Goal: Task Accomplishment & Management: Complete application form

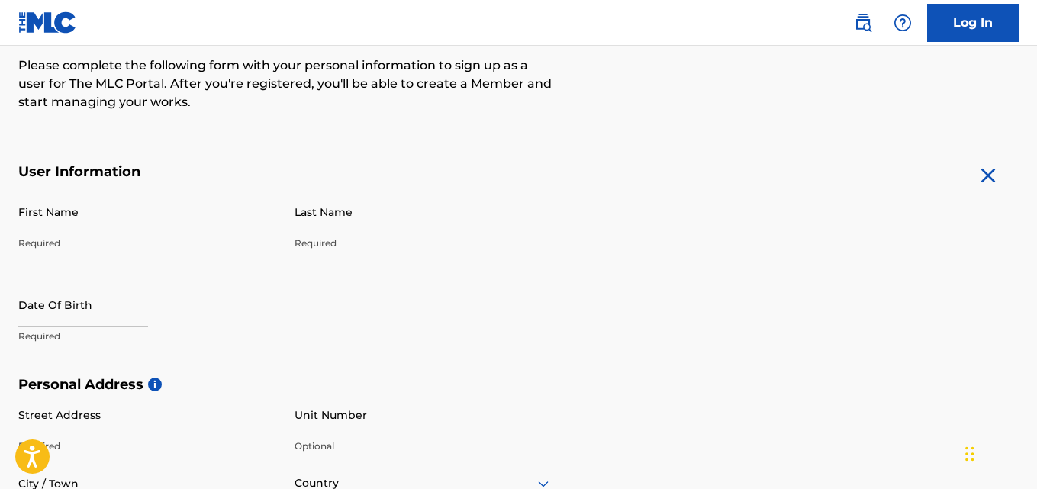
scroll to position [229, 0]
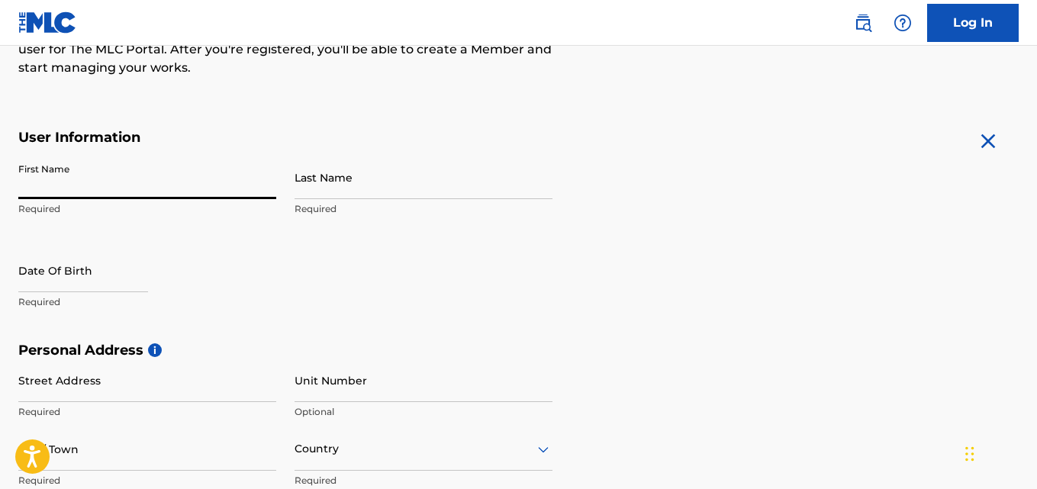
click at [88, 185] on input "First Name" at bounding box center [147, 177] width 258 height 43
type input "[PERSON_NAME]"
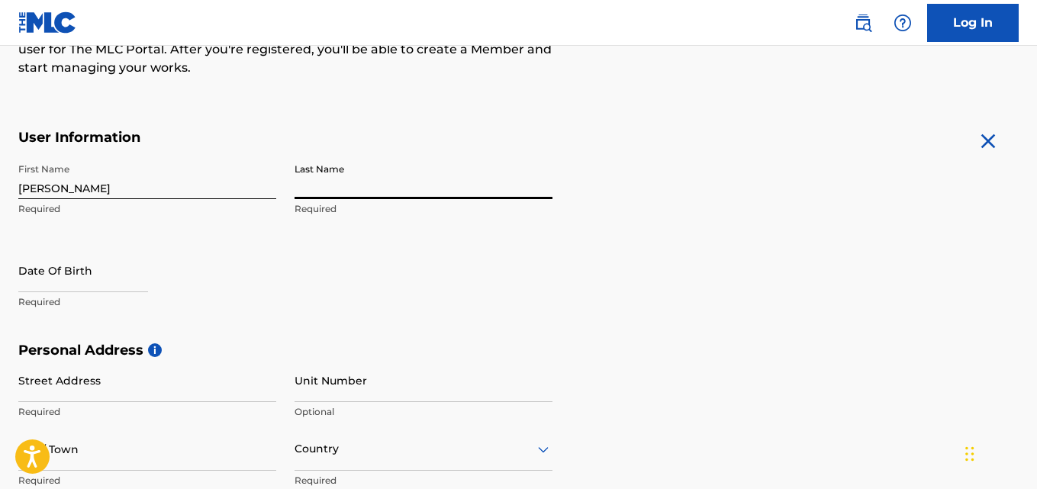
click at [317, 181] on input "Last Name" at bounding box center [423, 177] width 258 height 43
type input "[PERSON_NAME]"
click at [139, 286] on input "text" at bounding box center [83, 270] width 130 height 43
select select "8"
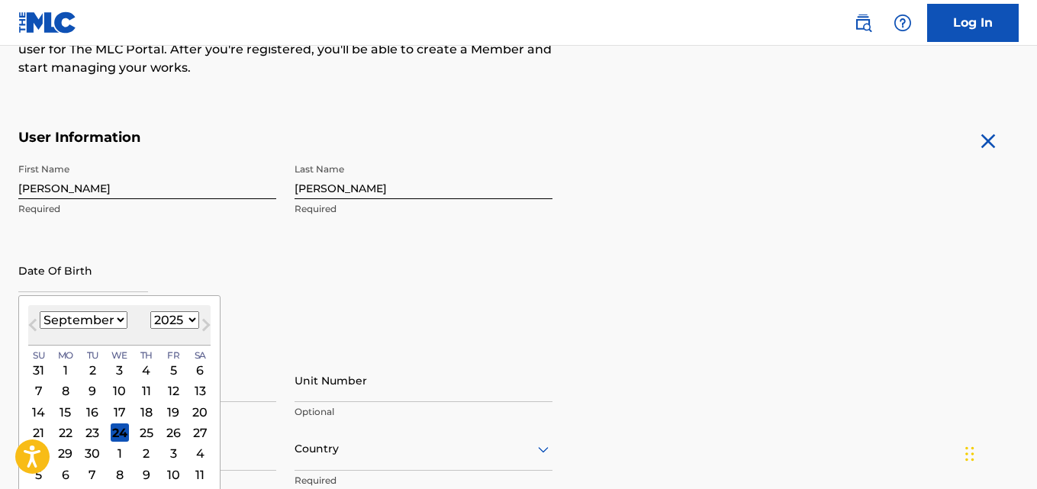
click at [167, 319] on select "1899 1900 1901 1902 1903 1904 1905 1906 1907 1908 1909 1910 1911 1912 1913 1914…" at bounding box center [174, 320] width 49 height 18
select select "1956"
click at [150, 311] on select "1899 1900 1901 1902 1903 1904 1905 1906 1907 1908 1909 1910 1911 1912 1913 1914…" at bounding box center [174, 320] width 49 height 18
click at [108, 321] on select "January February March April May June July August September October November De…" at bounding box center [84, 320] width 88 height 18
select select "11"
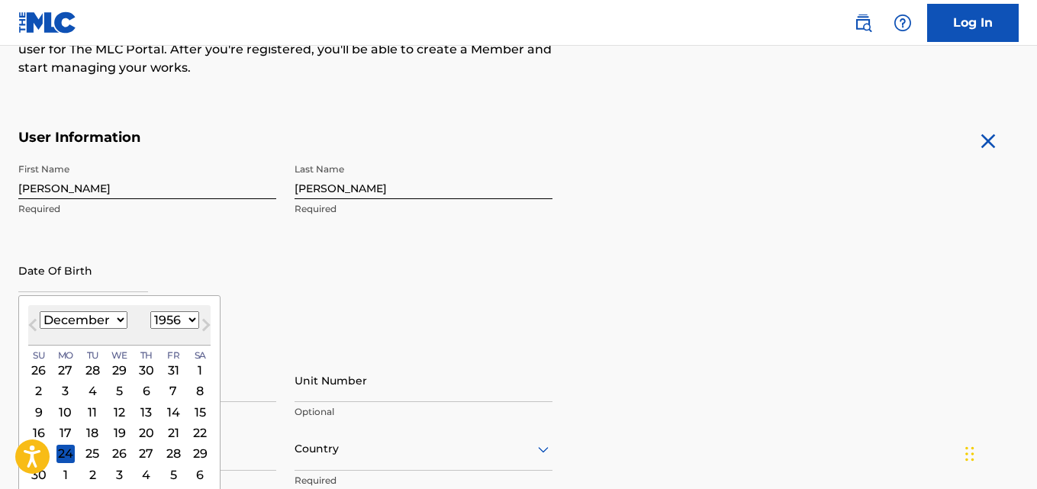
click at [40, 311] on select "January February March April May June July August September October November De…" at bounding box center [84, 320] width 88 height 18
click at [197, 371] on div "1" at bounding box center [200, 370] width 18 height 18
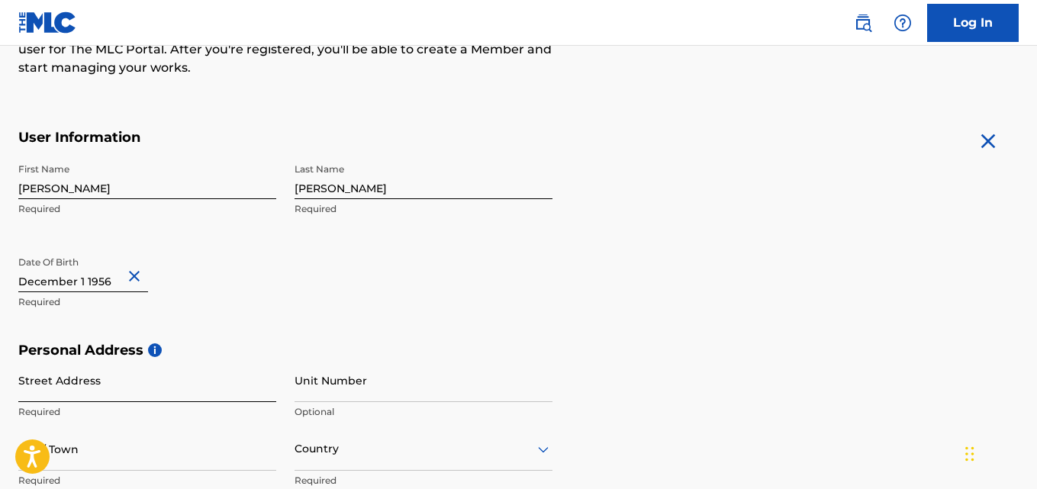
click at [214, 396] on input "Street Address" at bounding box center [147, 380] width 258 height 43
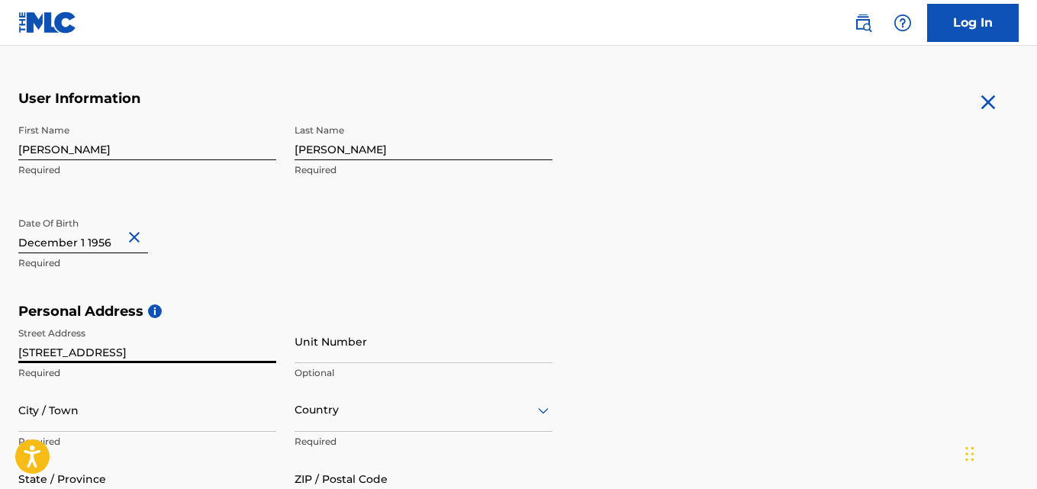
scroll to position [305, 0]
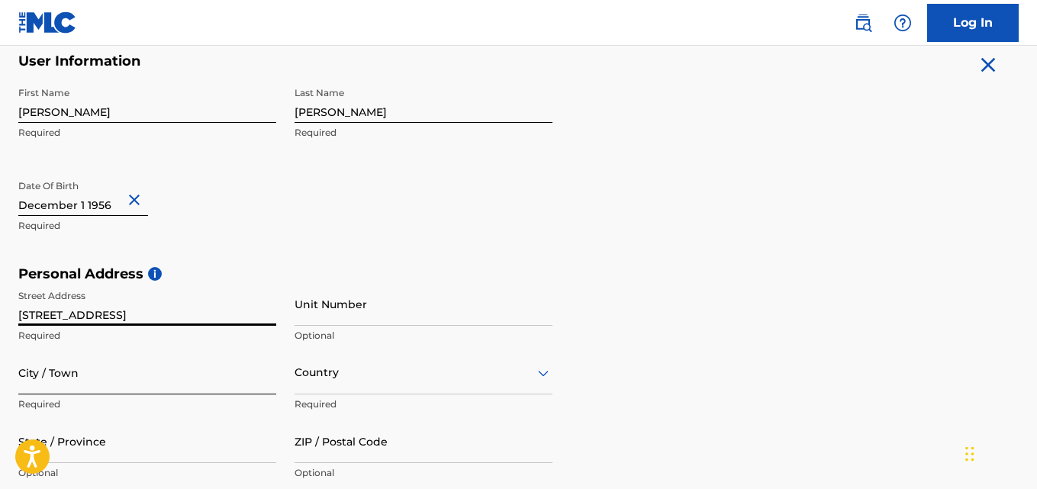
type input "[STREET_ADDRESS]"
click at [103, 377] on input "City / Town" at bounding box center [147, 372] width 258 height 43
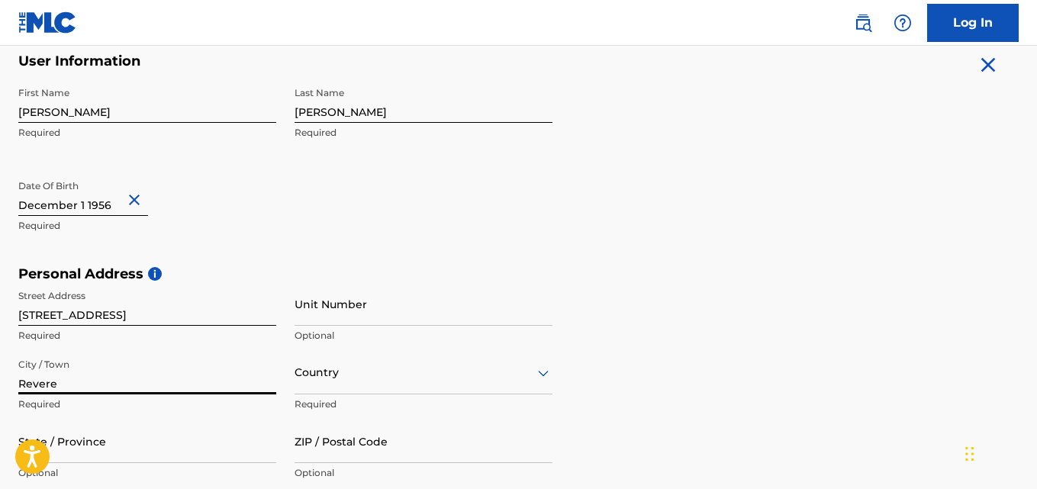
type input "Revere"
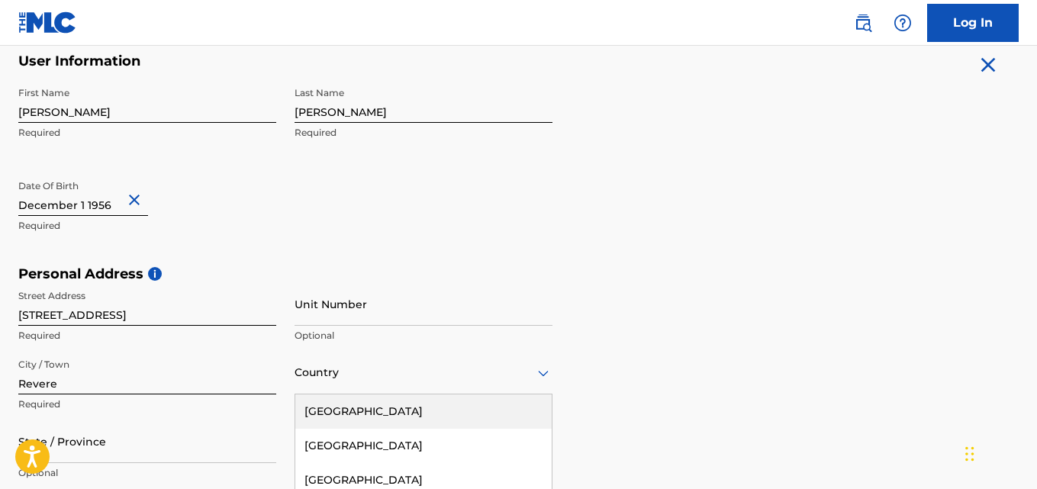
scroll to position [440, 0]
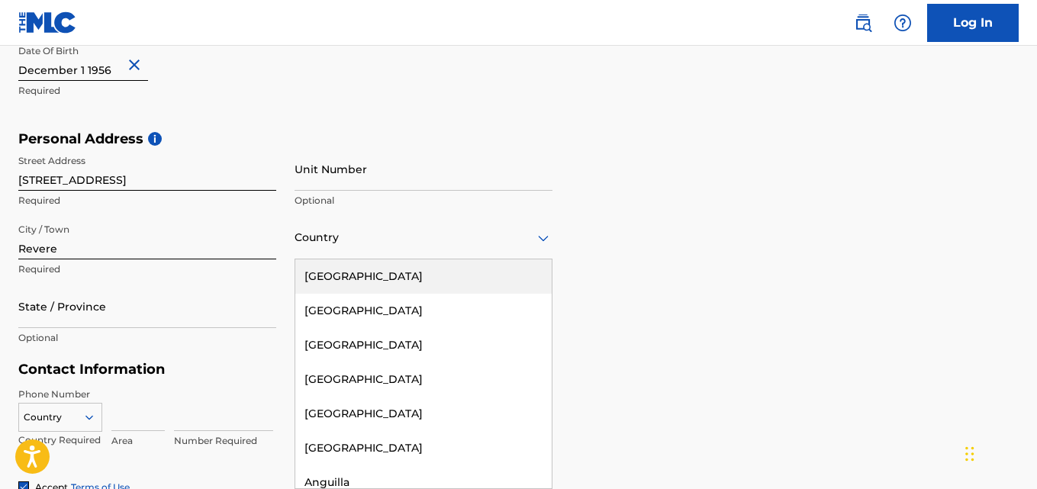
click at [311, 259] on div "223 results available. Use Up and Down to choose options, press Enter to select…" at bounding box center [423, 237] width 258 height 43
click at [339, 275] on div "[GEOGRAPHIC_DATA]" at bounding box center [423, 276] width 256 height 34
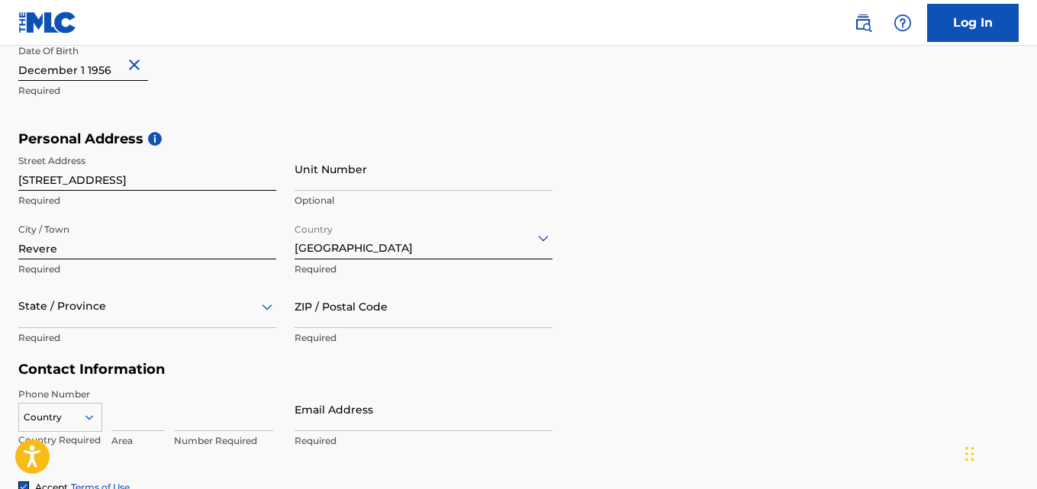
click at [79, 314] on div "State / Province" at bounding box center [147, 306] width 258 height 43
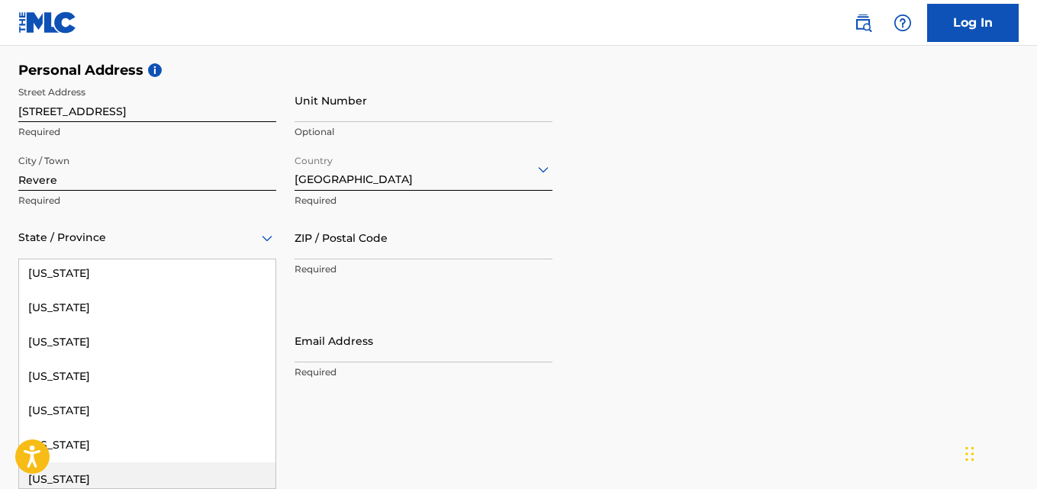
scroll to position [687, 0]
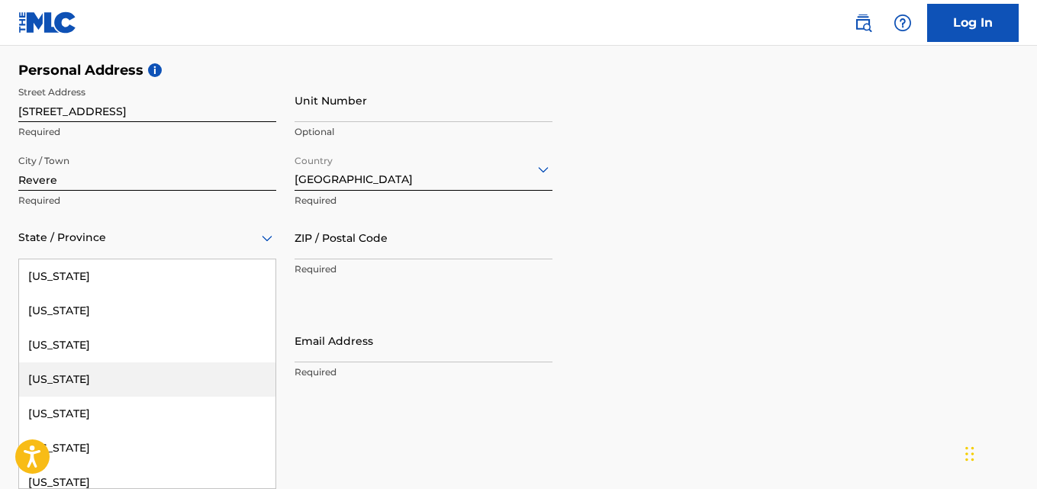
click at [82, 380] on div "[US_STATE]" at bounding box center [147, 379] width 256 height 34
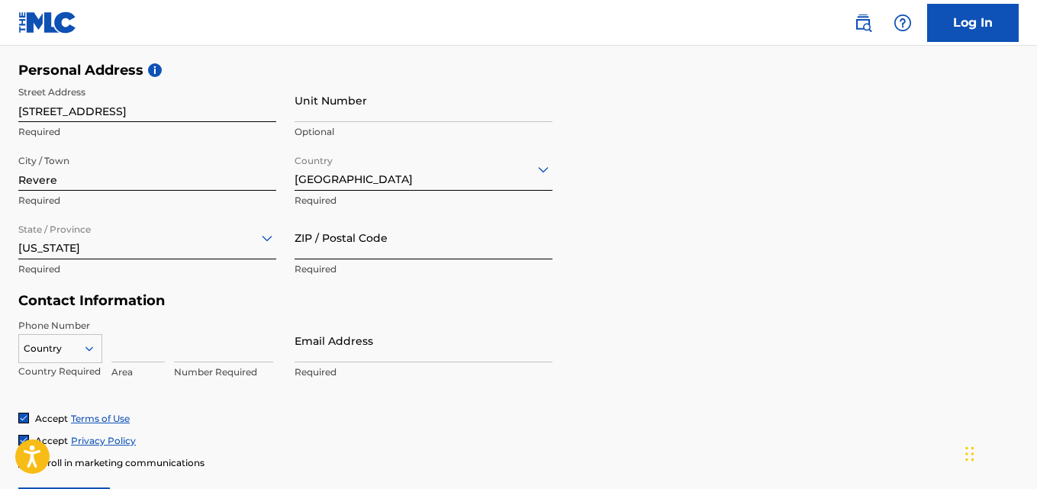
click at [312, 258] on input "ZIP / Postal Code" at bounding box center [423, 237] width 258 height 43
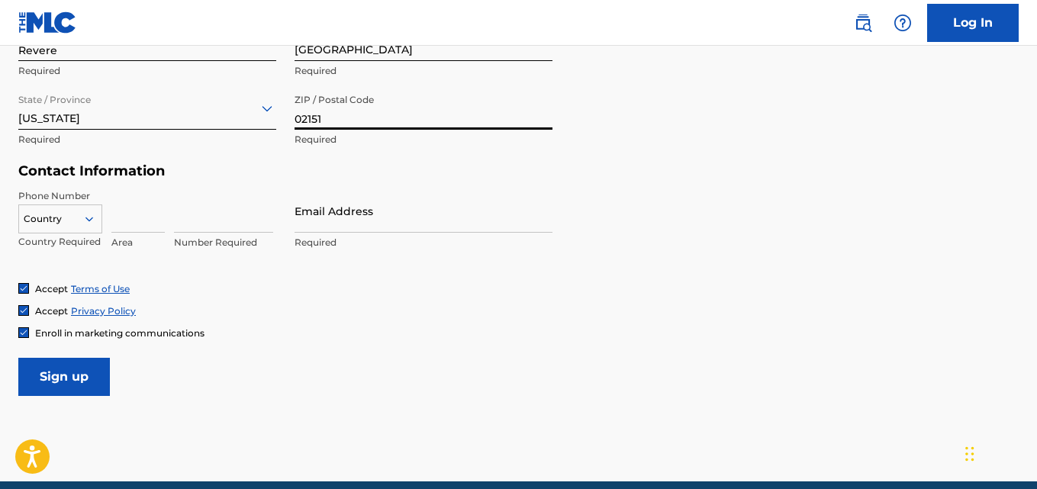
scroll to position [661, 0]
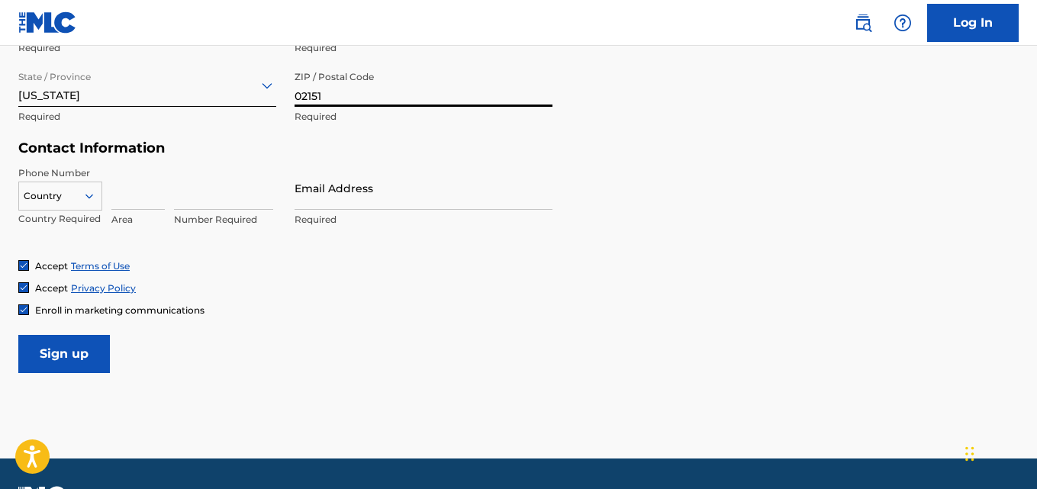
type input "02151"
click at [85, 201] on icon at bounding box center [89, 196] width 14 height 14
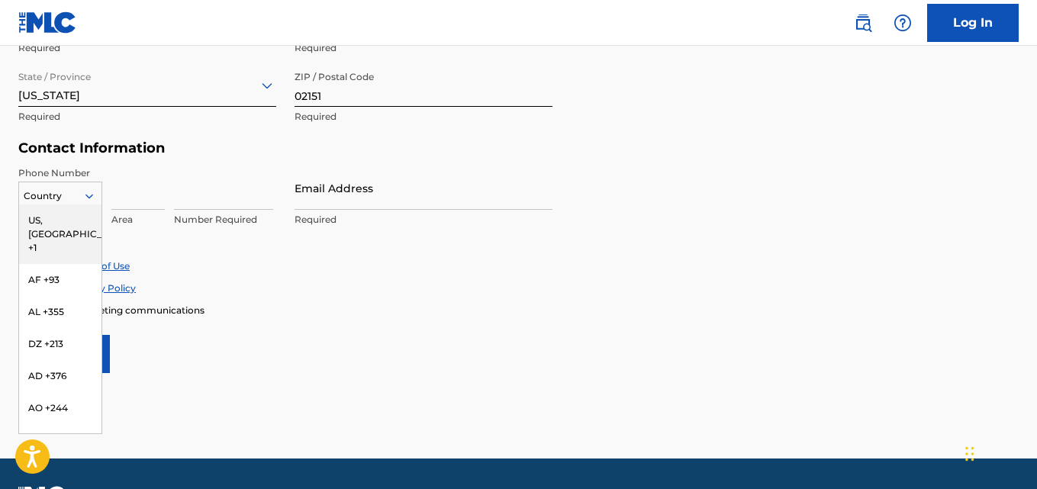
click at [65, 224] on div "US, [GEOGRAPHIC_DATA] +1" at bounding box center [60, 234] width 82 height 60
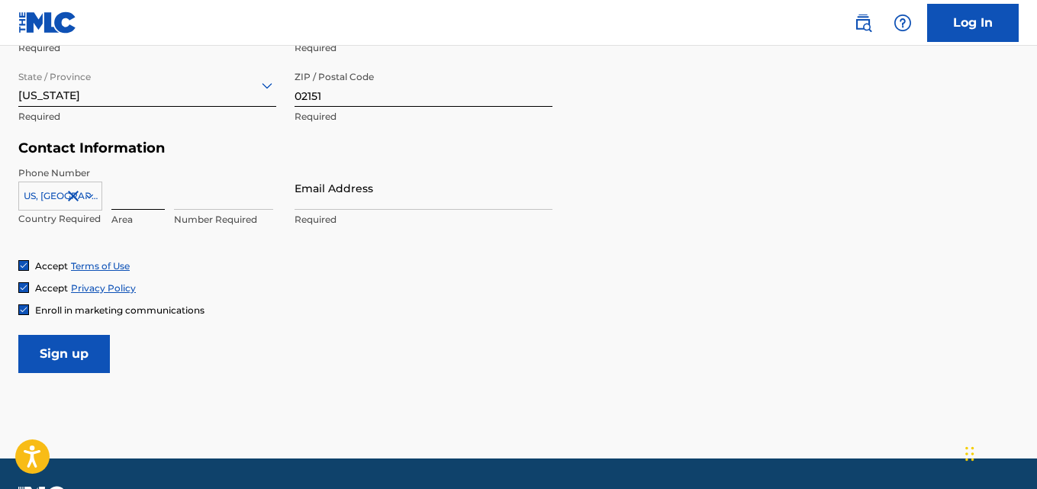
click at [130, 201] on input at bounding box center [137, 187] width 53 height 43
type input "617"
type input "3357012"
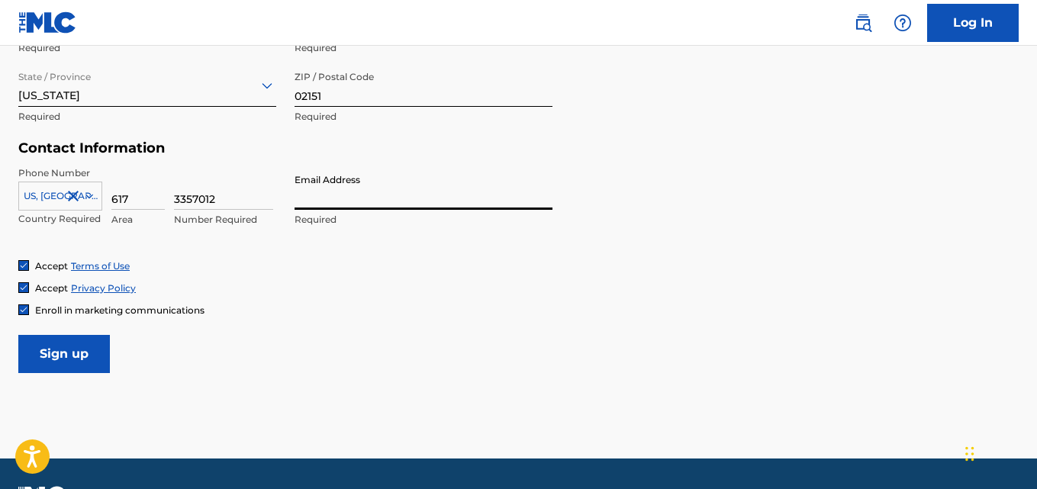
click at [343, 204] on input "Email Address" at bounding box center [423, 187] width 258 height 43
type input "[EMAIL_ADDRESS][DOMAIN_NAME]"
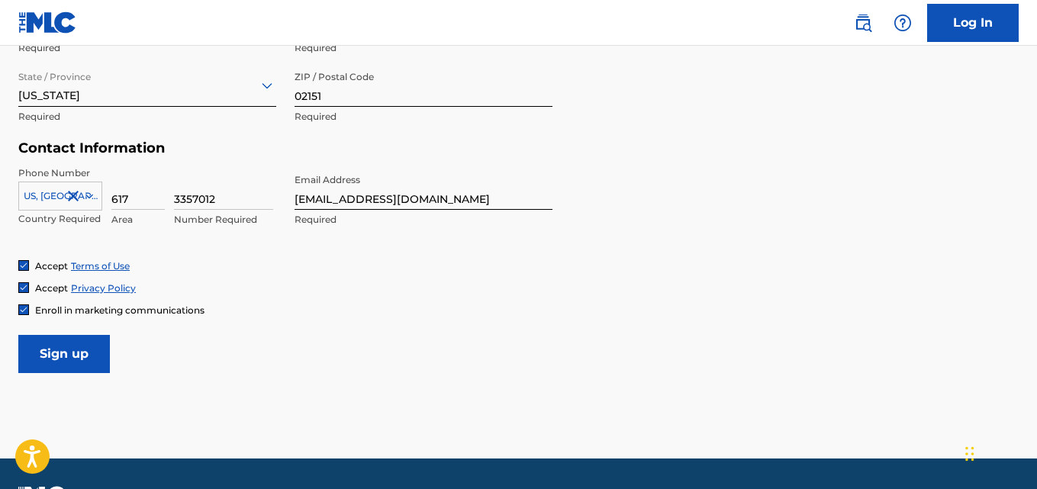
click at [220, 249] on div "Phone Number [GEOGRAPHIC_DATA], [GEOGRAPHIC_DATA] +1 Country Required 617 Area …" at bounding box center [285, 212] width 534 height 93
click at [22, 314] on img at bounding box center [23, 309] width 9 height 9
click at [75, 352] on input "Sign up" at bounding box center [64, 354] width 92 height 38
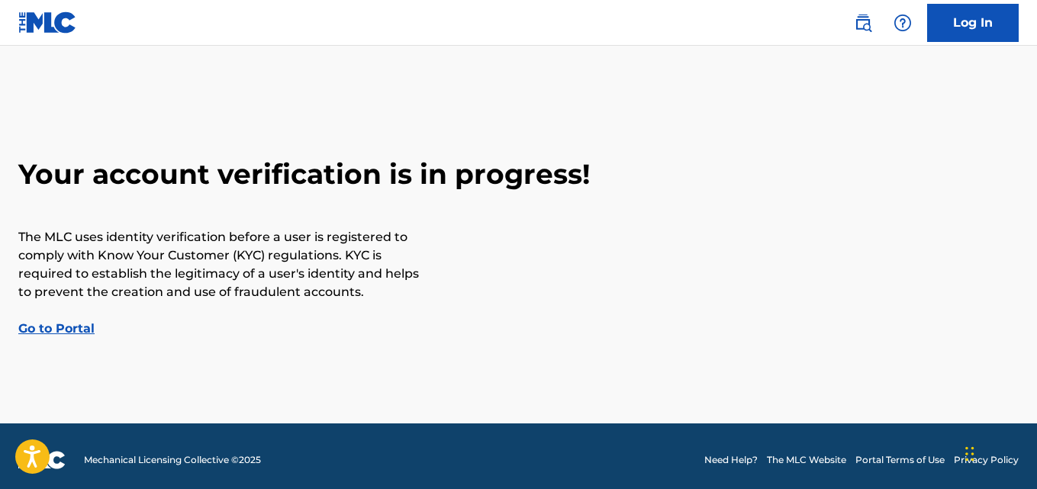
scroll to position [8, 0]
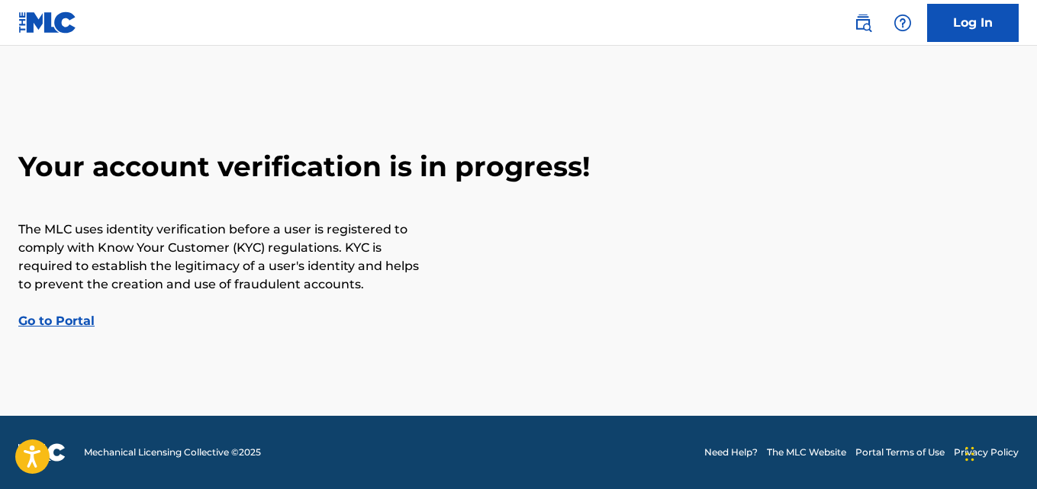
click at [76, 323] on link "Go to Portal" at bounding box center [56, 321] width 76 height 14
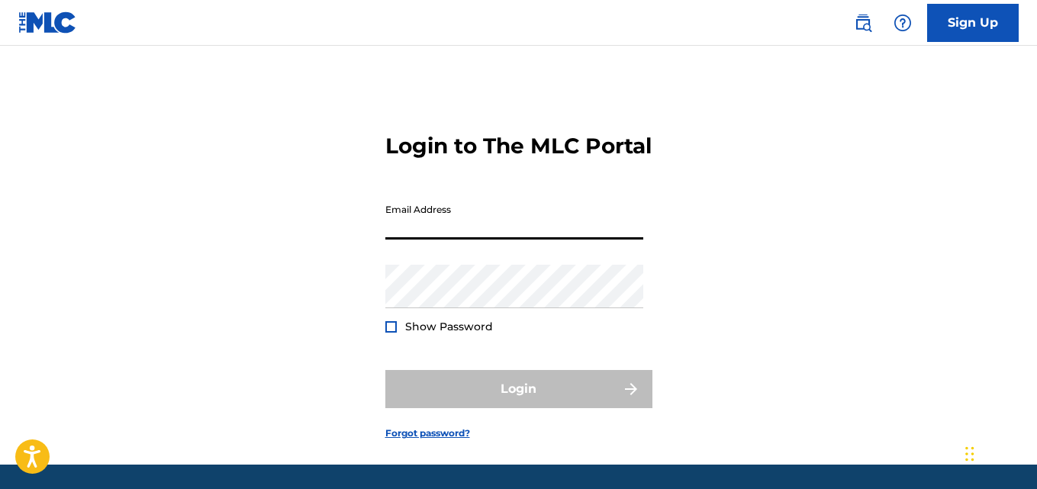
click at [510, 240] on input "Email Address" at bounding box center [514, 217] width 258 height 43
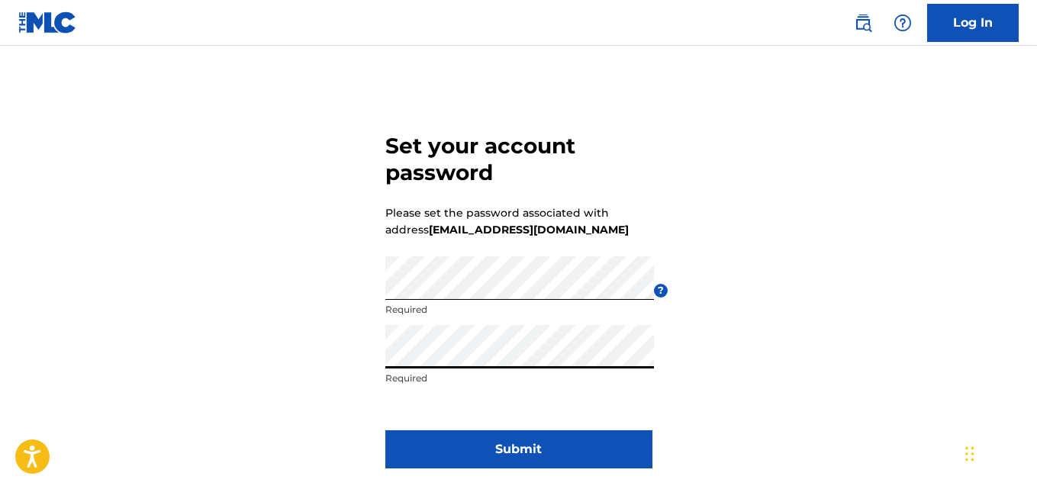
click at [381, 354] on div "Set your account password Please set the password associated with address denni…" at bounding box center [518, 297] width 1037 height 427
drag, startPoint x: 384, startPoint y: 356, endPoint x: 226, endPoint y: 410, distance: 167.0
click at [226, 410] on div "Set your account password Please set the password associated with address denni…" at bounding box center [518, 297] width 1037 height 427
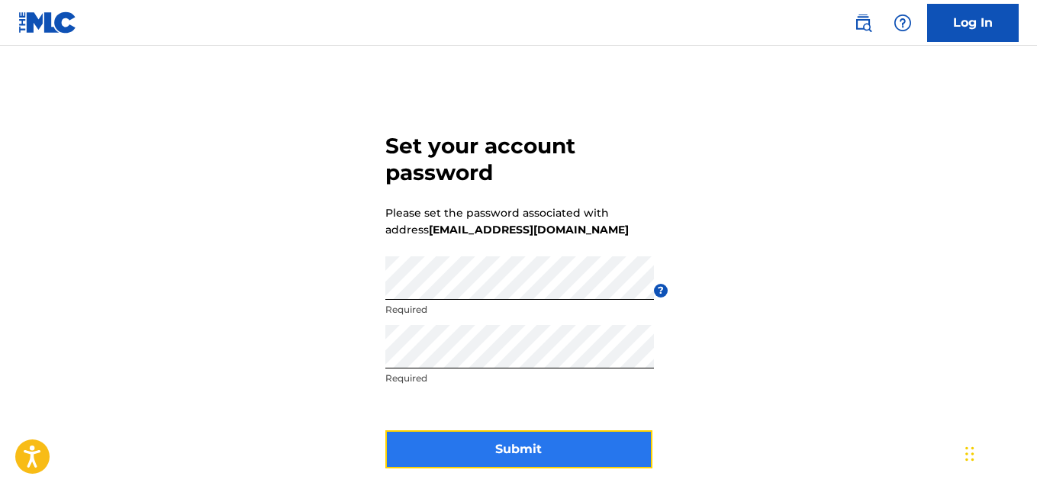
click at [555, 452] on button "Submit" at bounding box center [518, 449] width 267 height 38
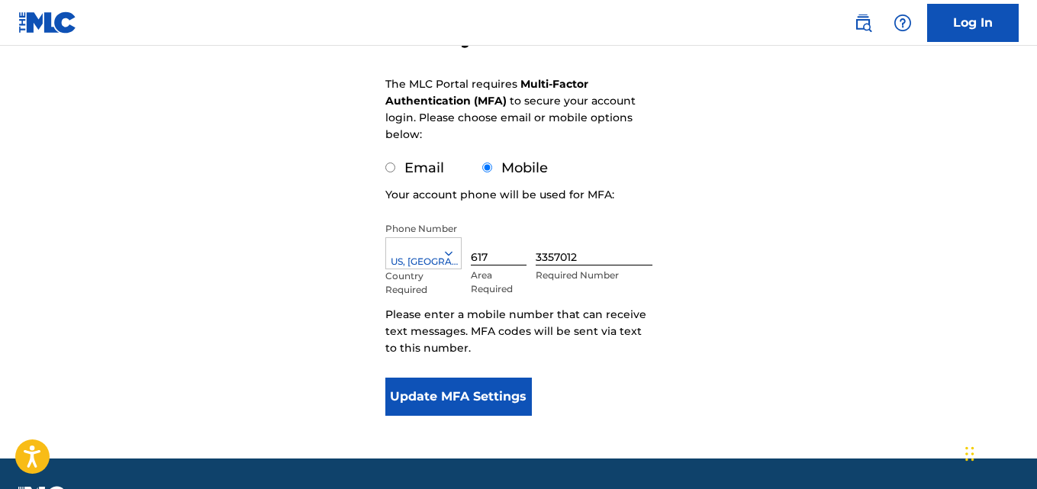
scroll to position [229, 0]
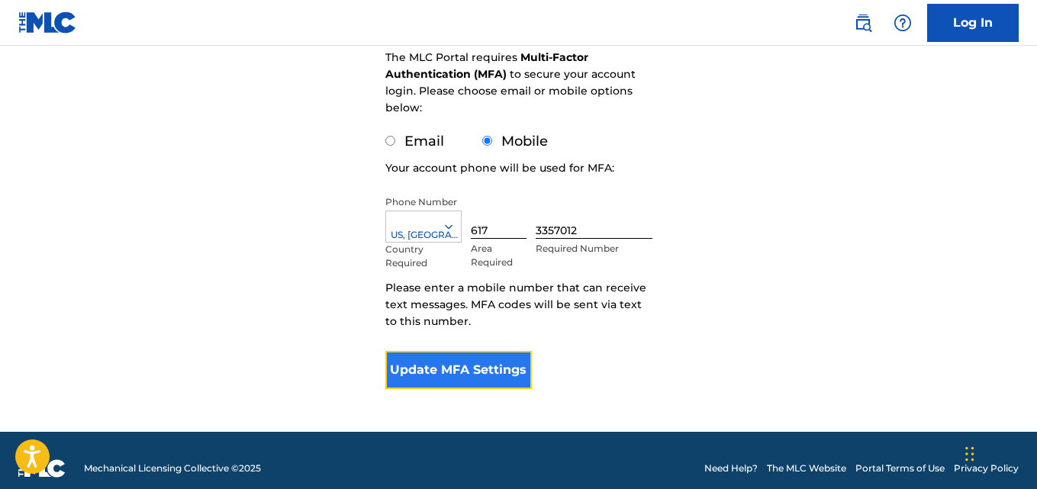
click at [420, 363] on button "Update MFA Settings" at bounding box center [458, 370] width 147 height 38
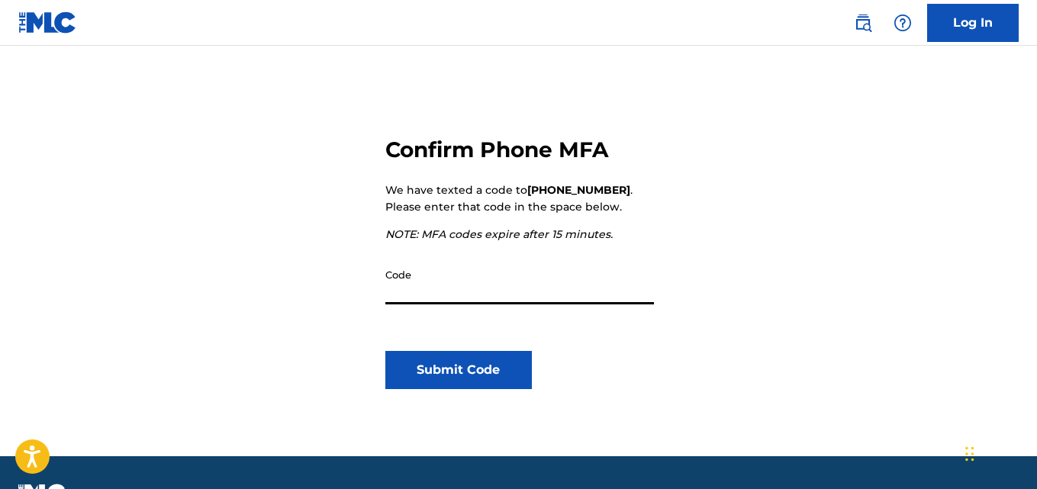
scroll to position [175, 0]
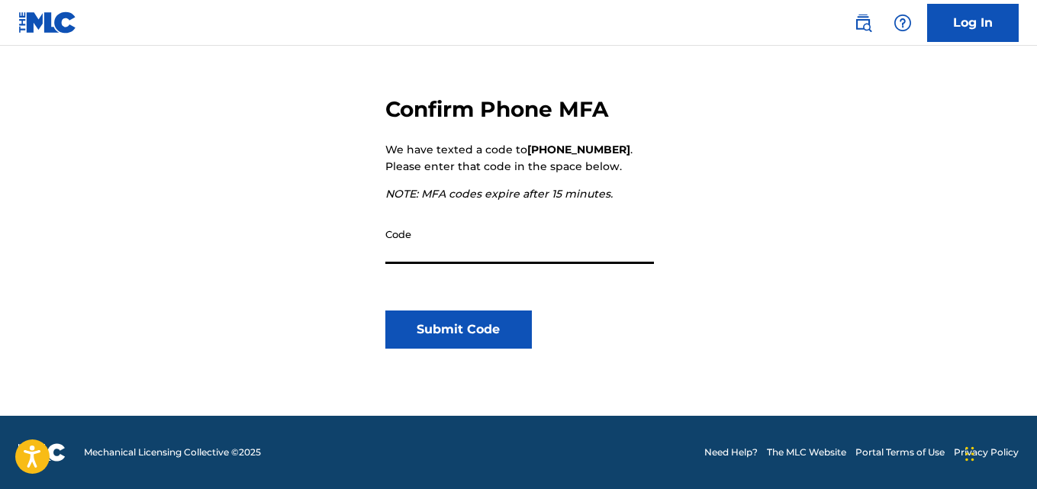
click at [477, 249] on input "Code" at bounding box center [519, 241] width 269 height 43
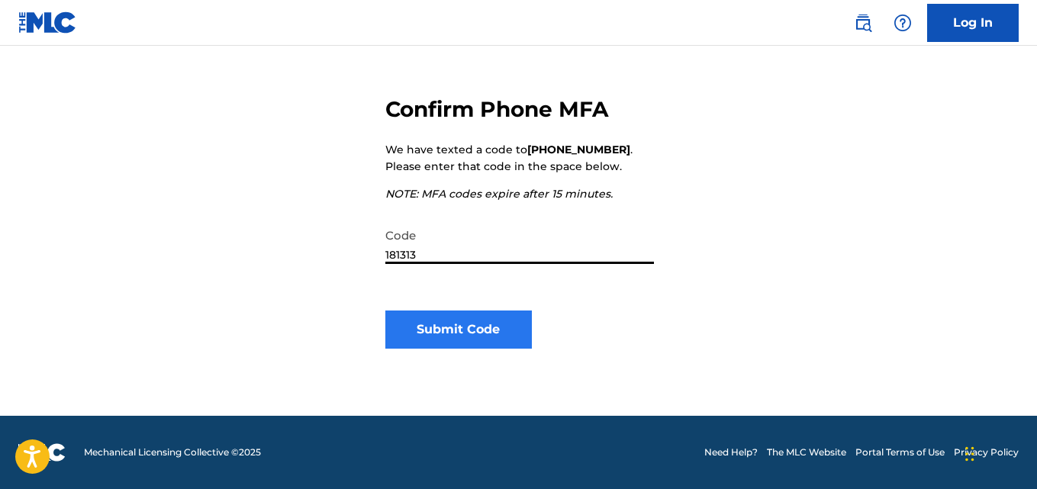
type input "181313"
click at [434, 333] on button "Submit Code" at bounding box center [458, 330] width 147 height 38
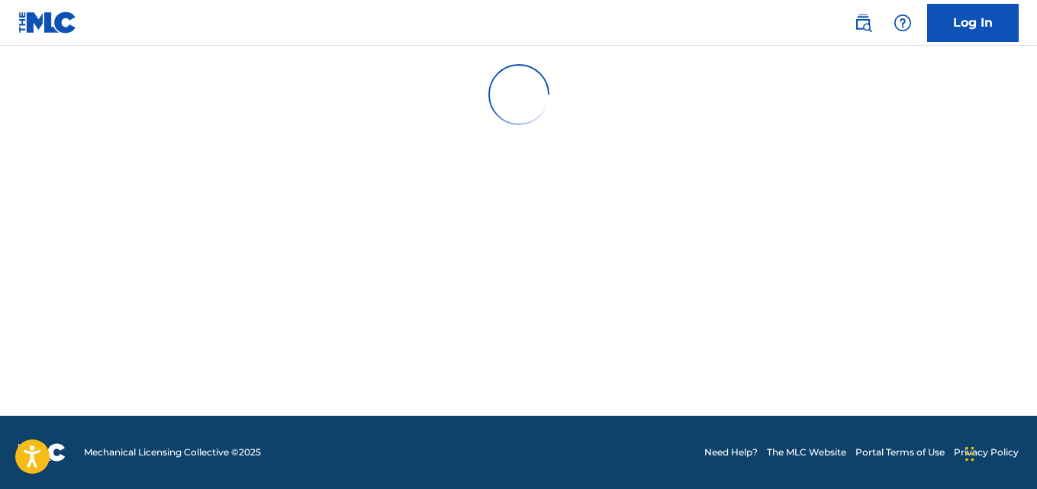
scroll to position [0, 0]
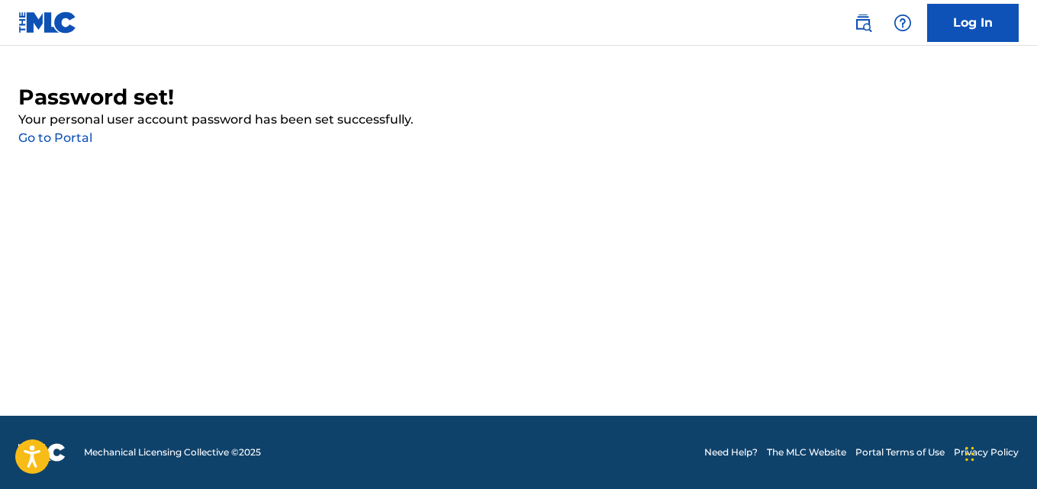
click at [55, 134] on link "Go to Portal" at bounding box center [55, 137] width 74 height 14
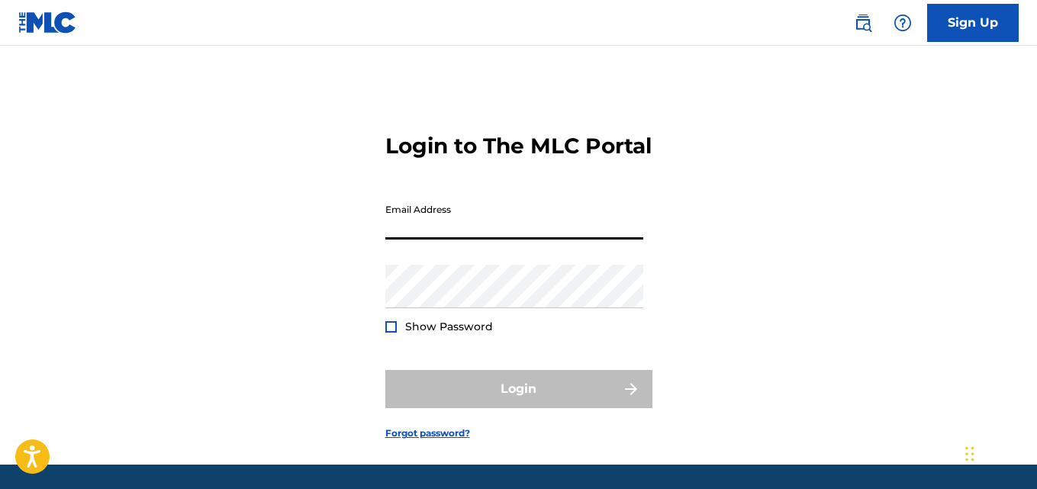
click at [418, 240] on input "Email Address" at bounding box center [514, 217] width 258 height 43
type input "[EMAIL_ADDRESS][DOMAIN_NAME]"
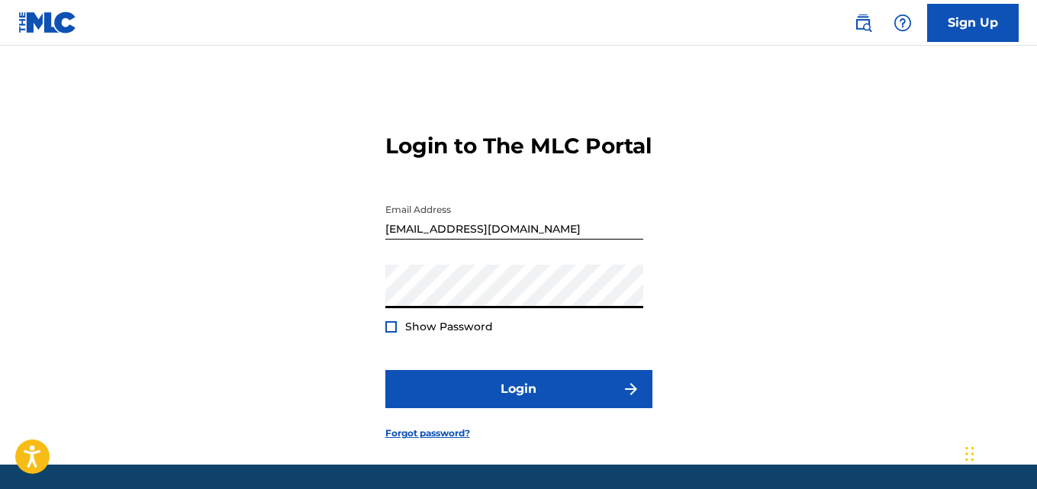
click at [385, 370] on button "Login" at bounding box center [518, 389] width 267 height 38
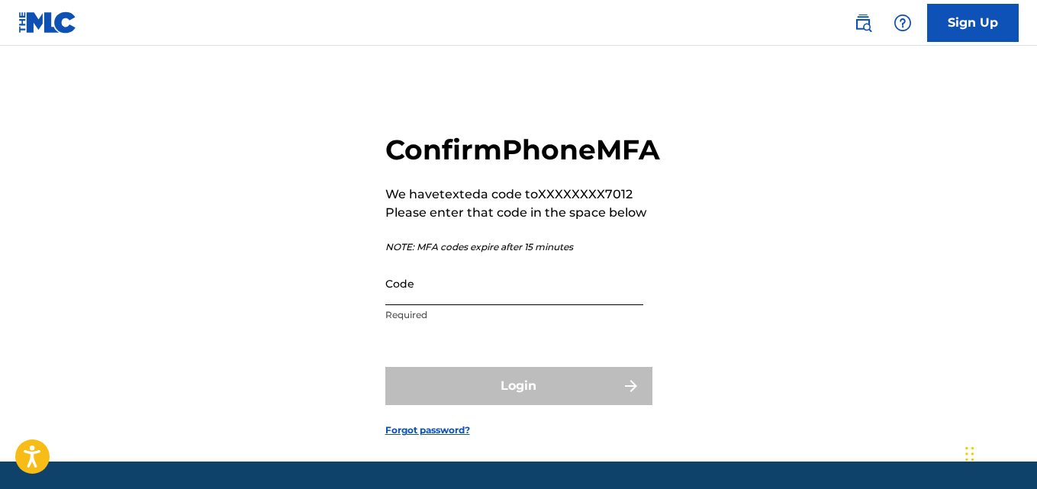
click at [446, 305] on input "Code" at bounding box center [514, 283] width 258 height 43
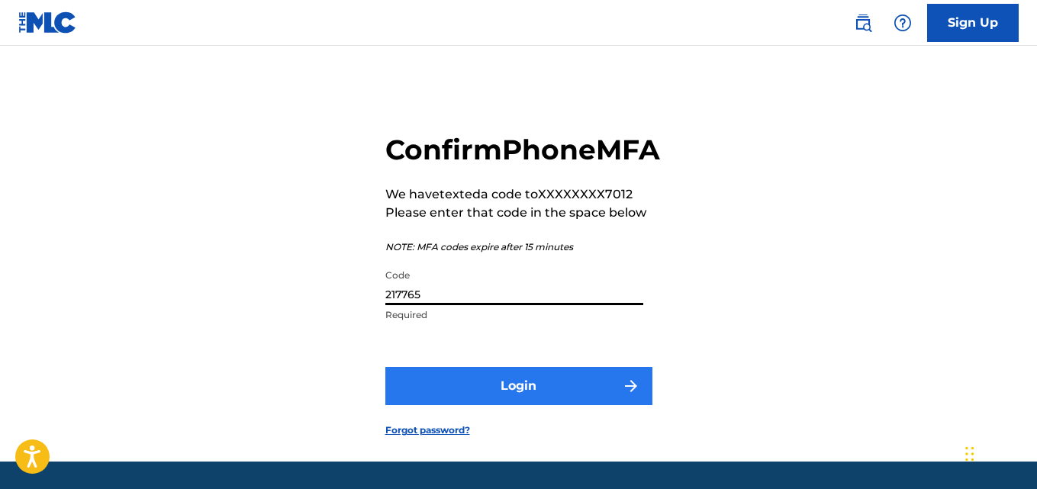
type input "217765"
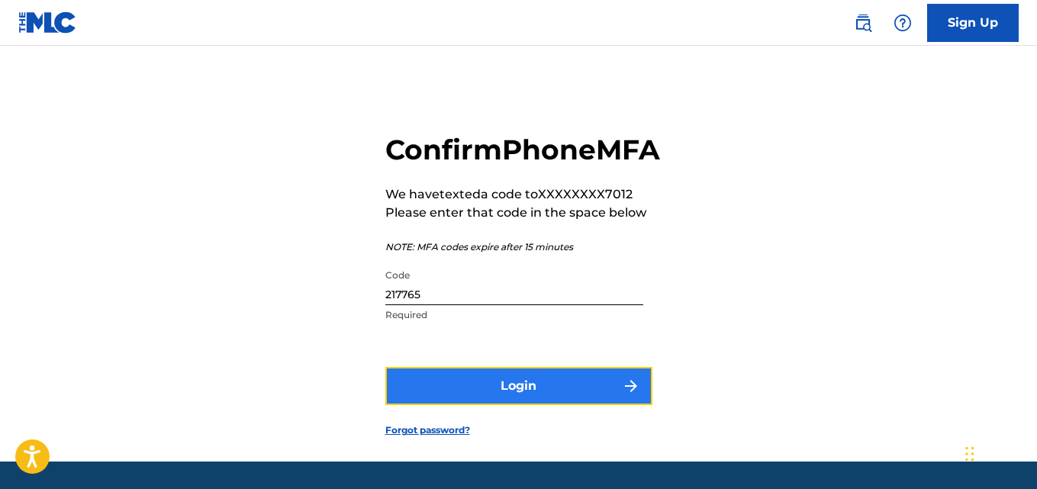
click at [492, 405] on button "Login" at bounding box center [518, 386] width 267 height 38
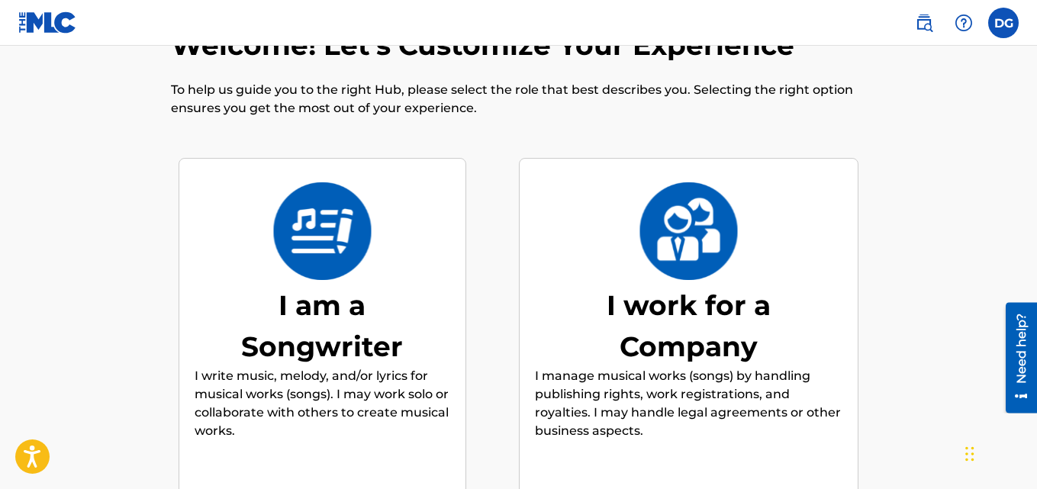
scroll to position [32, 0]
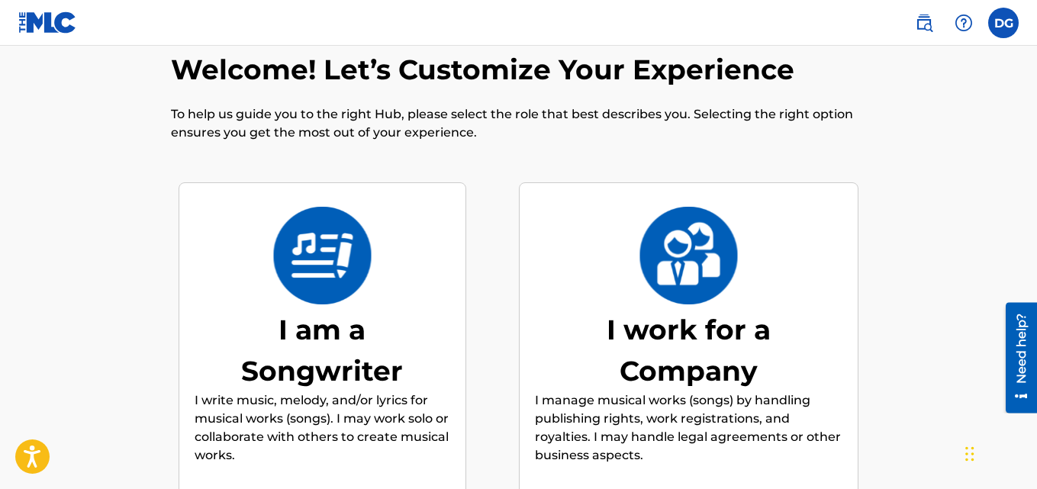
click at [332, 405] on p "I write music, melody, and/or lyrics for musical works (songs). I may work solo…" at bounding box center [323, 427] width 256 height 73
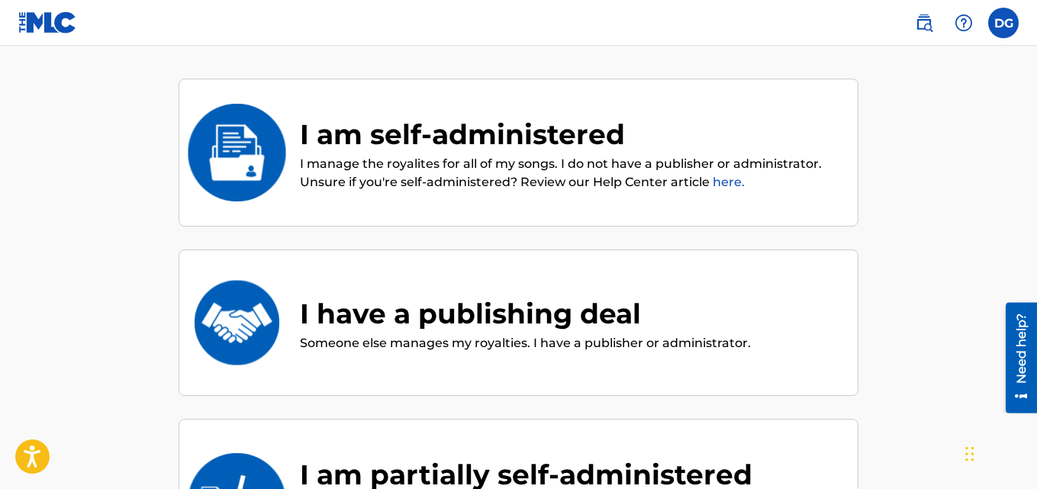
scroll to position [100, 0]
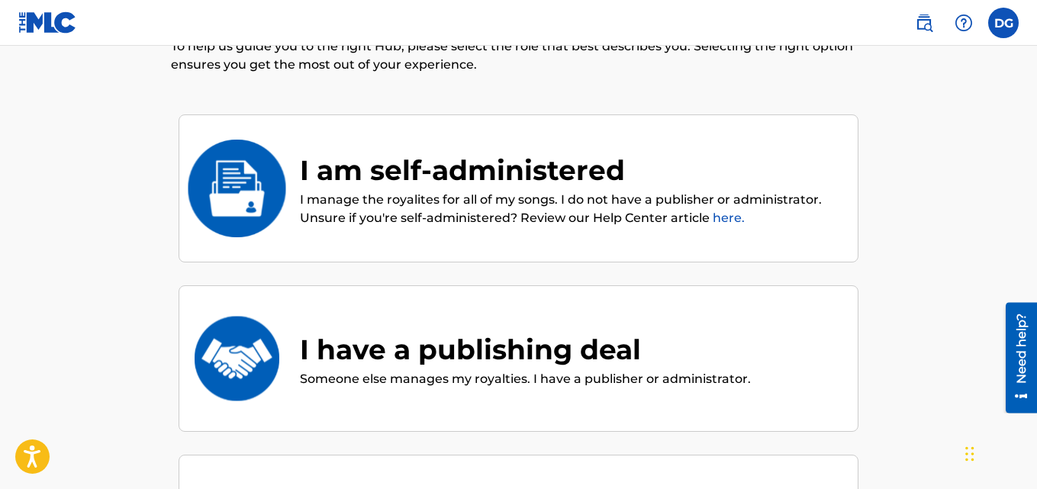
click at [249, 185] on img at bounding box center [237, 189] width 100 height 98
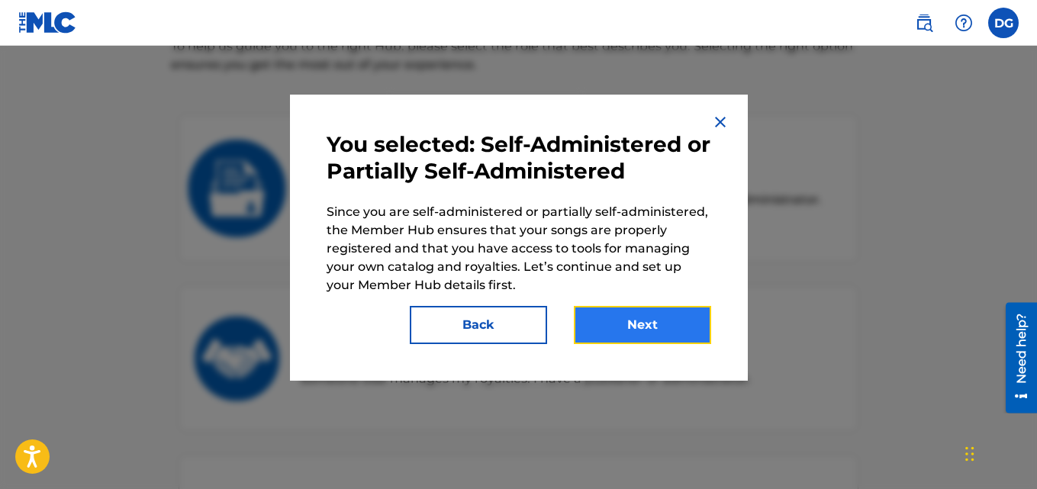
click at [621, 326] on button "Next" at bounding box center [642, 325] width 137 height 38
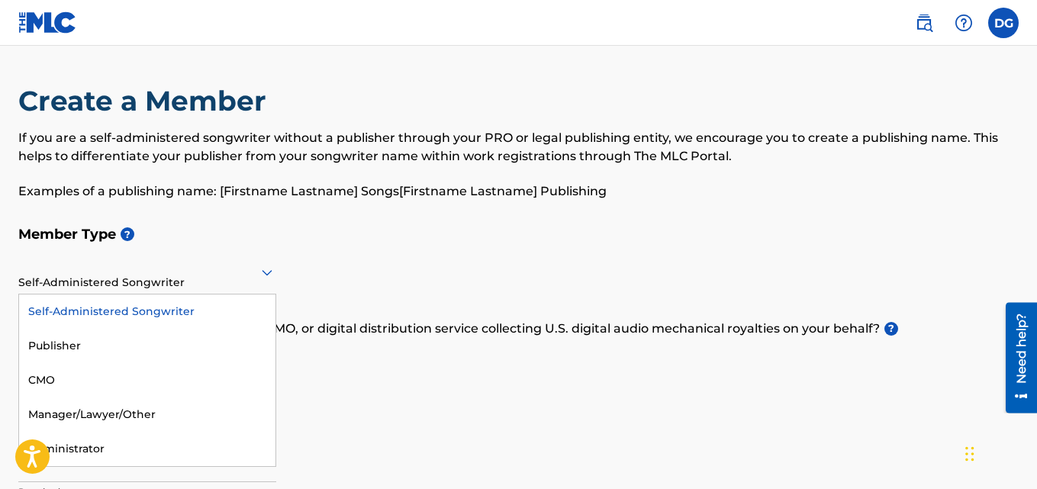
click at [130, 289] on div "Self-Administered Songwriter" at bounding box center [147, 271] width 258 height 37
click at [343, 233] on h5 "Member Type ?" at bounding box center [518, 234] width 1000 height 33
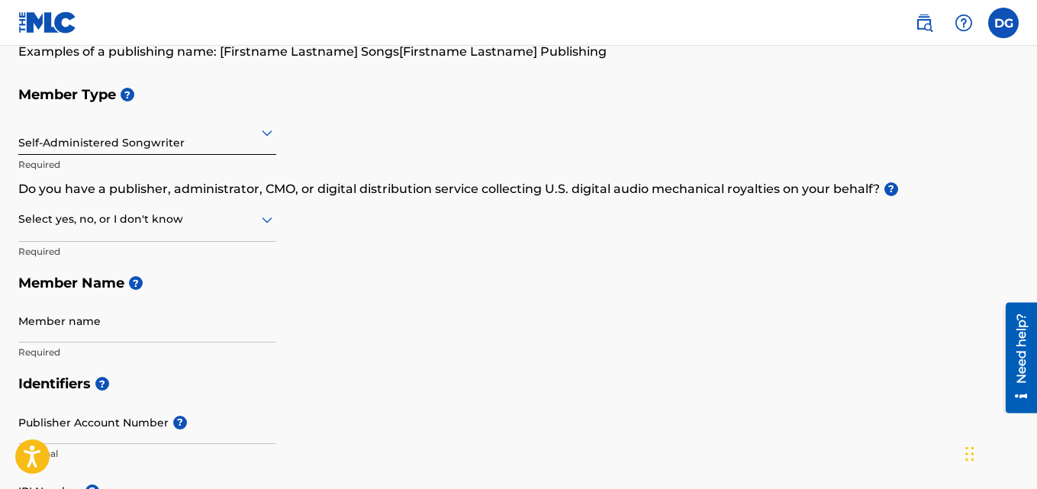
scroll to position [153, 0]
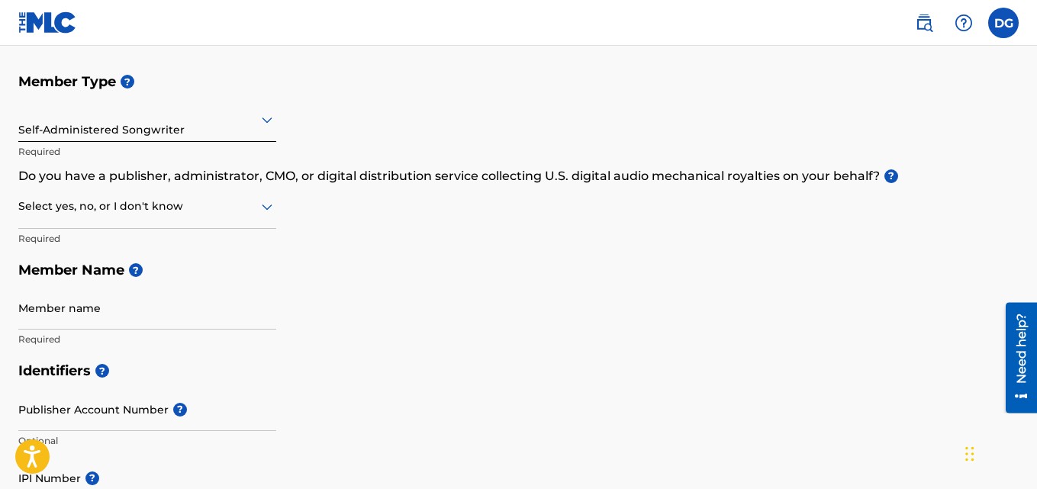
click at [80, 215] on div at bounding box center [147, 206] width 258 height 19
click at [50, 277] on div "No" at bounding box center [147, 280] width 256 height 34
click at [137, 127] on div at bounding box center [147, 119] width 258 height 19
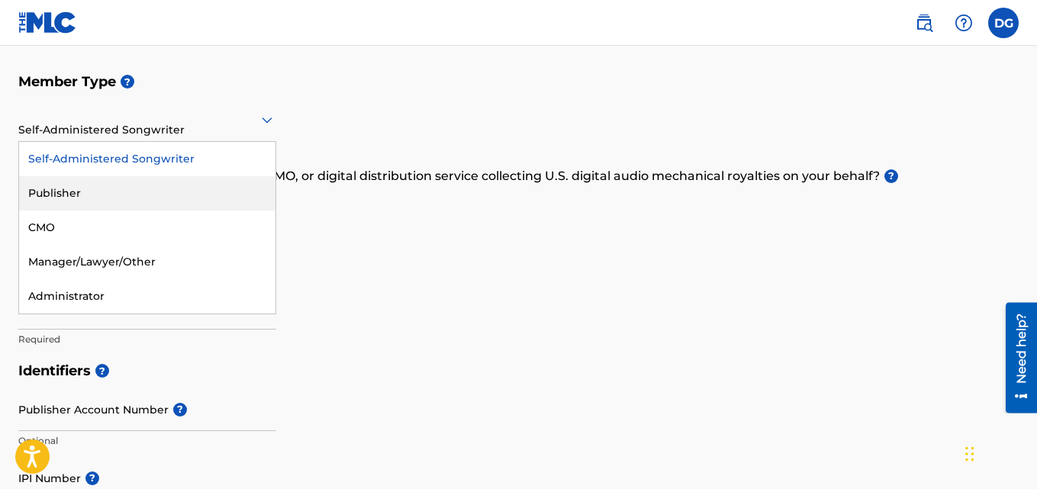
click at [56, 193] on div "Publisher" at bounding box center [147, 193] width 256 height 34
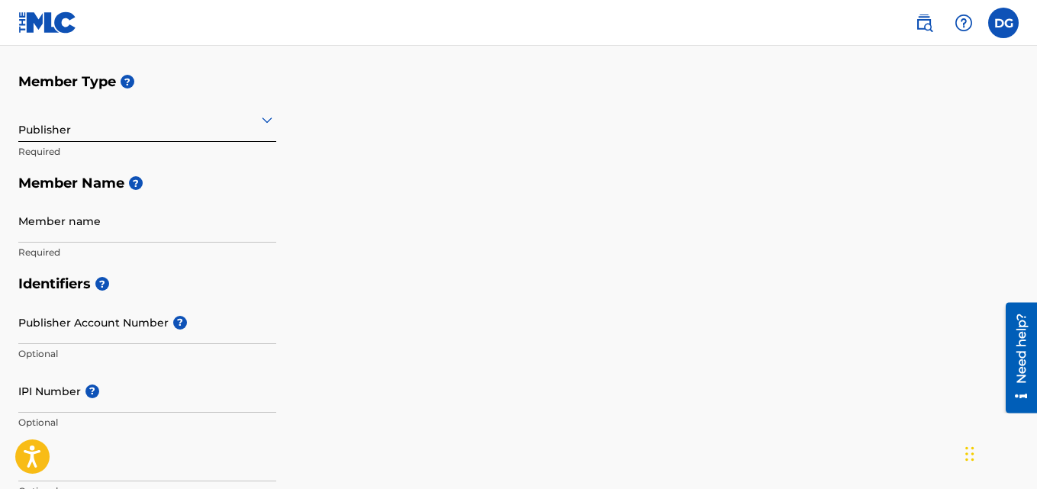
click at [109, 132] on div "Publisher" at bounding box center [147, 119] width 258 height 37
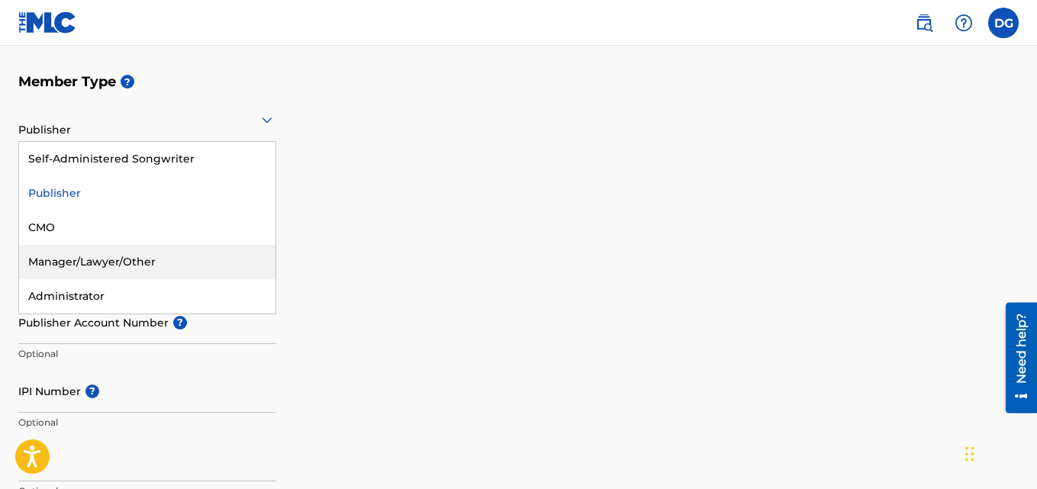
click at [430, 202] on div "Member Type ? 5 results available. Use Up and Down to choose options, press Ent…" at bounding box center [518, 167] width 1000 height 202
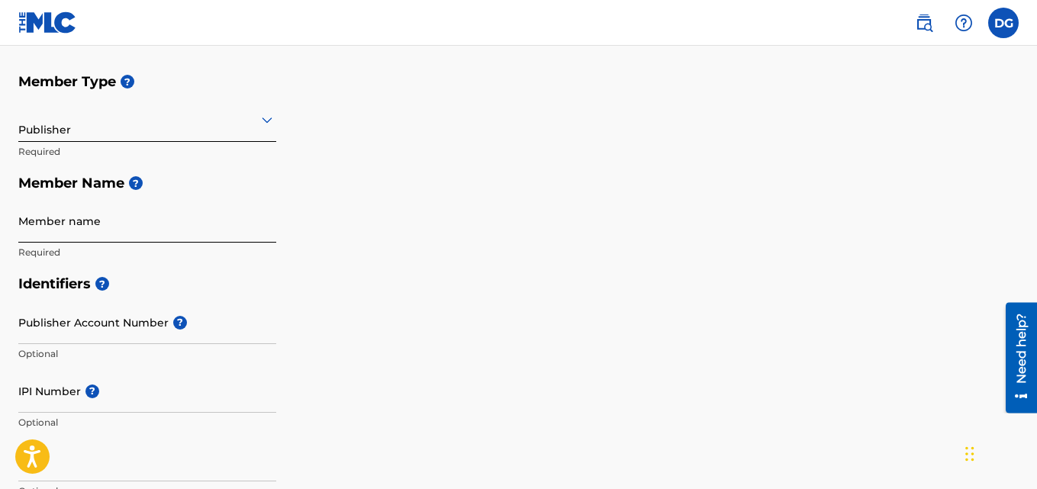
click at [30, 238] on input "Member name" at bounding box center [147, 220] width 258 height 43
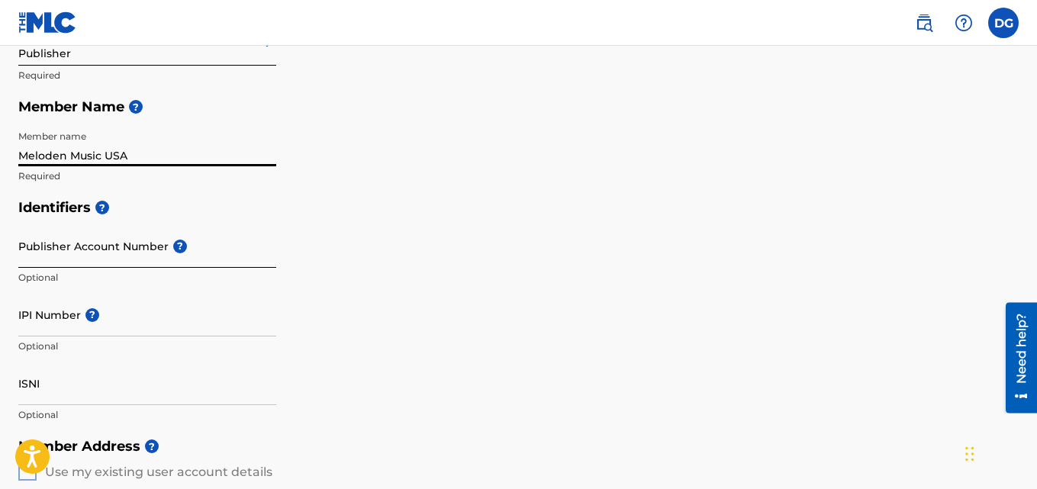
type input "Meloden Music USA"
click at [83, 261] on input "Publisher Account Number ?" at bounding box center [147, 245] width 258 height 43
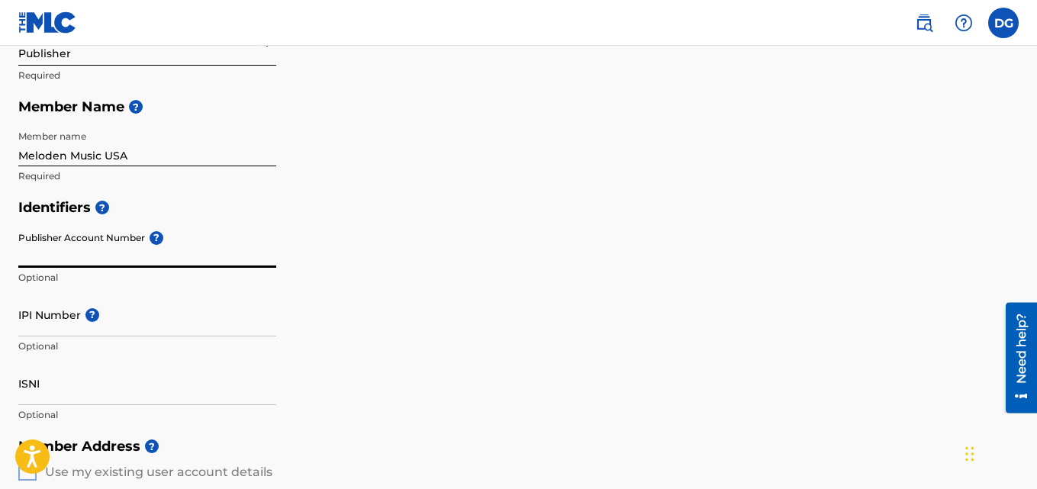
paste input "P139S0"
type input "P139S0"
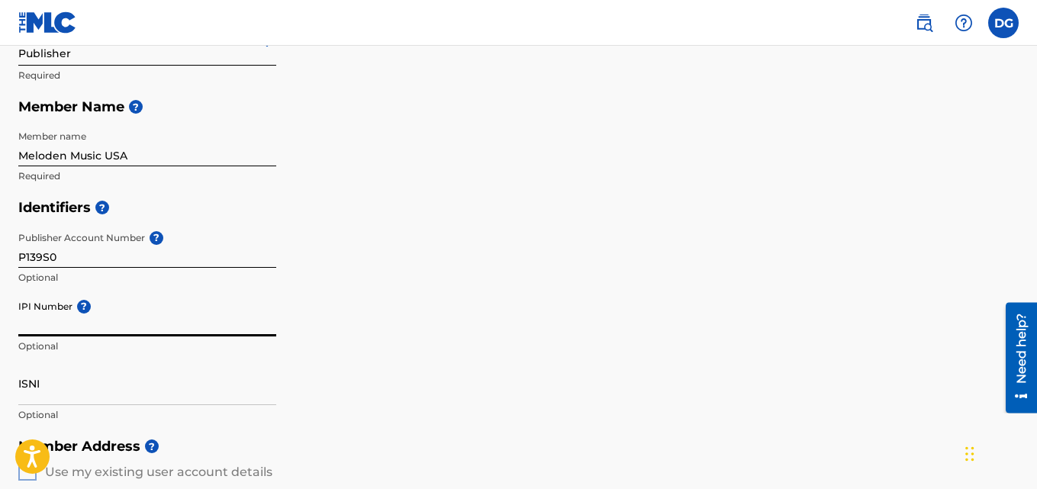
click at [63, 331] on input "IPI Number ?" at bounding box center [147, 314] width 258 height 43
paste input "1072736655"
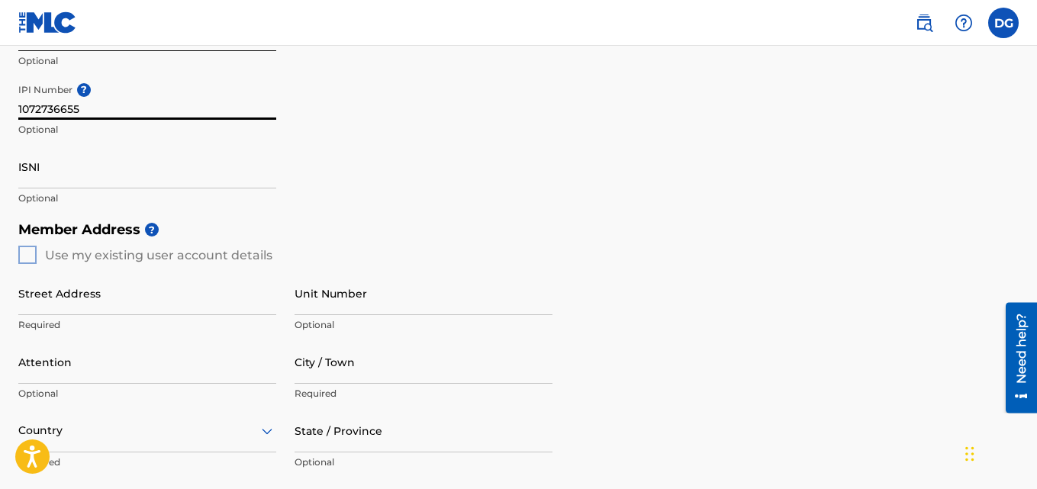
scroll to position [534, 0]
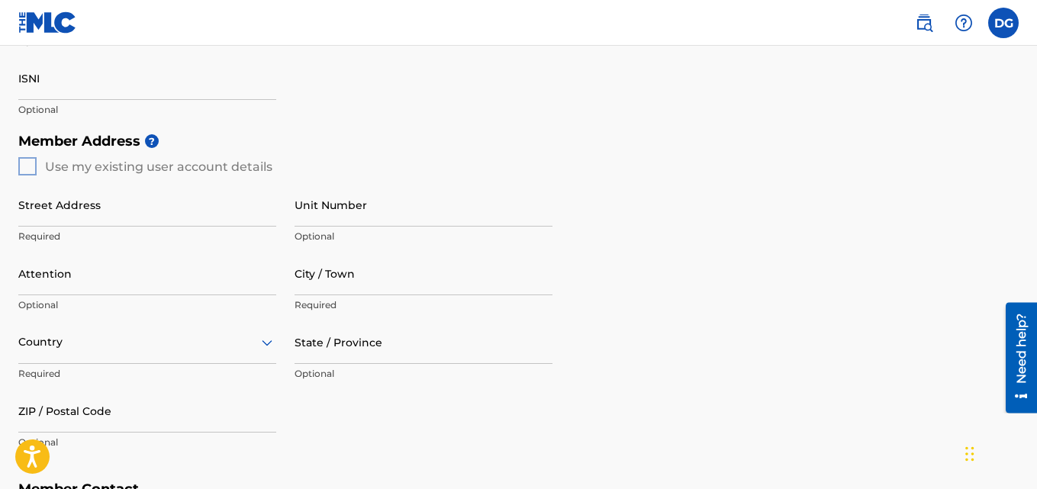
type input "1072736655"
click at [28, 167] on div "Member Address ? Use my existing user account details Street Address Required U…" at bounding box center [518, 299] width 1000 height 349
click at [31, 167] on div "Member Address ? Use my existing user account details Street Address Required U…" at bounding box center [518, 299] width 1000 height 349
click at [90, 221] on input "Street Address" at bounding box center [147, 204] width 258 height 43
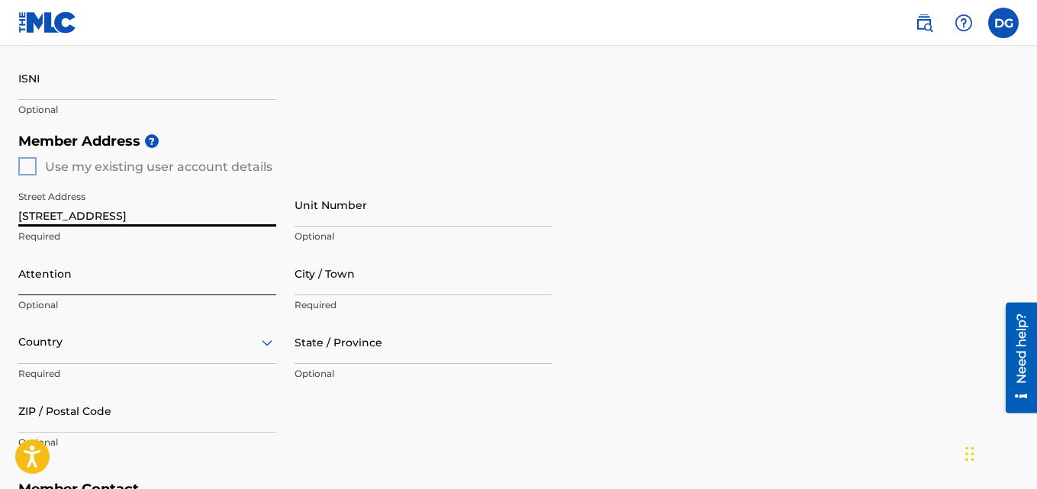
type input "[STREET_ADDRESS]"
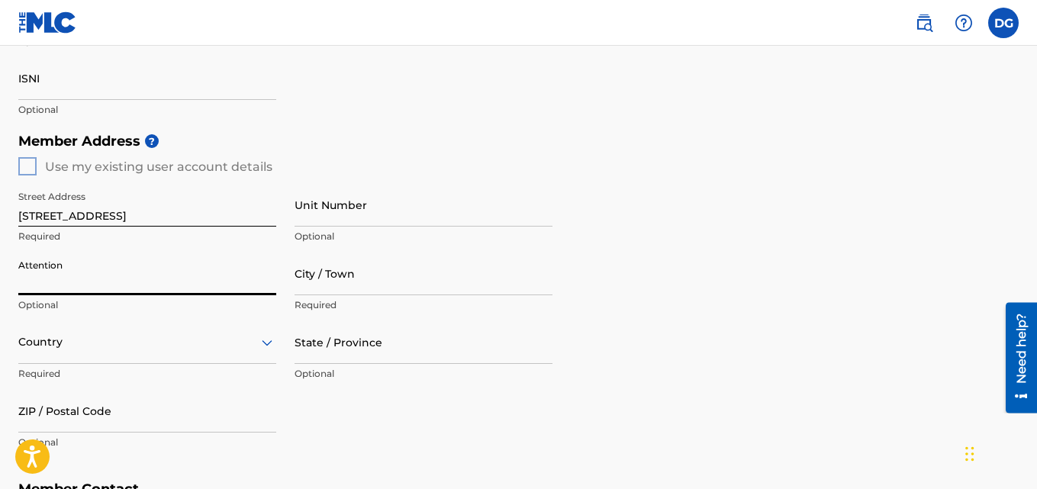
click at [82, 288] on input "Attention" at bounding box center [147, 273] width 258 height 43
type input "Dennis Guarente"
click at [360, 286] on input "City / Town" at bounding box center [423, 273] width 258 height 43
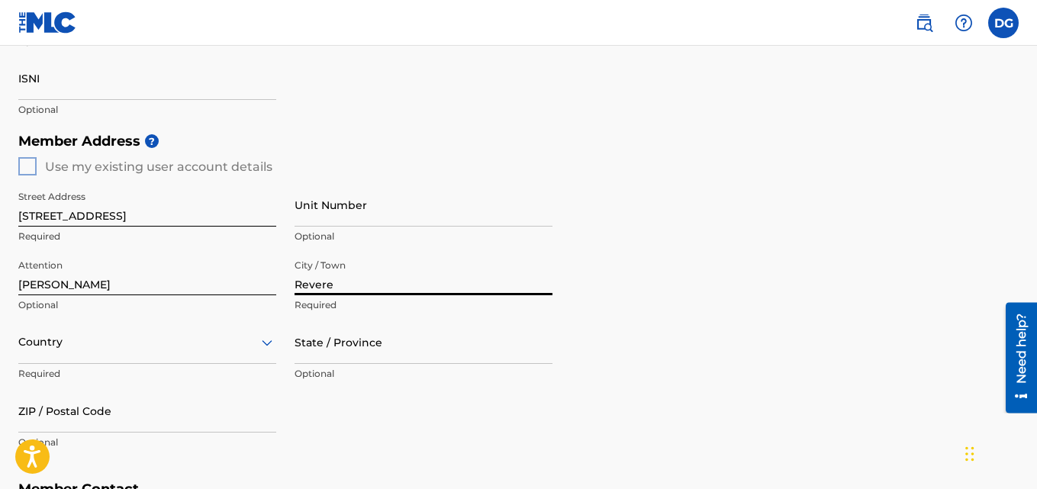
type input "Revere"
click at [150, 360] on div "Country" at bounding box center [147, 341] width 258 height 43
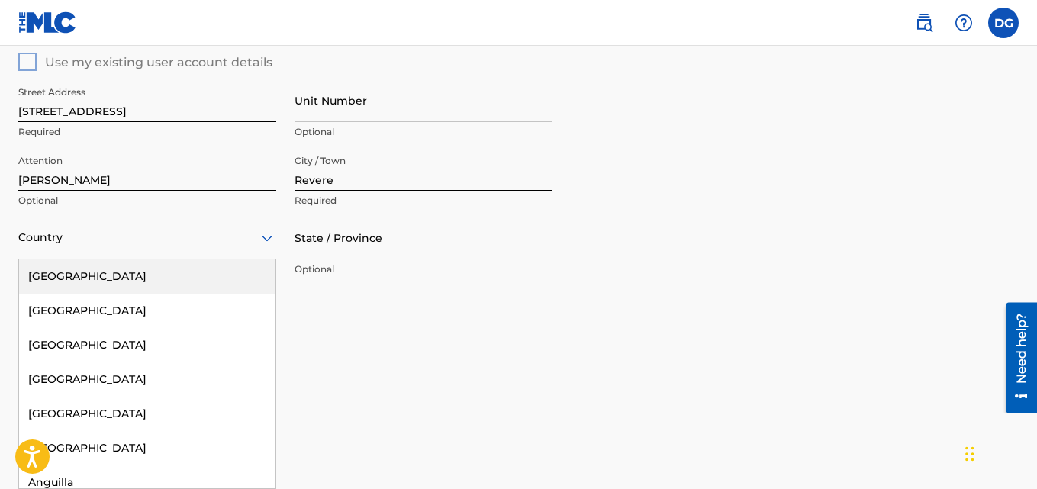
click at [76, 282] on div "[GEOGRAPHIC_DATA]" at bounding box center [147, 276] width 256 height 34
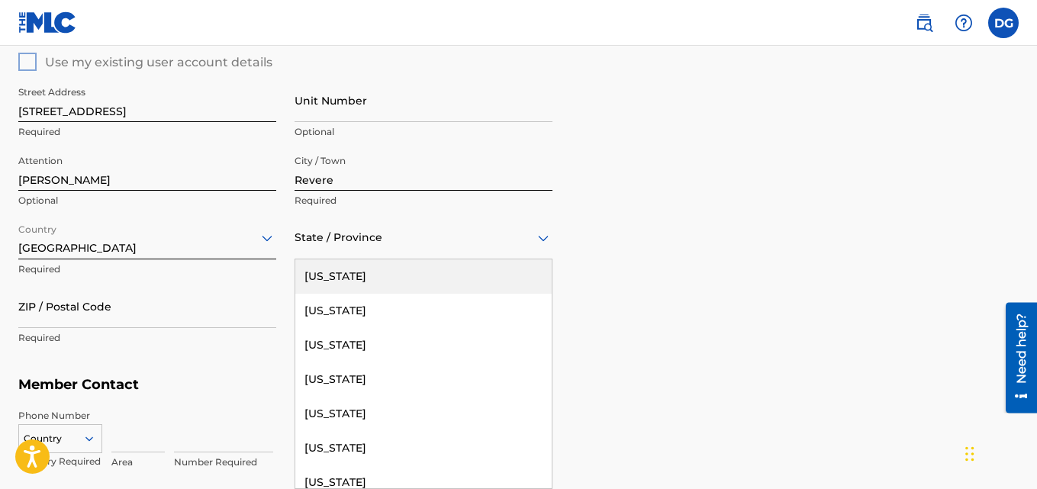
click at [343, 238] on div at bounding box center [423, 237] width 258 height 19
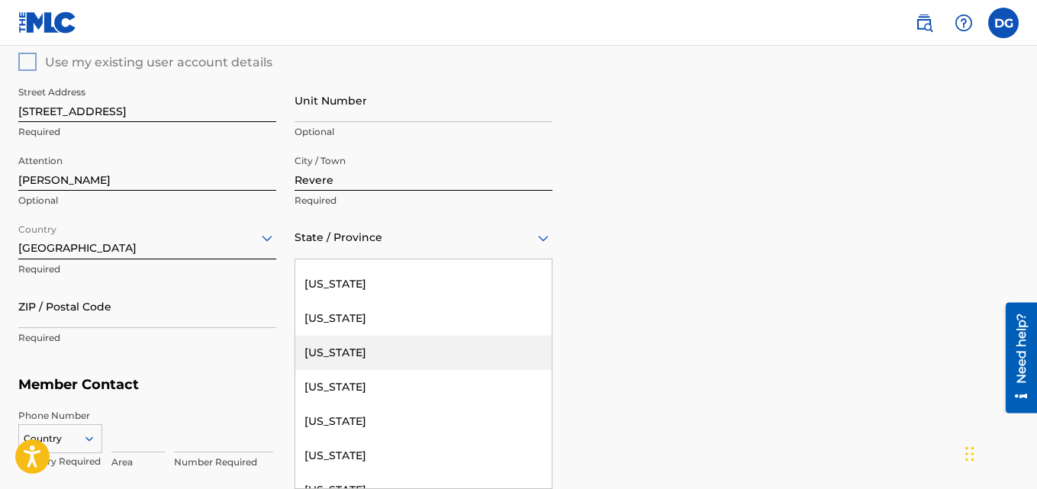
scroll to position [687, 0]
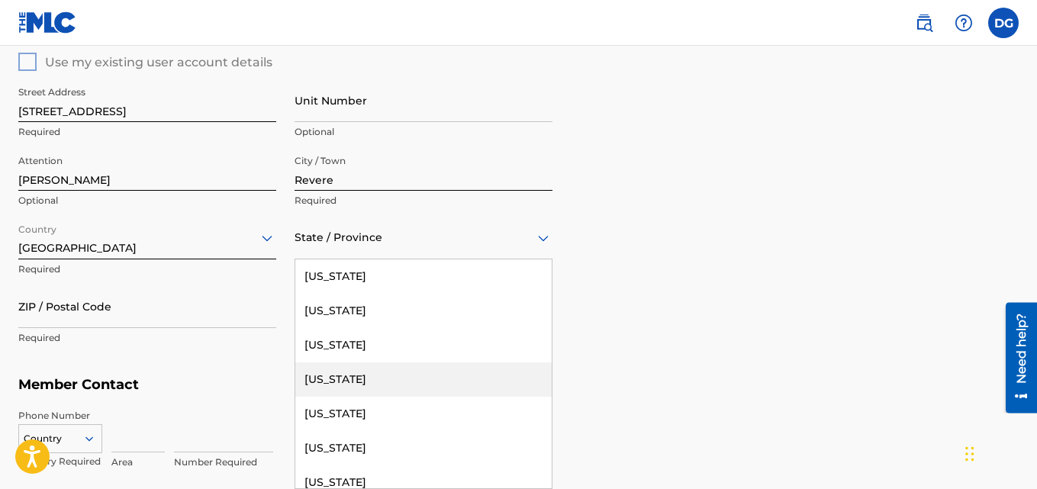
click at [352, 375] on div "[US_STATE]" at bounding box center [423, 379] width 256 height 34
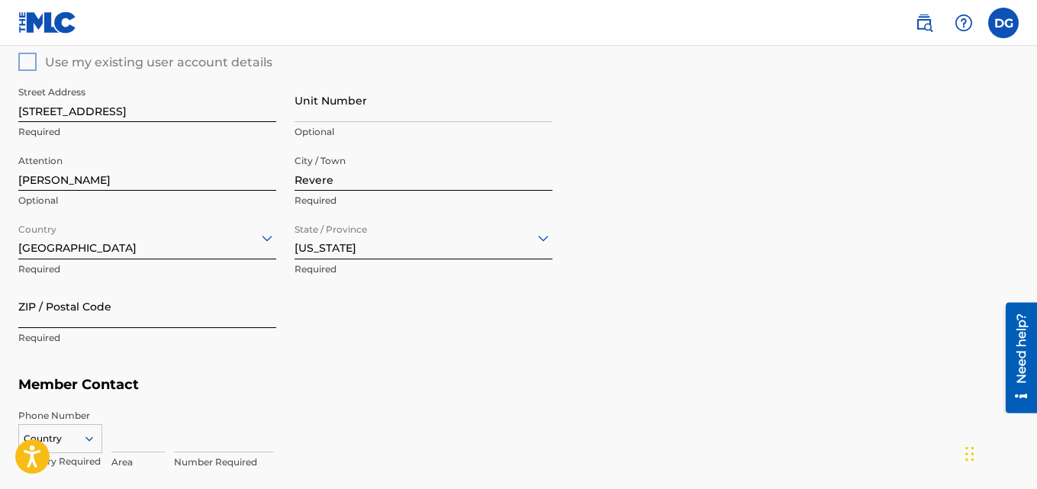
click at [108, 322] on input "ZIP / Postal Code" at bounding box center [147, 306] width 258 height 43
type input "02151"
click at [416, 358] on div "Street Address 70 E Mountain Ave Required Unit Number Optional Attention Dennis…" at bounding box center [285, 216] width 534 height 290
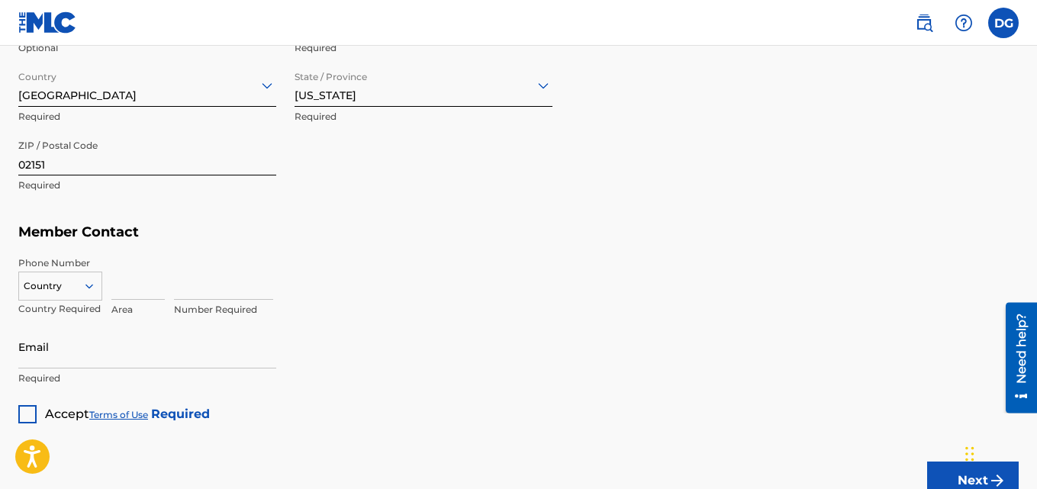
scroll to position [826, 0]
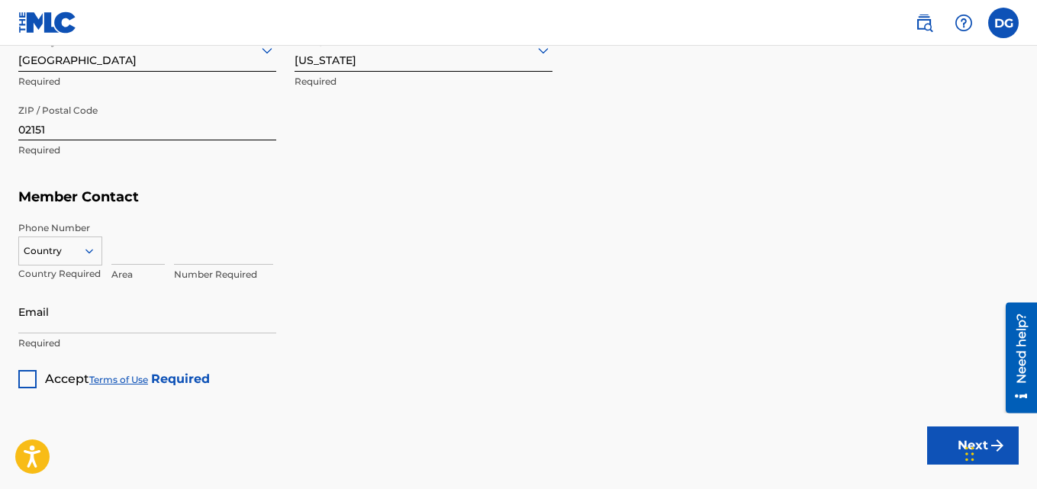
click at [71, 259] on div "Country" at bounding box center [60, 248] width 84 height 23
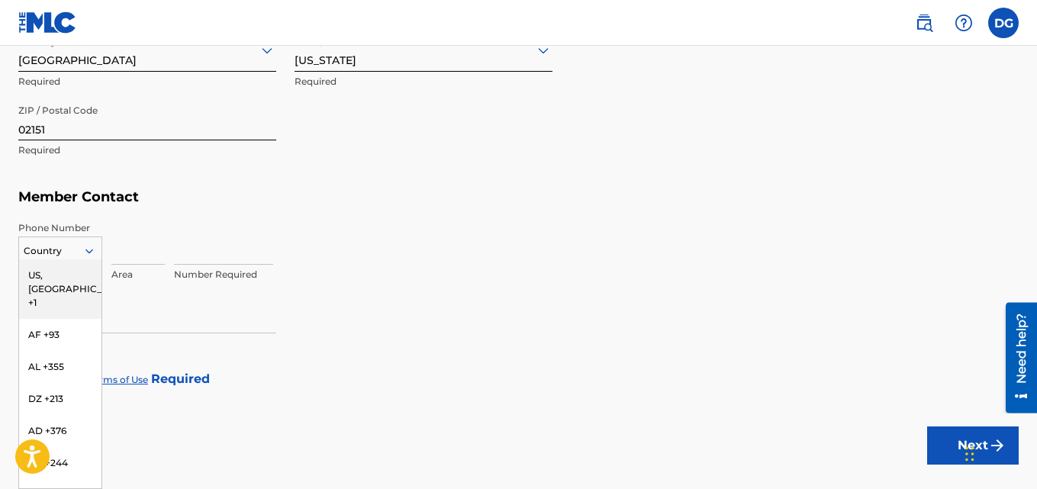
click at [62, 280] on div "US, [GEOGRAPHIC_DATA] +1" at bounding box center [60, 289] width 82 height 60
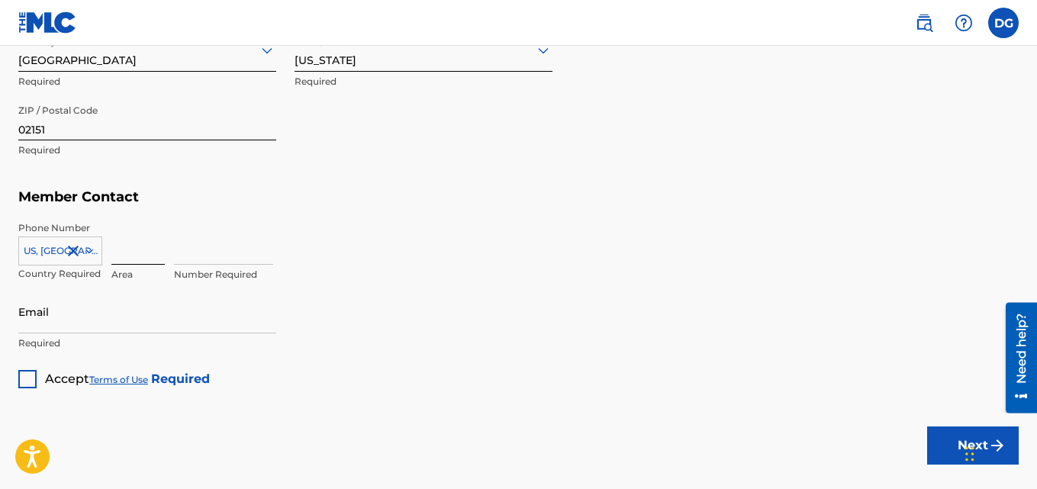
click at [135, 257] on input at bounding box center [137, 242] width 53 height 43
type input "617"
click at [217, 262] on input at bounding box center [223, 242] width 99 height 43
type input "3357012"
click at [164, 327] on input "Email" at bounding box center [147, 311] width 258 height 43
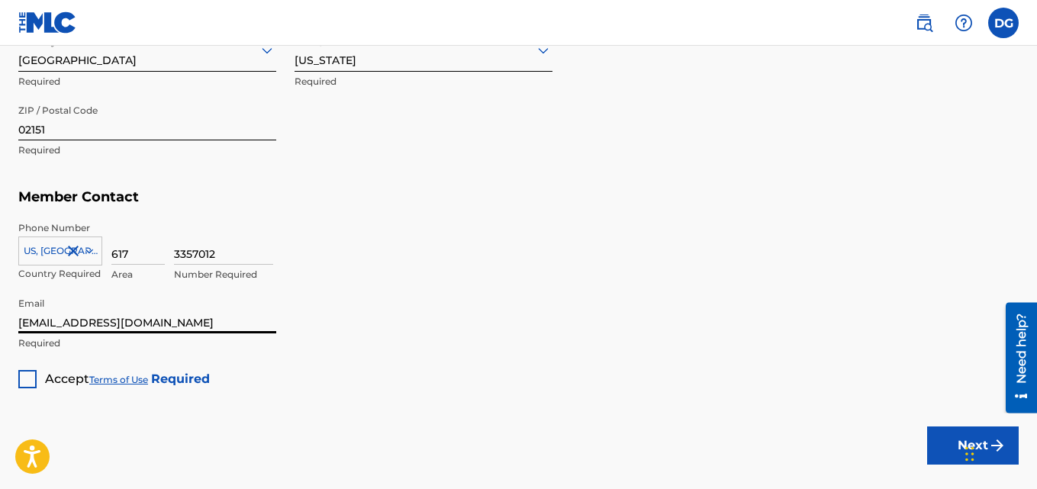
type input "[EMAIL_ADDRESS][DOMAIN_NAME]"
click at [27, 375] on div at bounding box center [27, 379] width 18 height 18
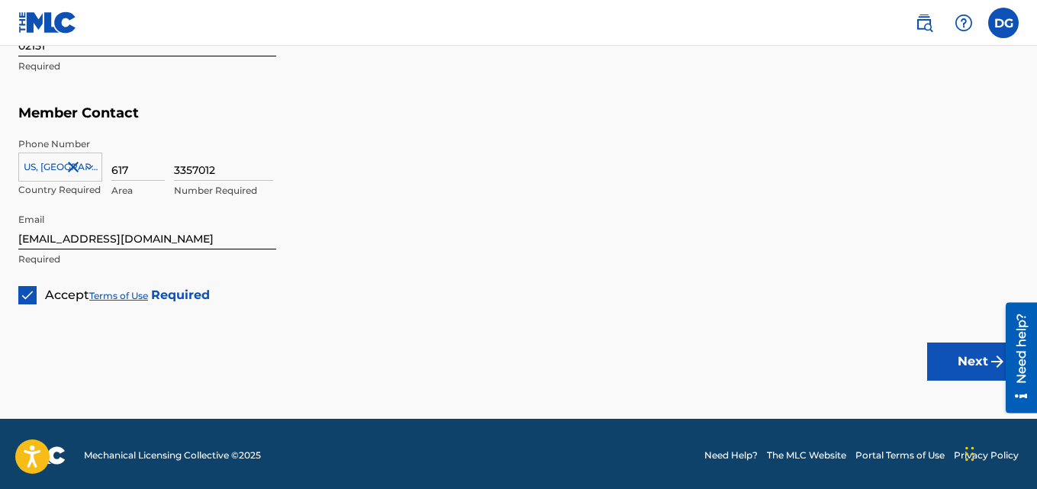
scroll to position [913, 0]
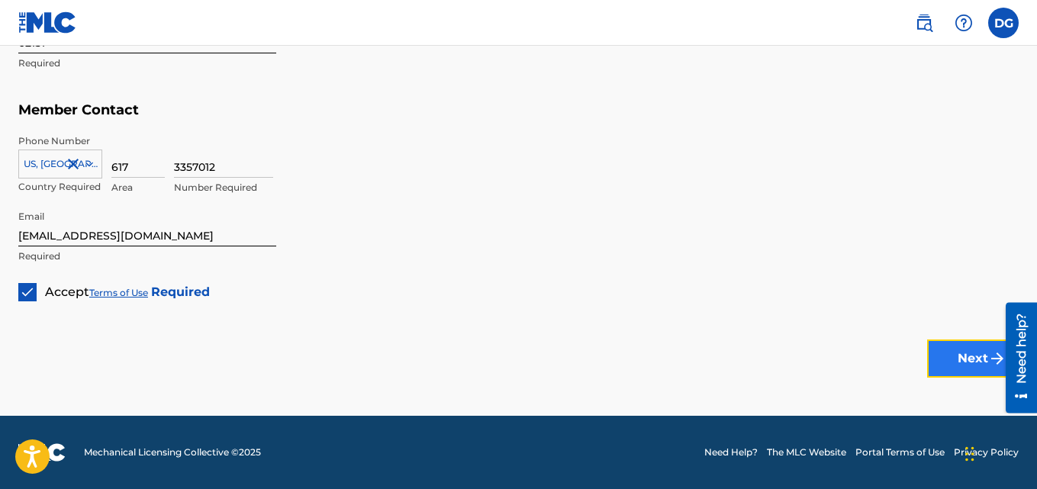
click at [968, 352] on button "Next" at bounding box center [973, 358] width 92 height 38
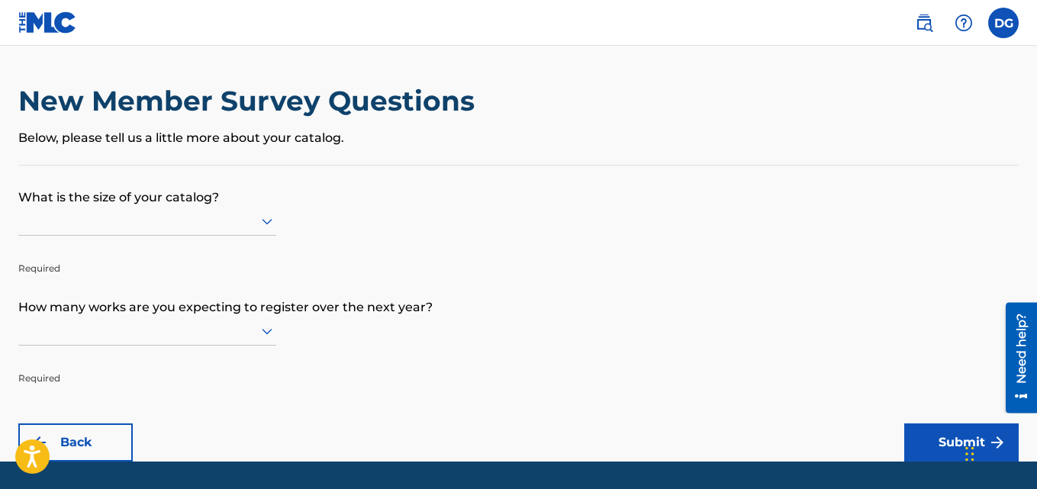
click at [163, 215] on div at bounding box center [147, 220] width 258 height 19
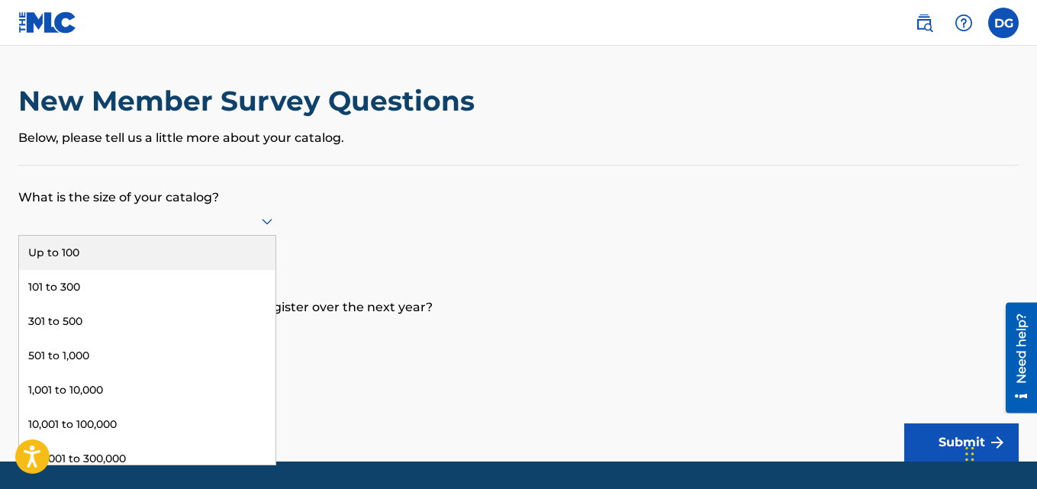
click at [153, 226] on div at bounding box center [147, 220] width 258 height 19
click at [119, 251] on div "Up to 100" at bounding box center [147, 253] width 256 height 34
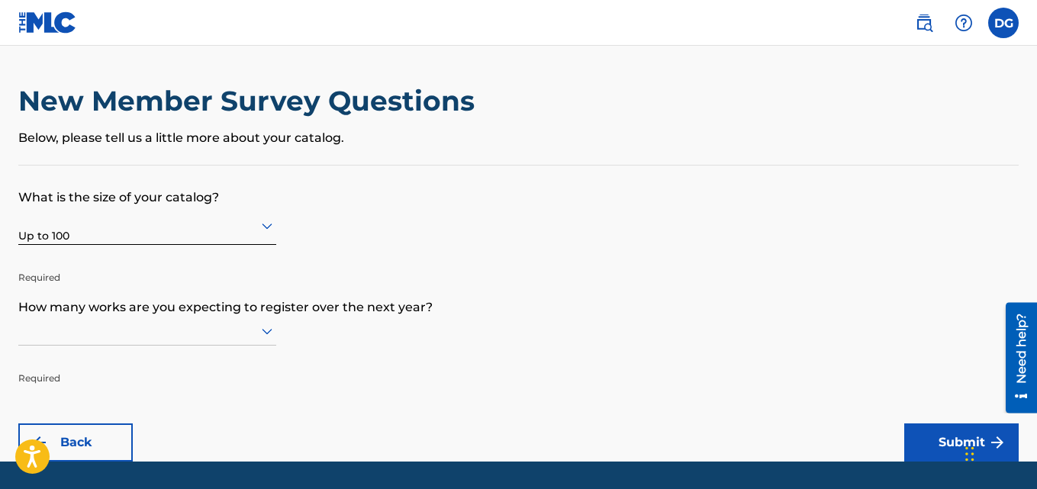
click at [263, 330] on div at bounding box center [147, 331] width 258 height 29
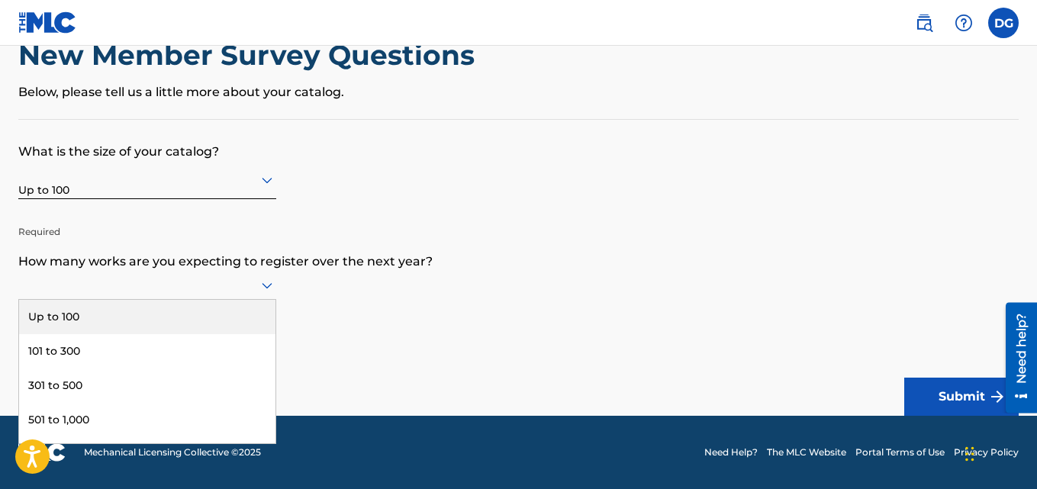
click at [139, 310] on div "Up to 100" at bounding box center [147, 317] width 256 height 34
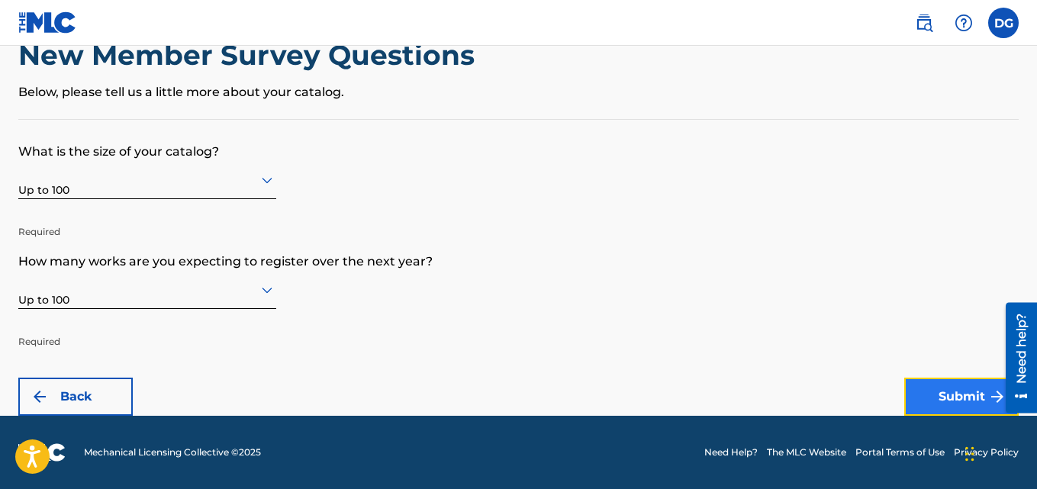
click at [953, 386] on button "Submit" at bounding box center [961, 397] width 114 height 38
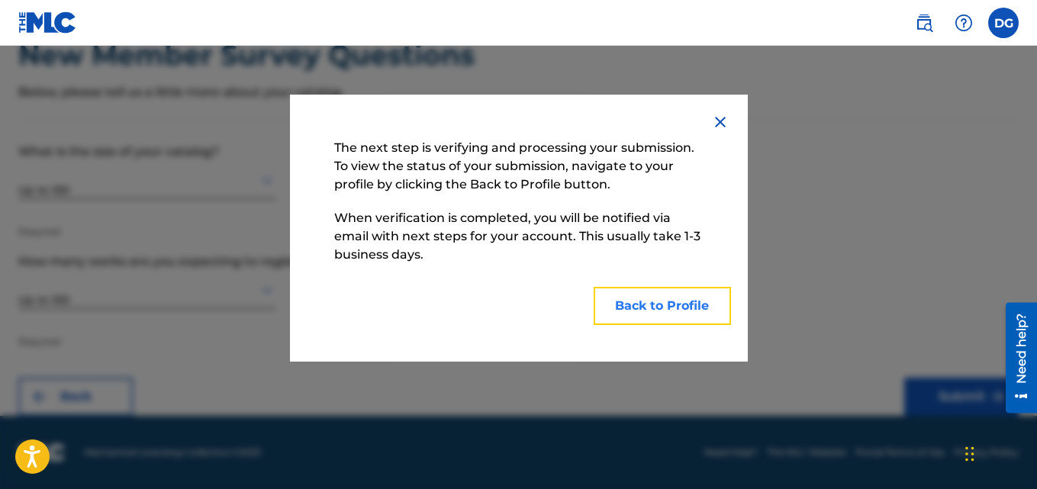
click at [671, 307] on button "Back to Profile" at bounding box center [662, 306] width 137 height 38
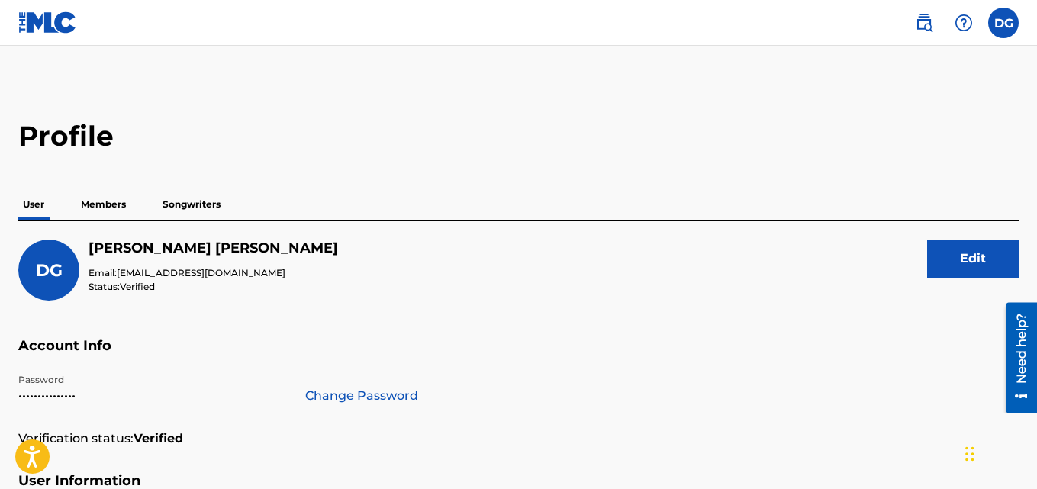
click at [93, 205] on p "Members" at bounding box center [103, 204] width 54 height 32
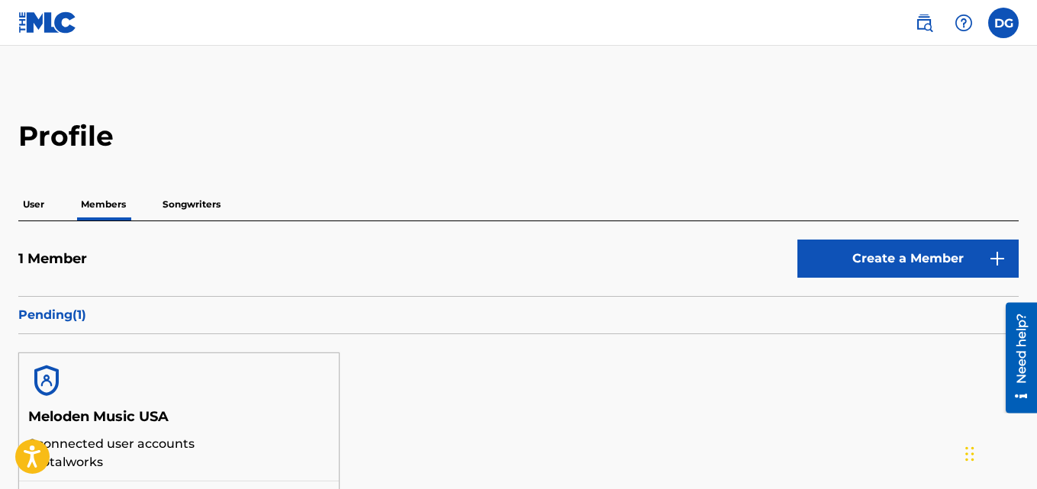
click at [195, 202] on p "Songwriters" at bounding box center [191, 204] width 67 height 32
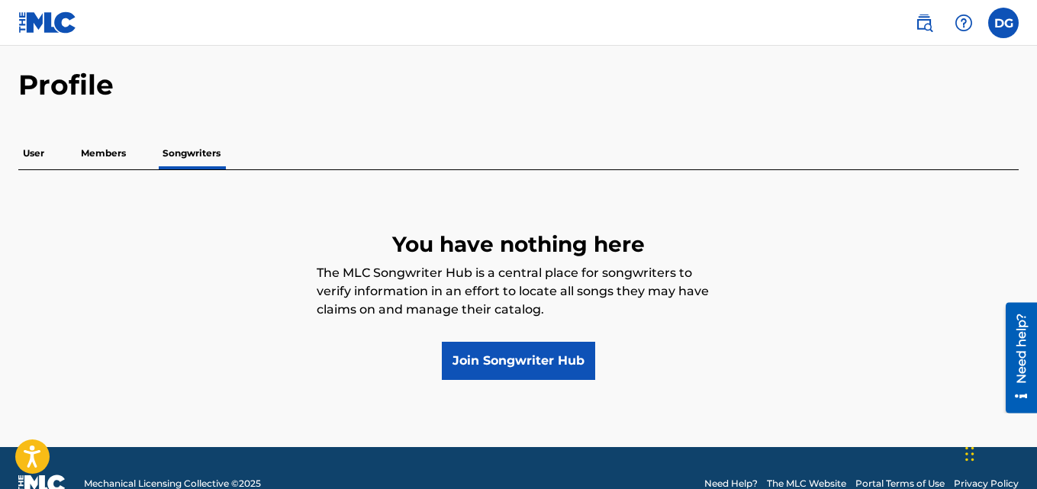
scroll to position [76, 0]
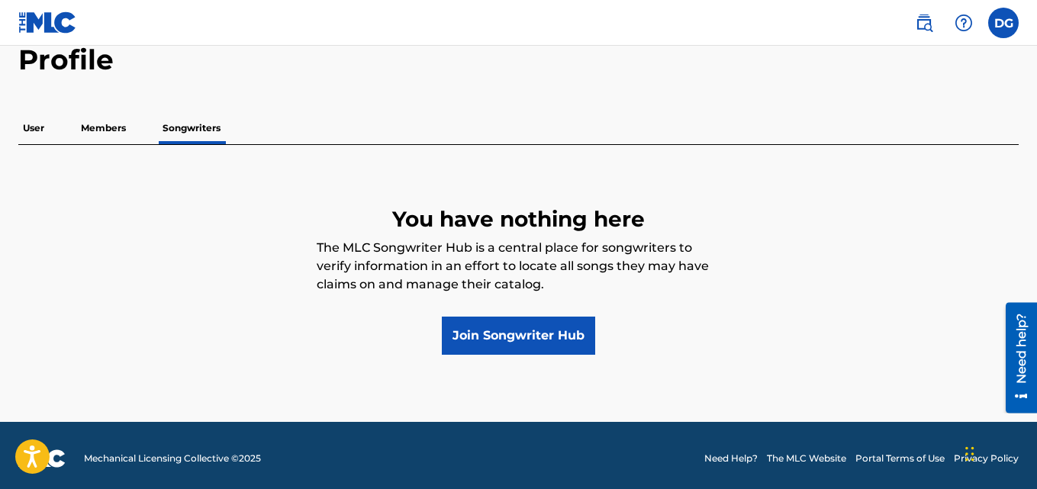
click at [95, 130] on p "Members" at bounding box center [103, 128] width 54 height 32
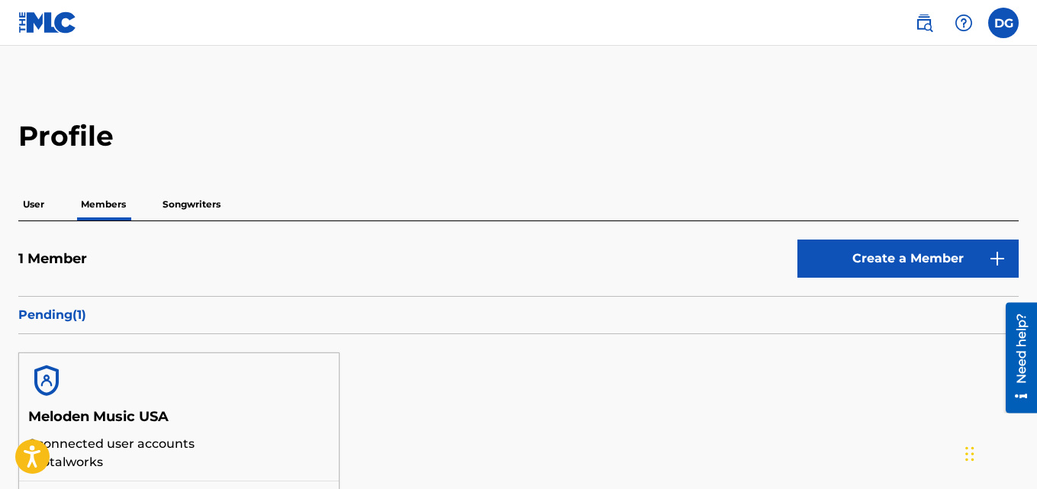
click at [27, 206] on p "User" at bounding box center [33, 204] width 31 height 32
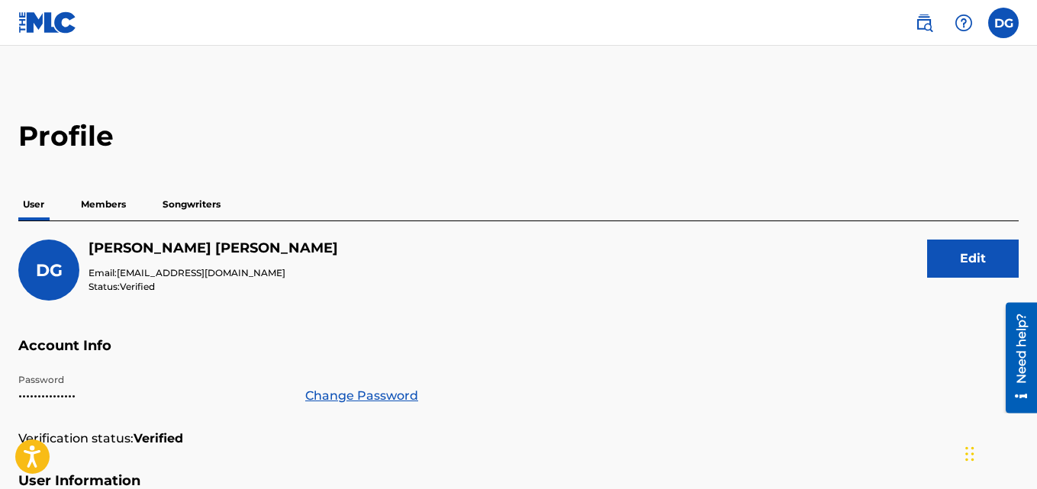
click at [96, 205] on p "Members" at bounding box center [103, 204] width 54 height 32
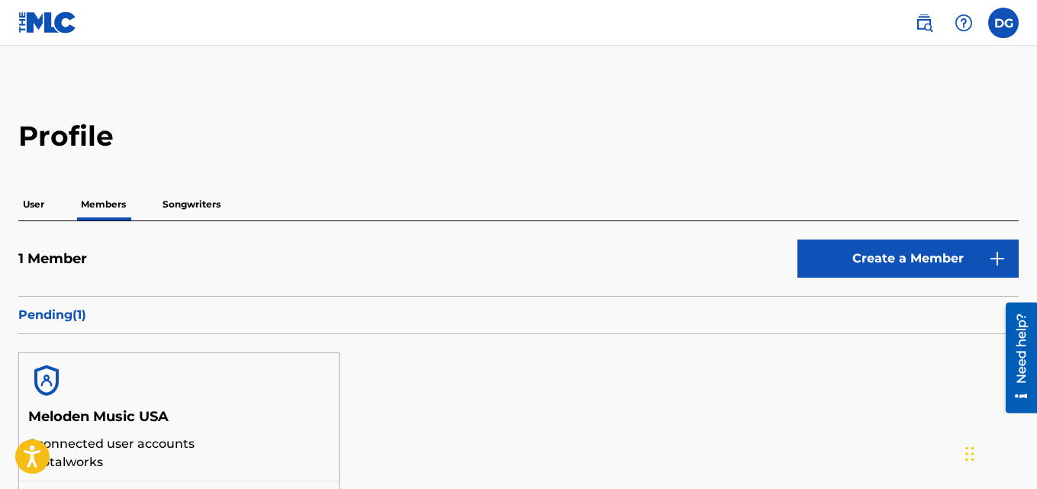
click at [195, 206] on p "Songwriters" at bounding box center [191, 204] width 67 height 32
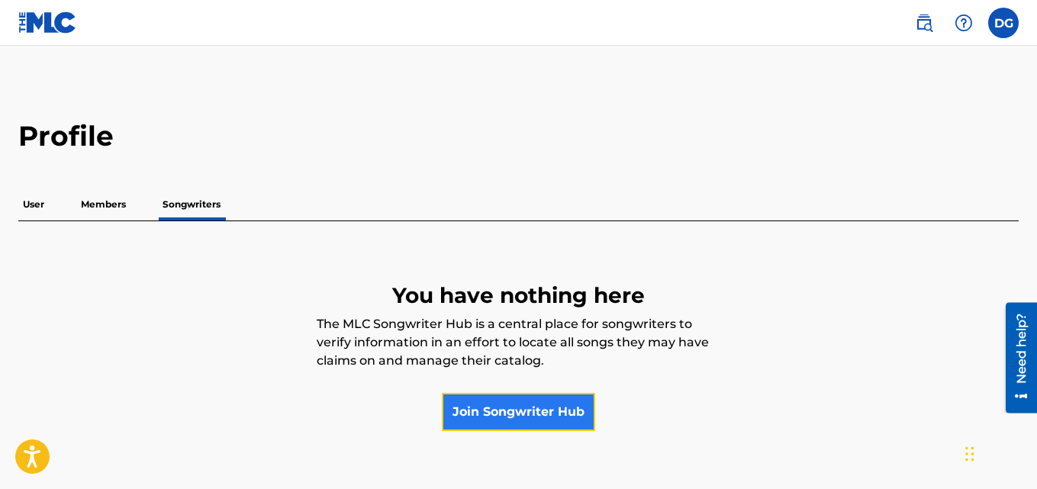
click at [500, 410] on link "Join Songwriter Hub" at bounding box center [518, 412] width 153 height 38
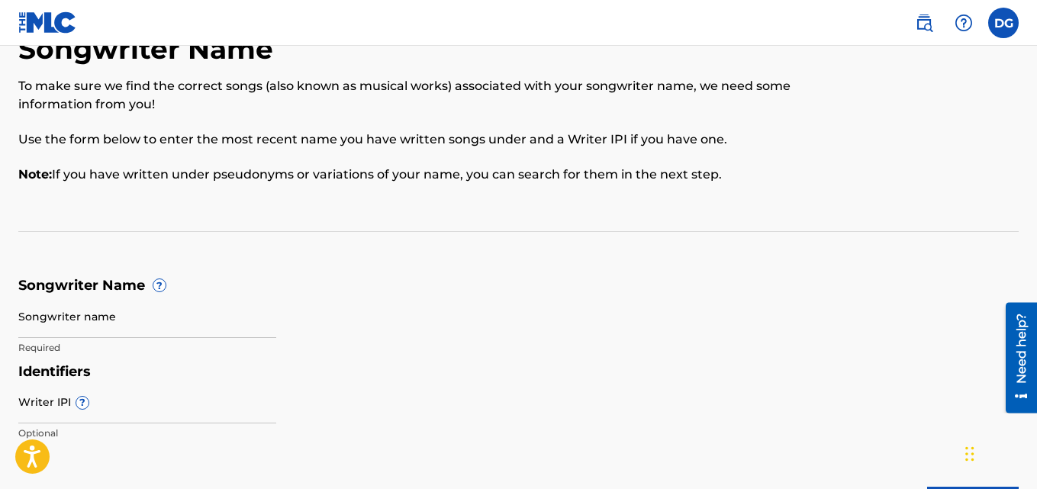
scroll to position [76, 0]
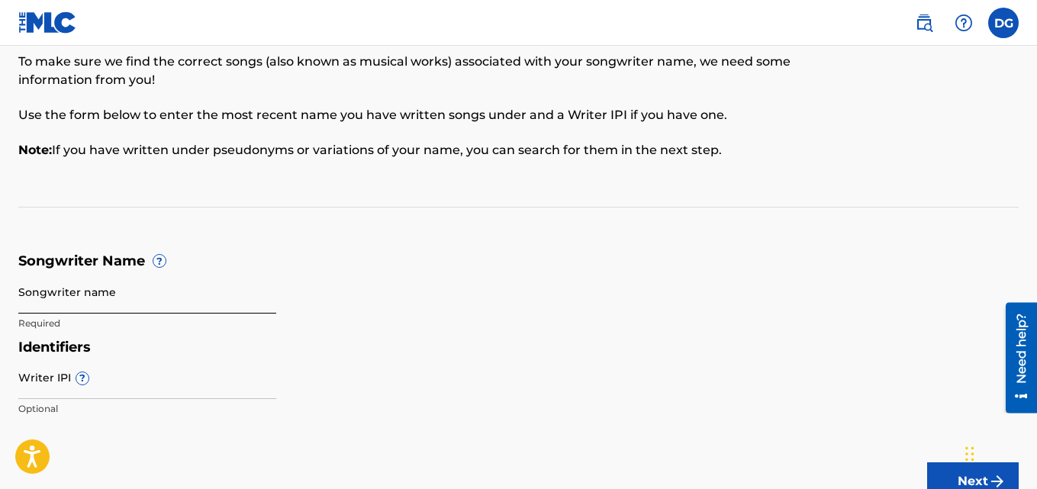
click at [137, 304] on input "Songwriter name" at bounding box center [147, 291] width 258 height 43
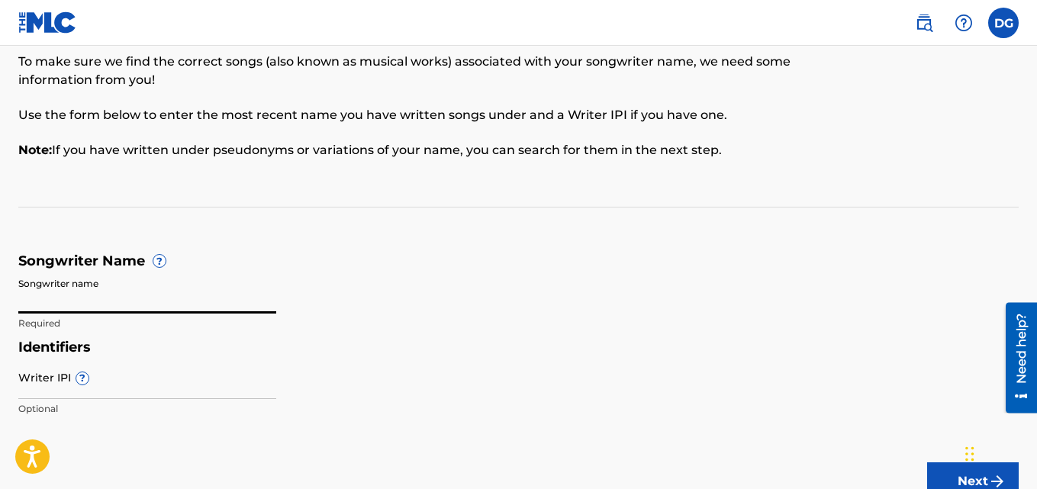
click at [149, 304] on input "Songwriter name" at bounding box center [147, 291] width 258 height 43
type input "Dennis Stephen"
click at [83, 390] on input "Writer IPI ?" at bounding box center [147, 377] width 258 height 43
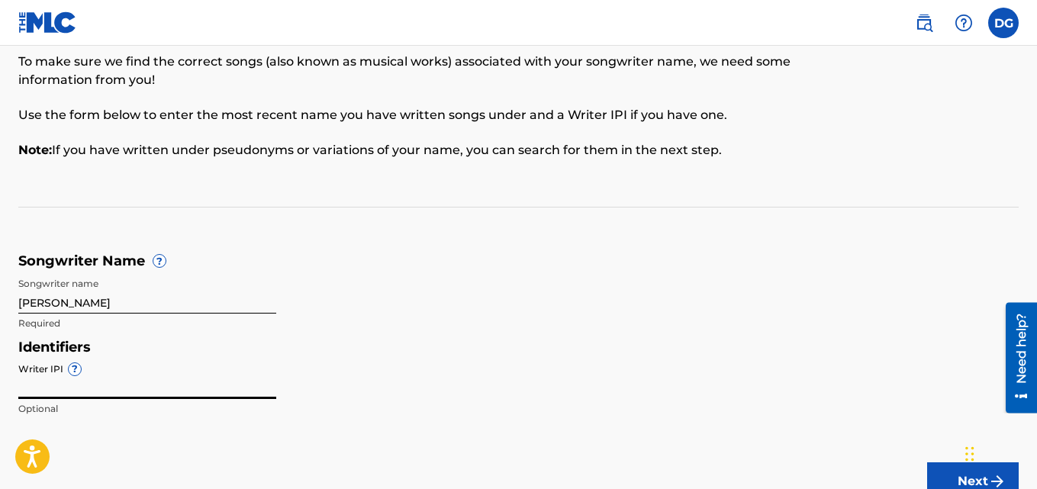
paste input "1034902097"
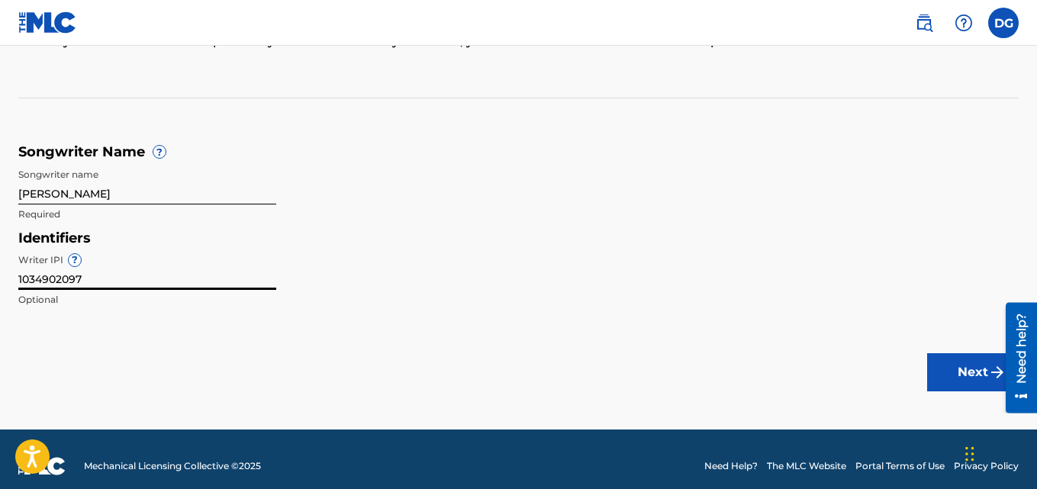
scroll to position [199, 0]
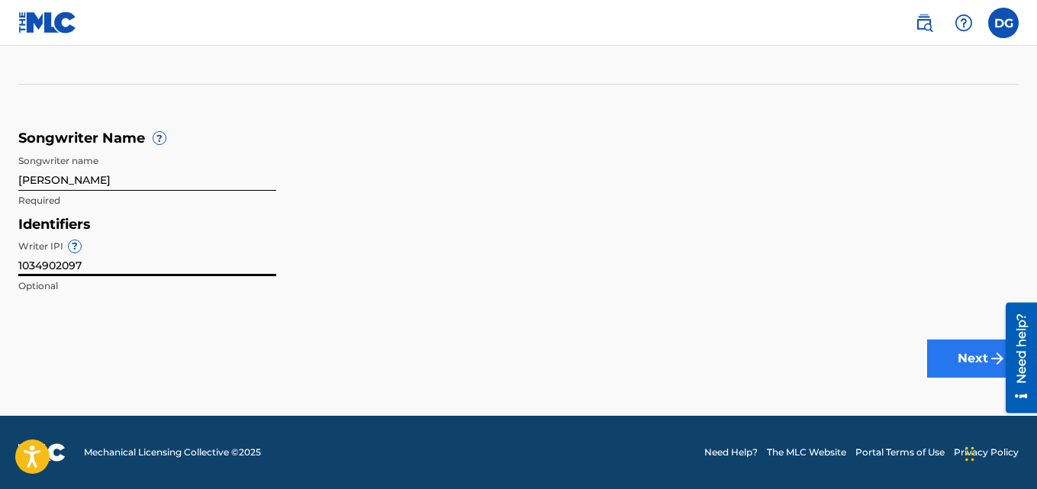
type input "1034902097"
click at [952, 359] on button "Next" at bounding box center [973, 358] width 92 height 38
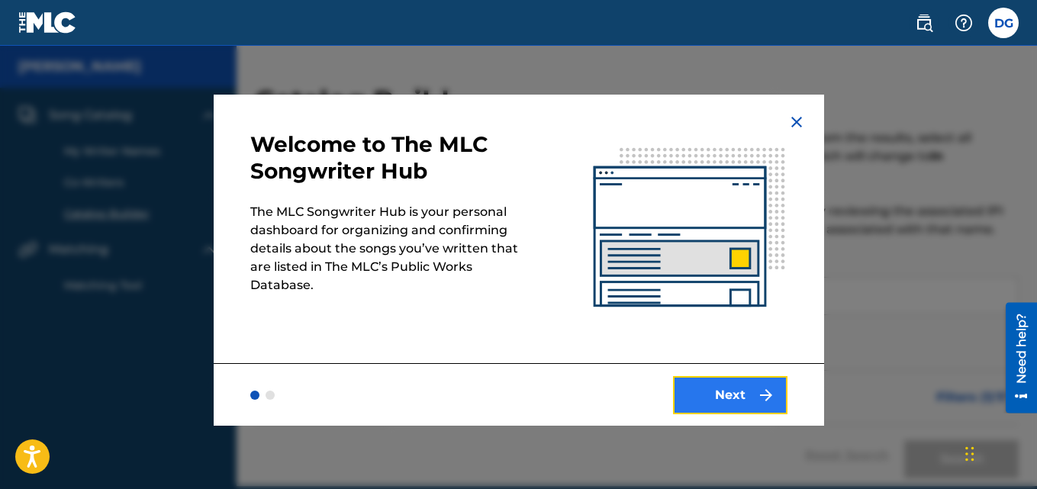
click at [742, 389] on button "Next" at bounding box center [730, 395] width 114 height 38
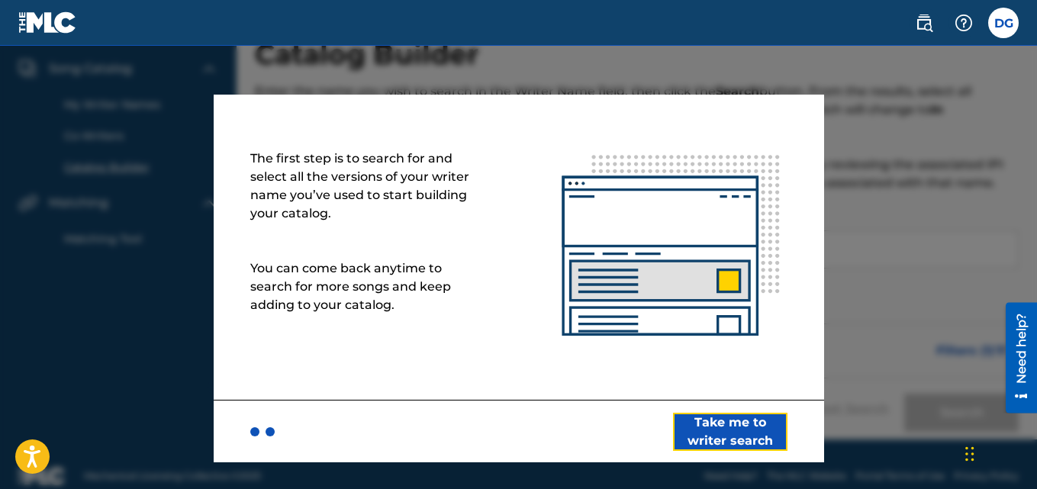
scroll to position [70, 0]
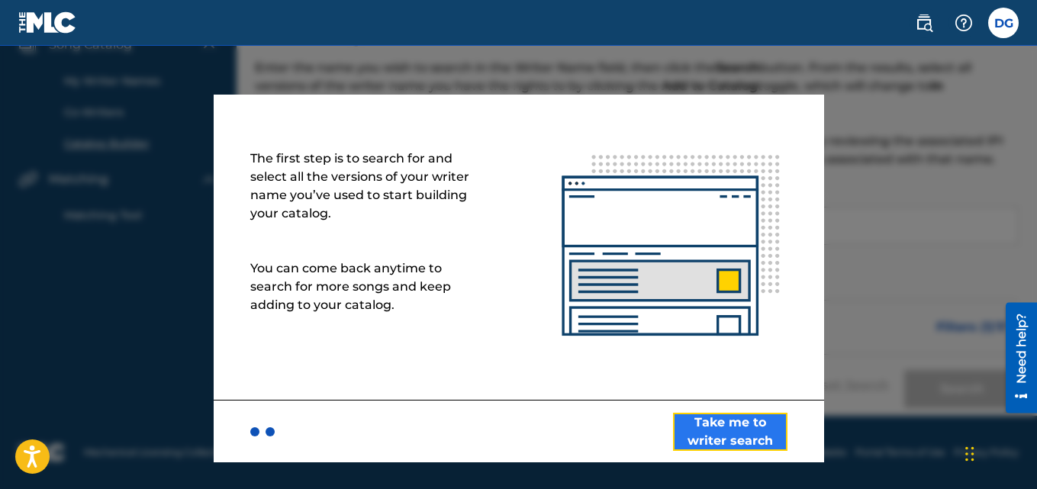
click at [739, 438] on button "Take me to writer search" at bounding box center [730, 432] width 114 height 38
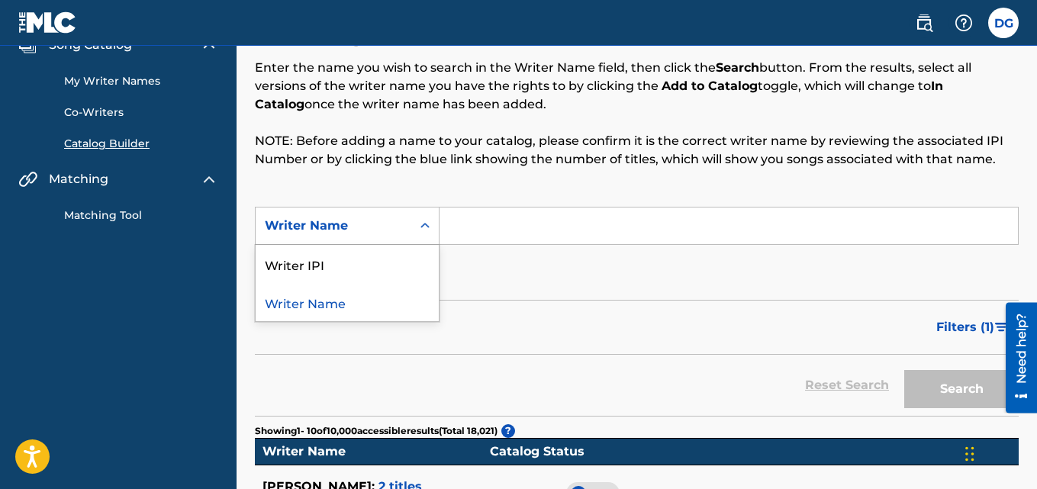
click at [419, 225] on icon "Search Form" at bounding box center [424, 225] width 15 height 15
click at [349, 265] on div "Writer IPI" at bounding box center [347, 264] width 183 height 38
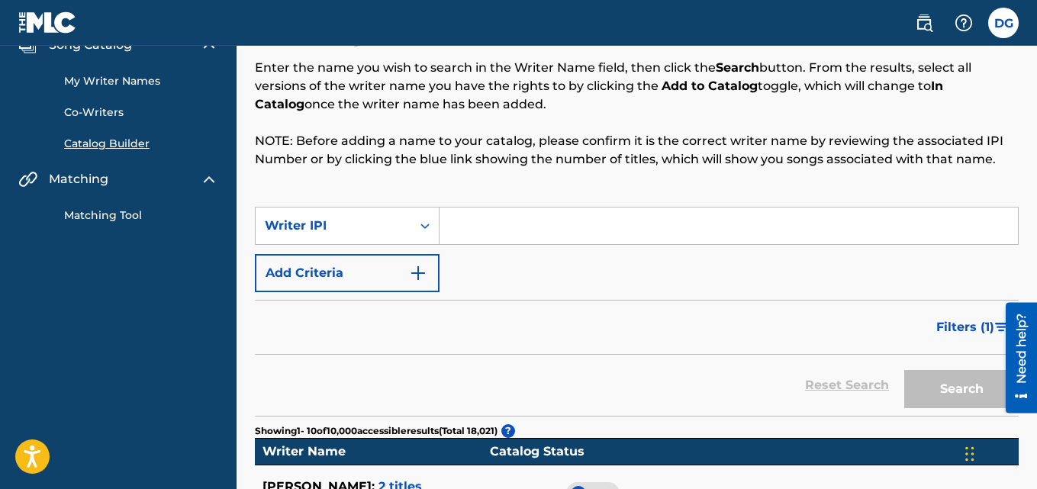
click at [474, 230] on input "Search Form" at bounding box center [728, 226] width 578 height 37
paste input "1034902097"
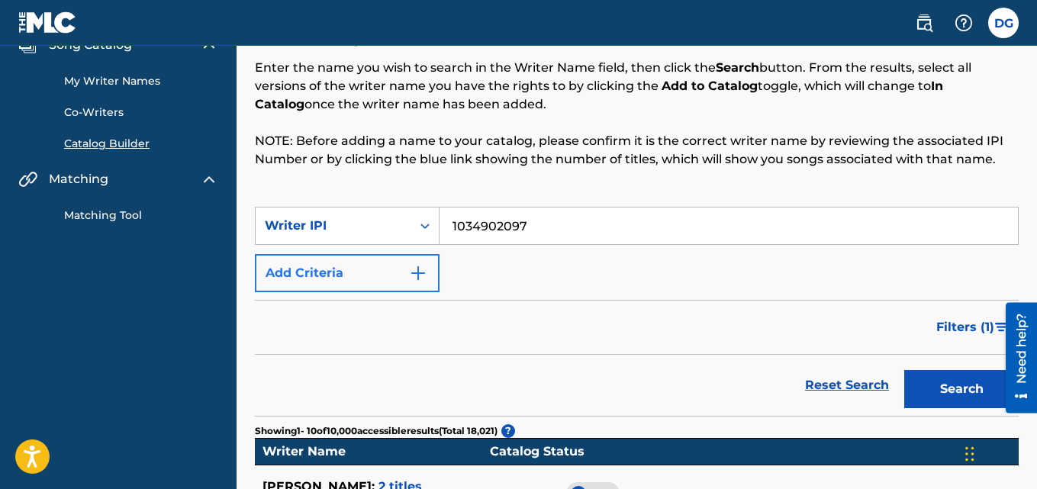
type input "1034902097"
click at [418, 274] on img "Search Form" at bounding box center [418, 273] width 18 height 18
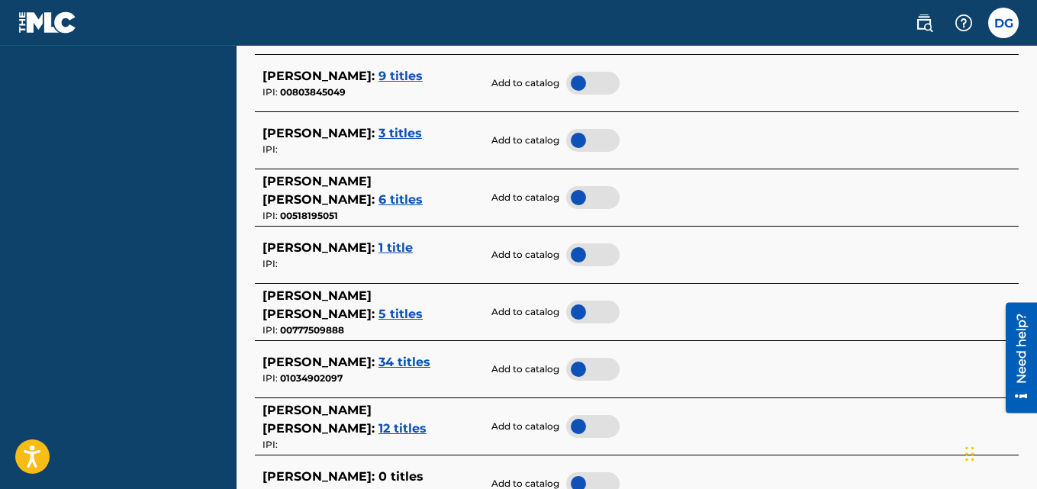
scroll to position [229, 0]
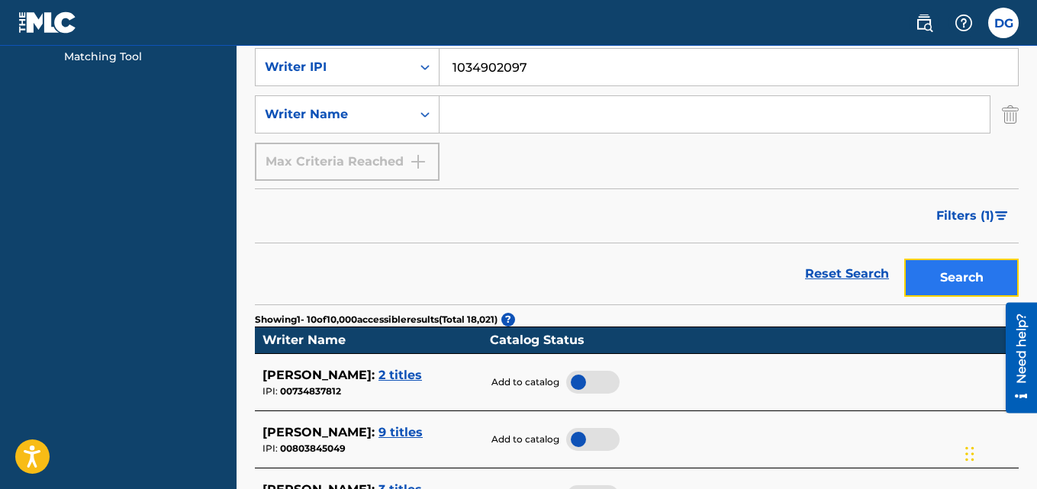
click at [955, 277] on button "Search" at bounding box center [961, 278] width 114 height 38
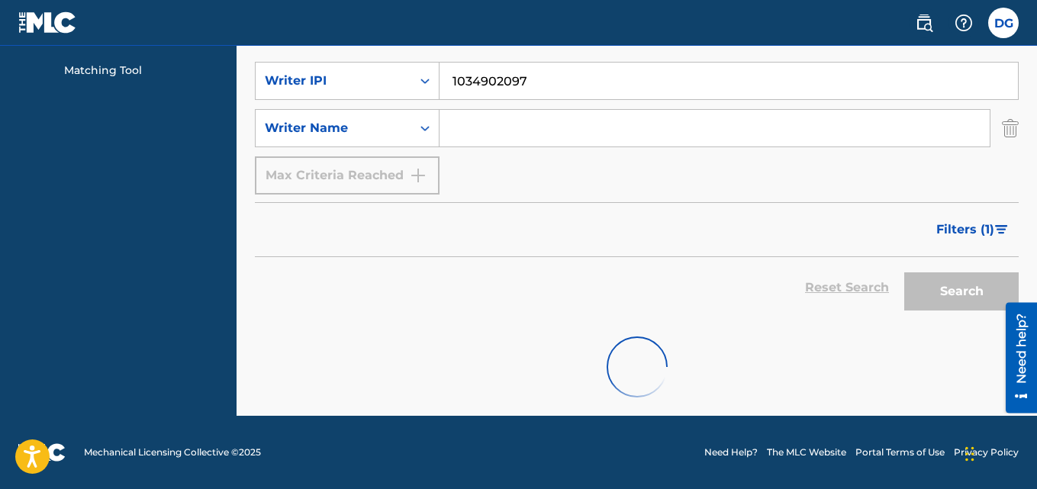
scroll to position [136, 0]
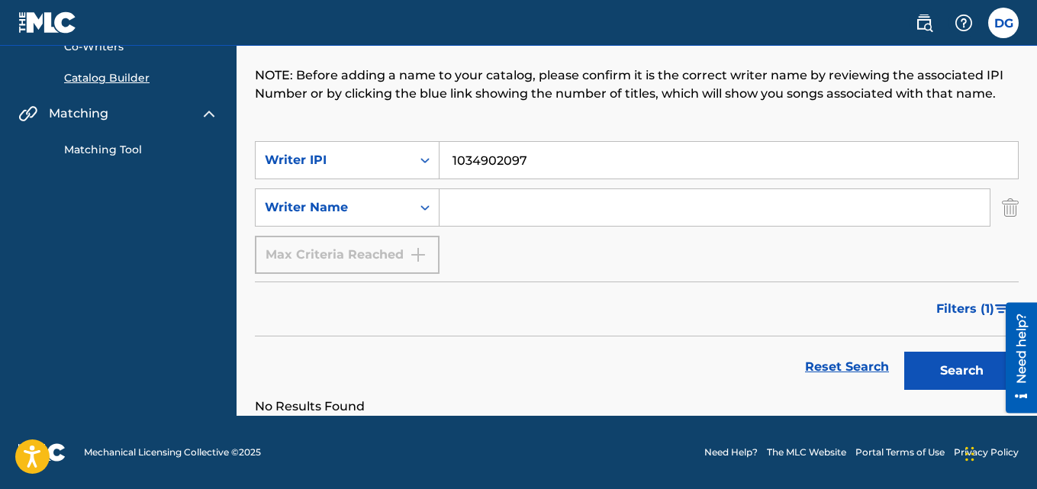
click at [541, 160] on input "1034902097" at bounding box center [728, 160] width 578 height 37
click at [967, 362] on button "Search" at bounding box center [961, 371] width 114 height 38
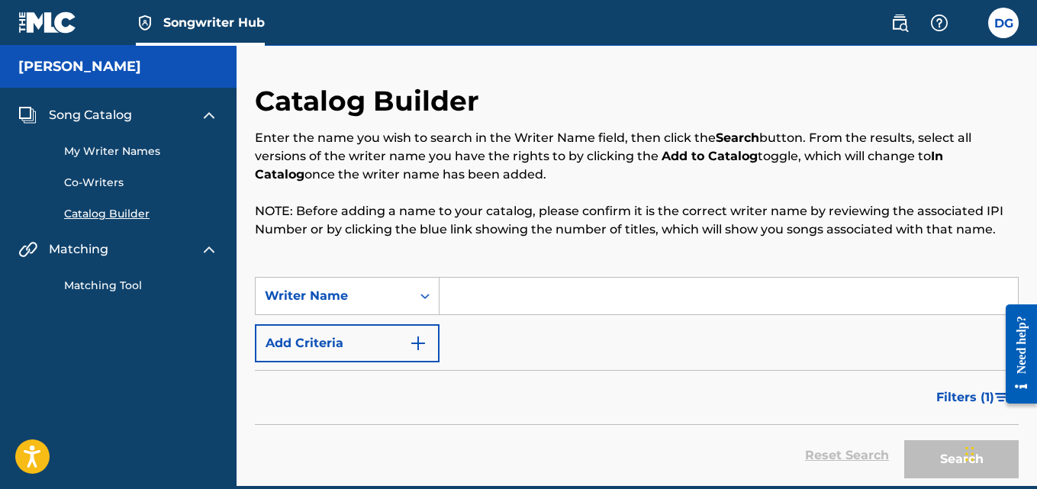
click at [508, 293] on input "Search Form" at bounding box center [728, 296] width 578 height 37
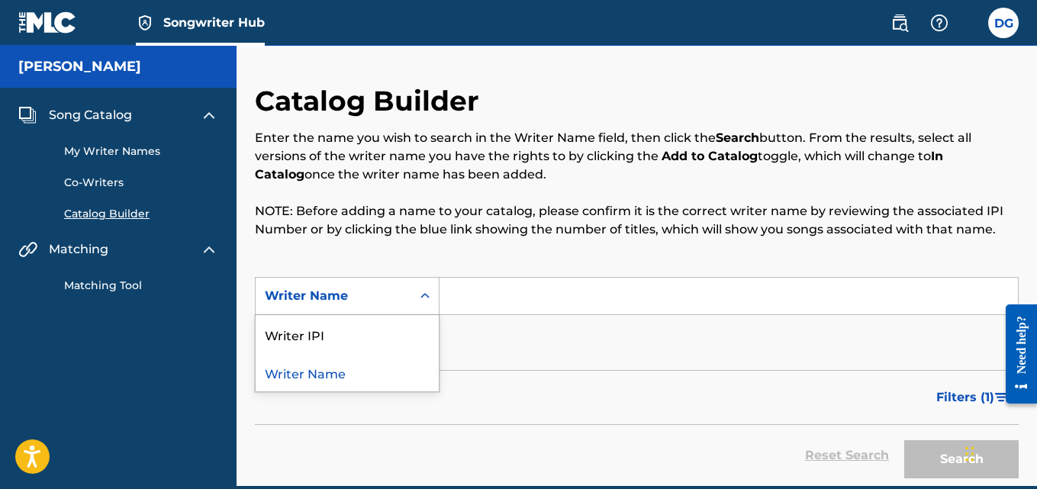
click at [420, 293] on icon "Search Form" at bounding box center [424, 295] width 15 height 15
click at [343, 337] on div "Writer IPI" at bounding box center [347, 334] width 183 height 38
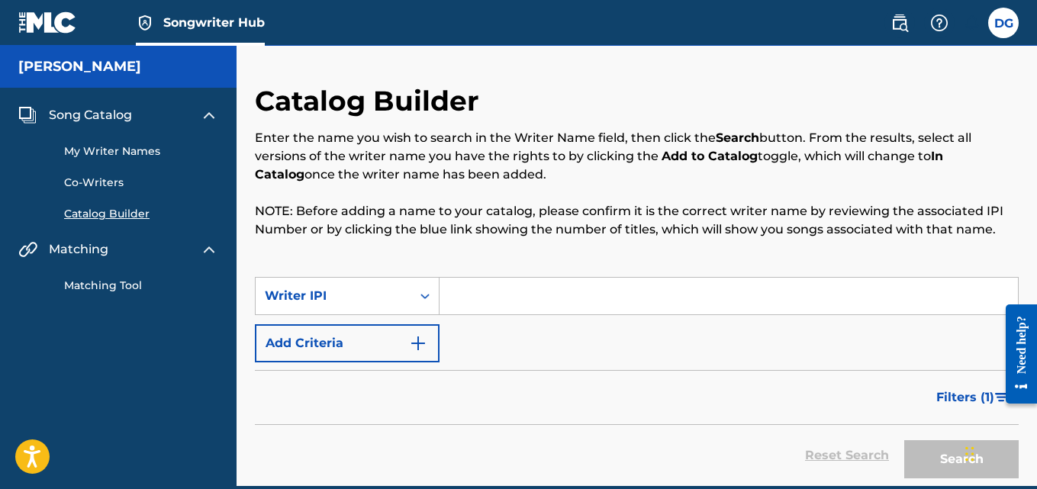
click at [526, 303] on input "Search Form" at bounding box center [728, 296] width 578 height 37
paste input "1034902097"
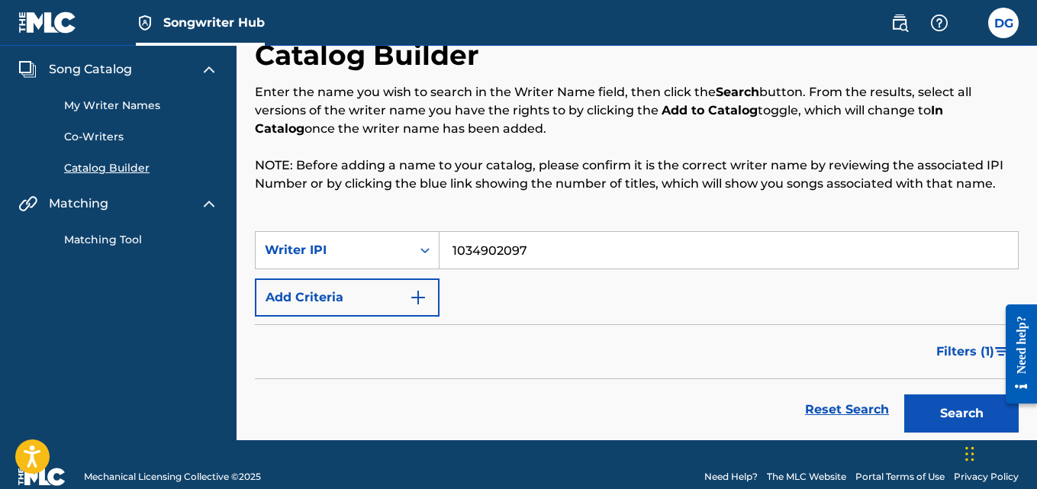
scroll to position [70, 0]
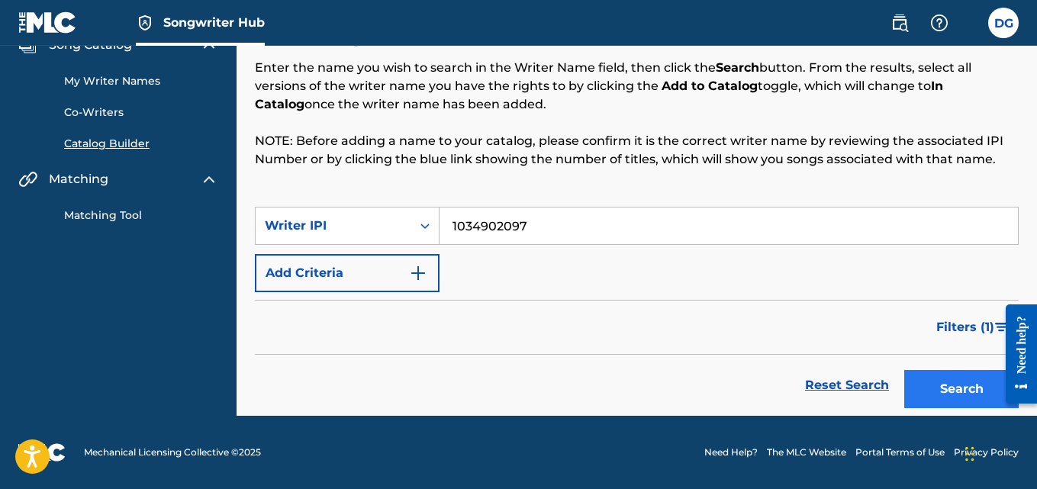
type input "1034902097"
click at [932, 387] on button "Search" at bounding box center [961, 389] width 114 height 38
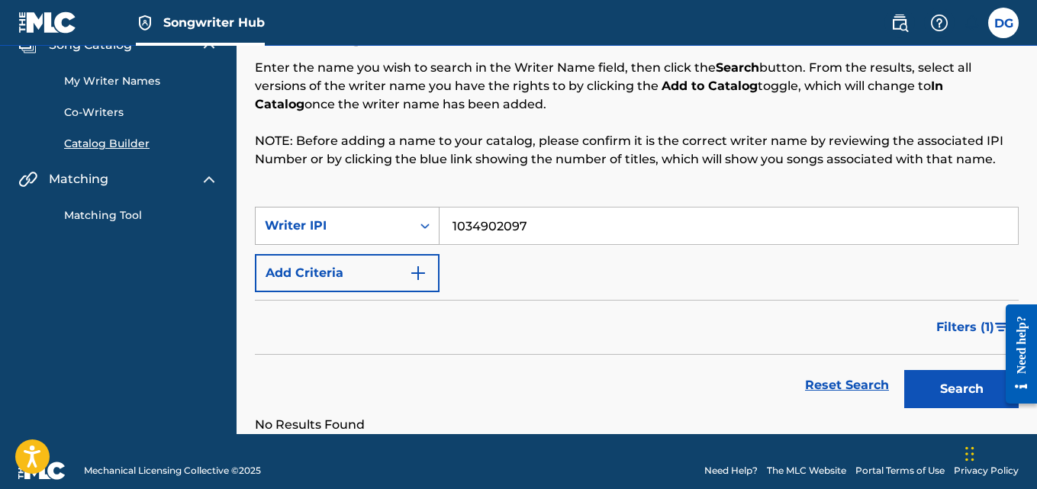
click at [298, 233] on div "Writer IPI" at bounding box center [333, 226] width 137 height 18
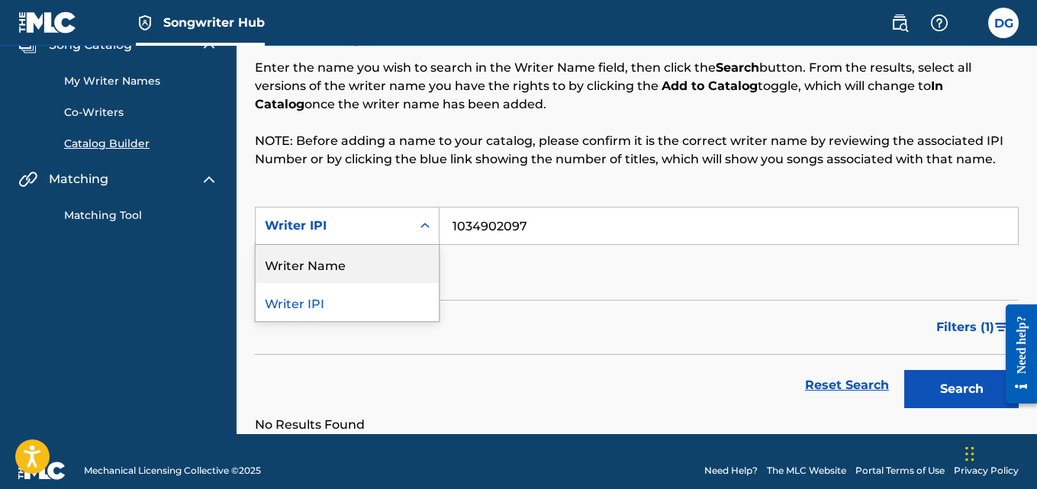
click at [298, 264] on div "Writer Name" at bounding box center [347, 264] width 183 height 38
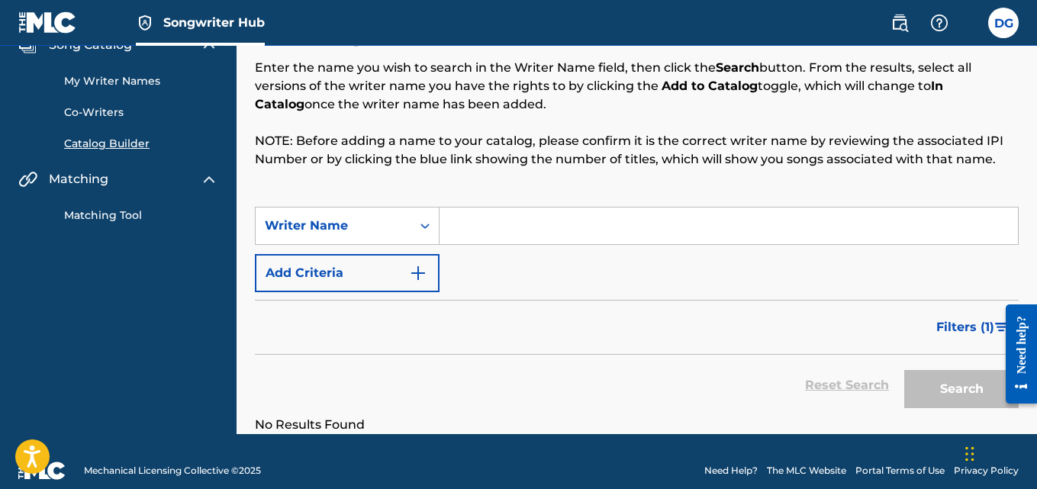
click at [474, 229] on input "Search Form" at bounding box center [728, 226] width 578 height 37
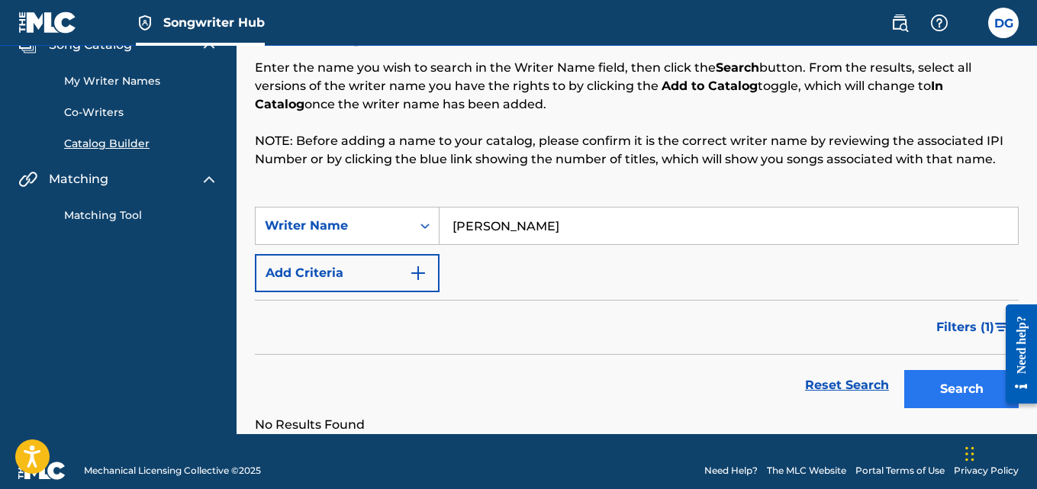
type input "Dennis Stephen"
click at [949, 390] on button "Search" at bounding box center [961, 389] width 114 height 38
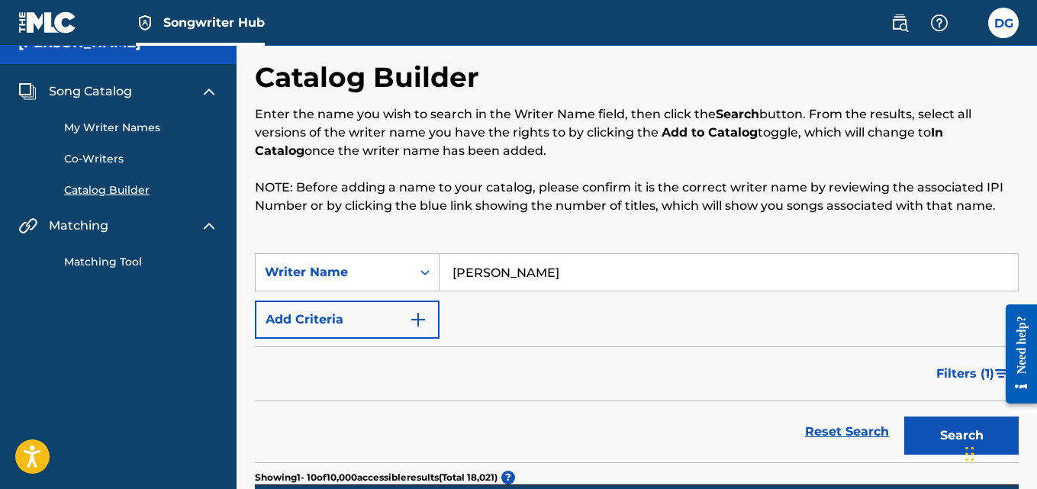
scroll to position [0, 0]
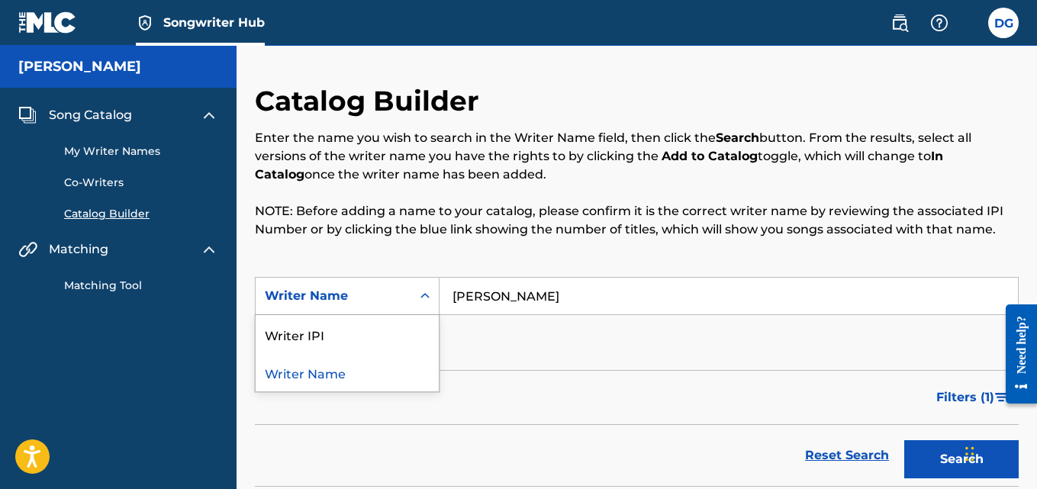
click at [423, 294] on icon "Search Form" at bounding box center [424, 295] width 15 height 15
click at [381, 330] on div "Writer IPI" at bounding box center [347, 334] width 183 height 38
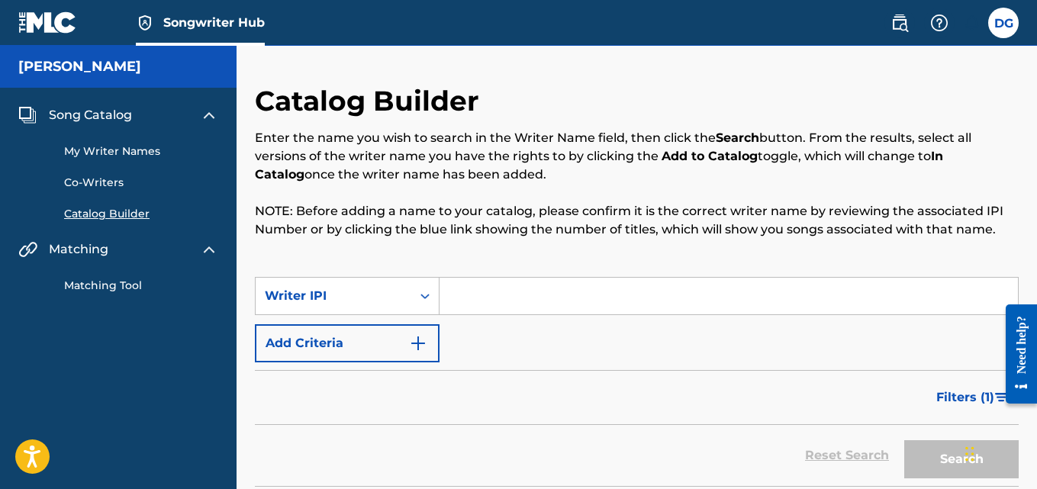
click at [508, 295] on input "Search Form" at bounding box center [728, 296] width 578 height 37
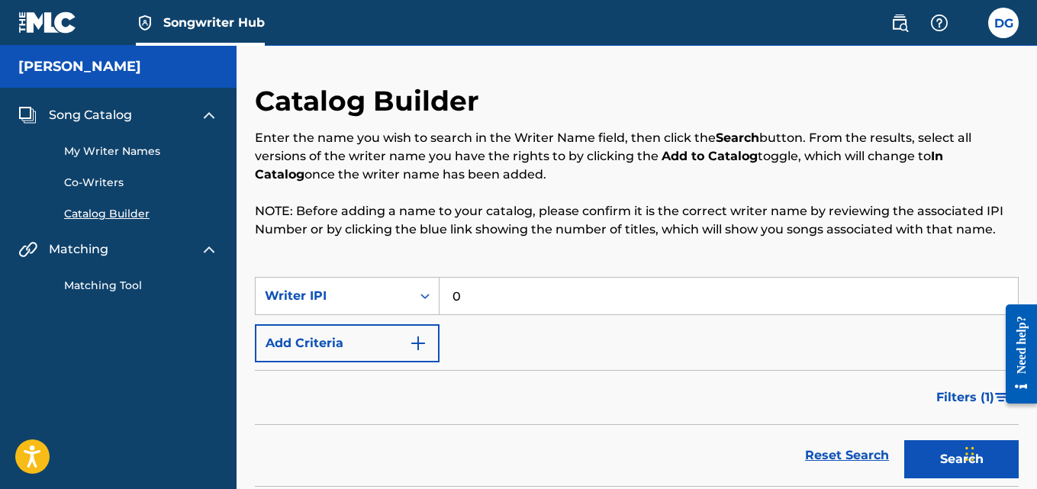
paste input "1034902097"
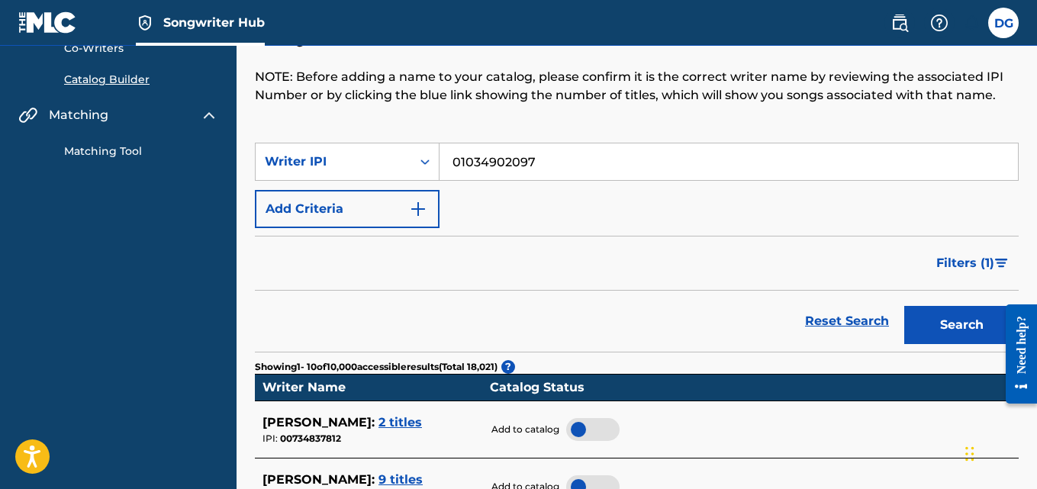
scroll to position [153, 0]
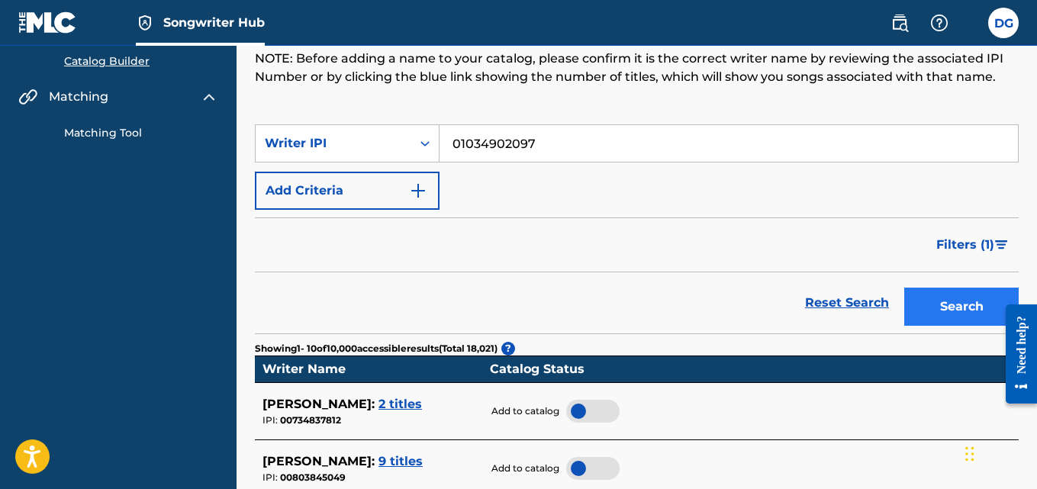
type input "01034902097"
click at [923, 314] on button "Search" at bounding box center [961, 307] width 114 height 38
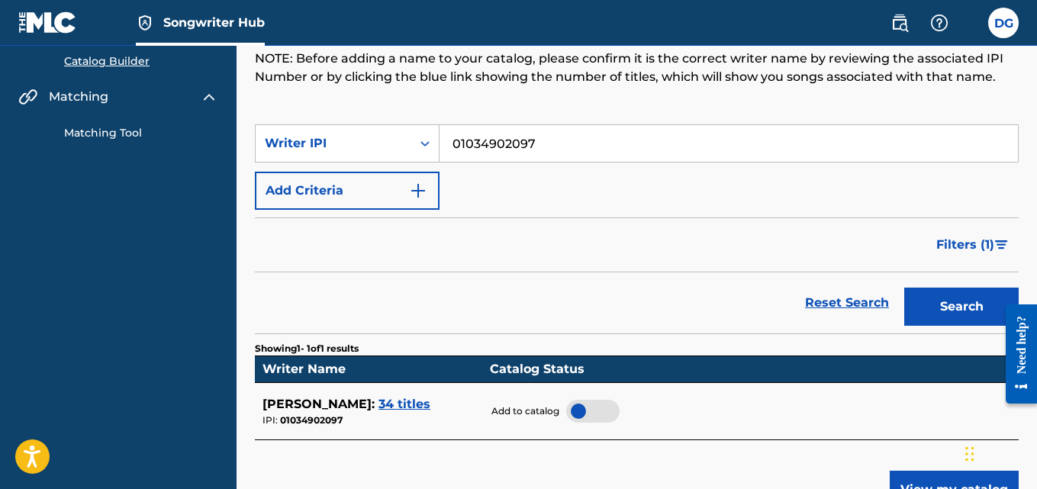
click at [593, 410] on div at bounding box center [592, 411] width 53 height 23
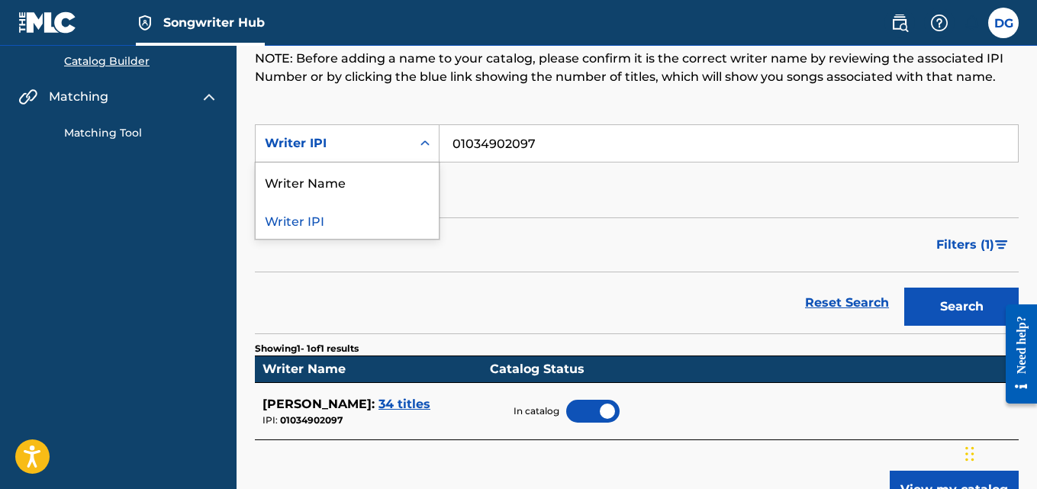
click at [426, 140] on icon "Search Form" at bounding box center [424, 143] width 15 height 15
click at [359, 182] on div "Writer Name" at bounding box center [347, 181] width 183 height 38
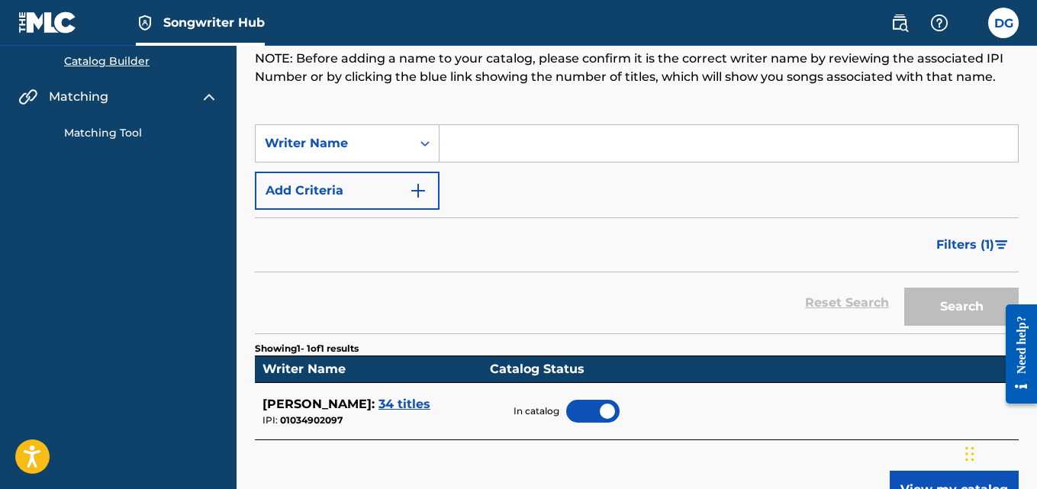
click at [494, 151] on input "Search Form" at bounding box center [728, 143] width 578 height 37
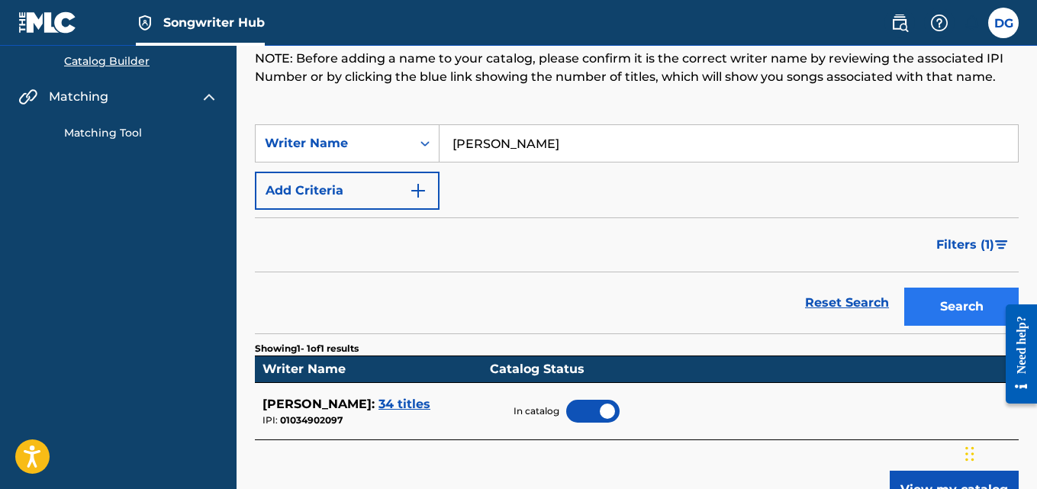
type input "Dennis Guarente"
click at [922, 306] on button "Search" at bounding box center [961, 307] width 114 height 38
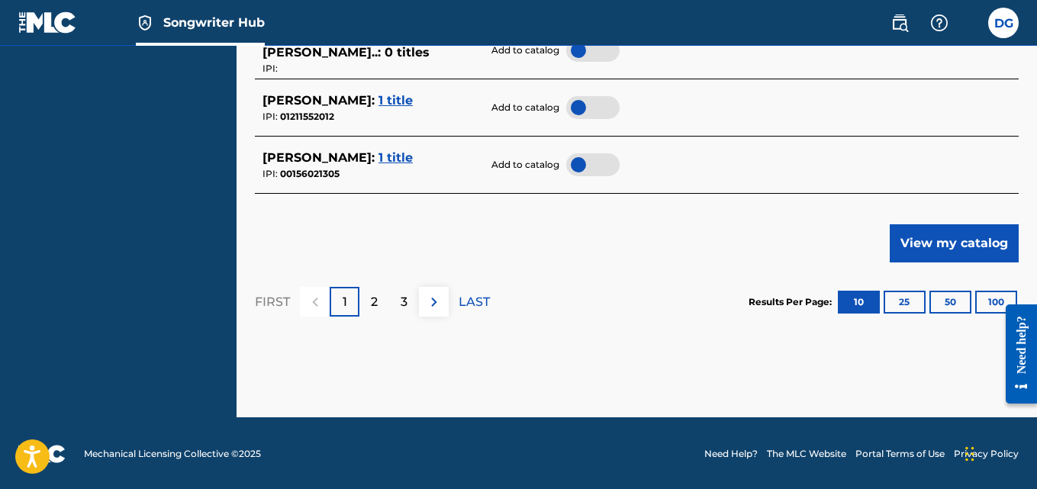
scroll to position [915, 0]
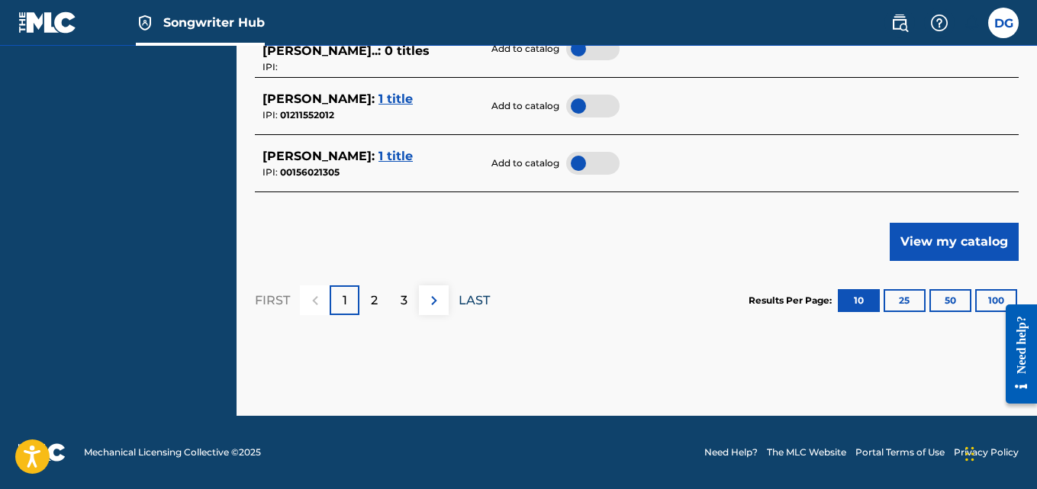
click at [478, 298] on p "LAST" at bounding box center [474, 300] width 31 height 18
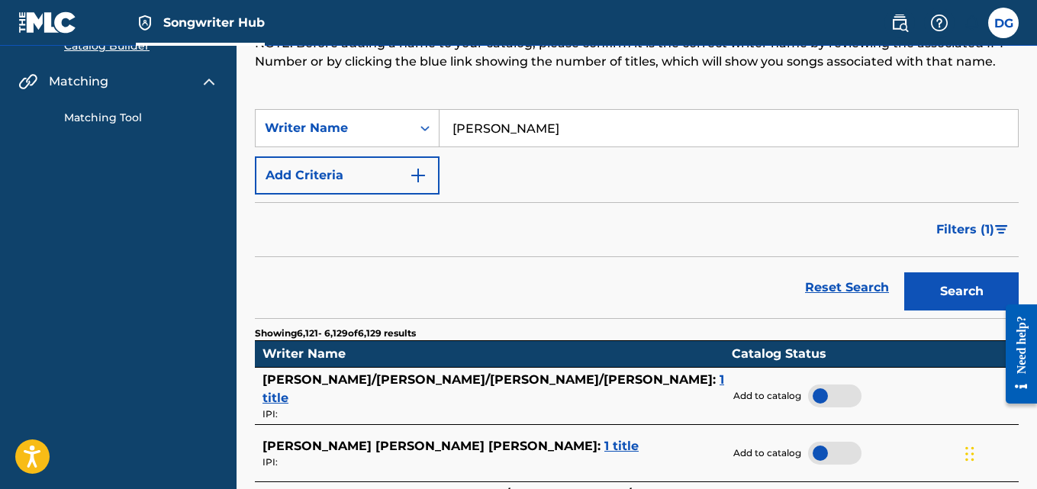
scroll to position [0, 0]
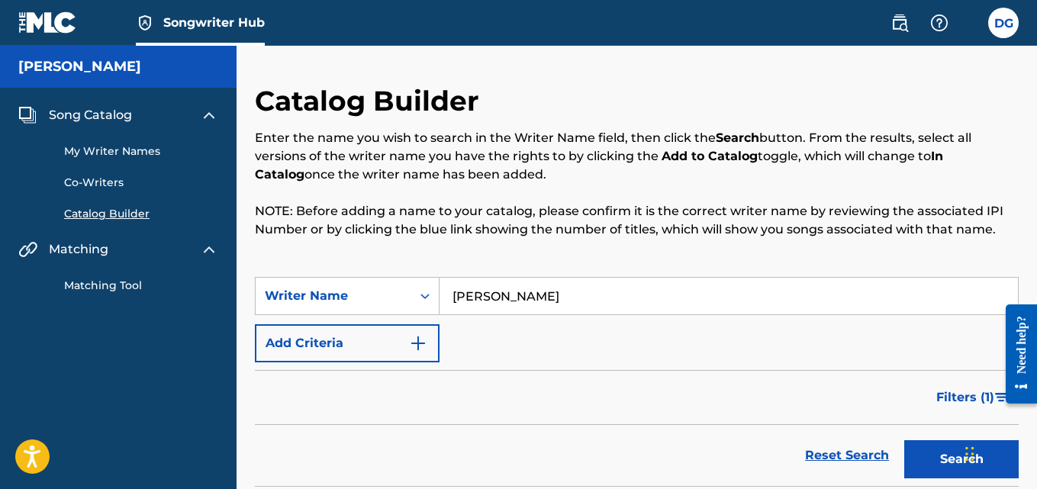
scroll to position [199, 0]
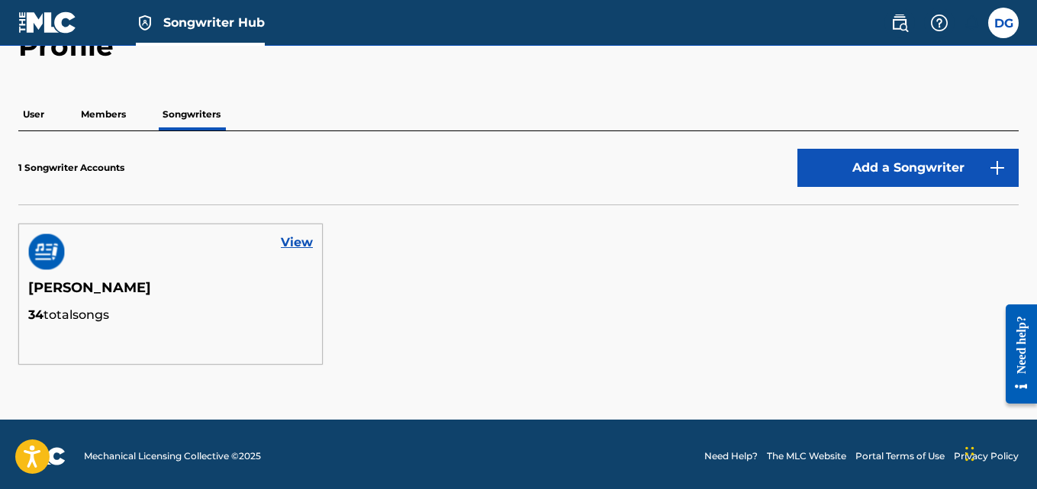
scroll to position [94, 0]
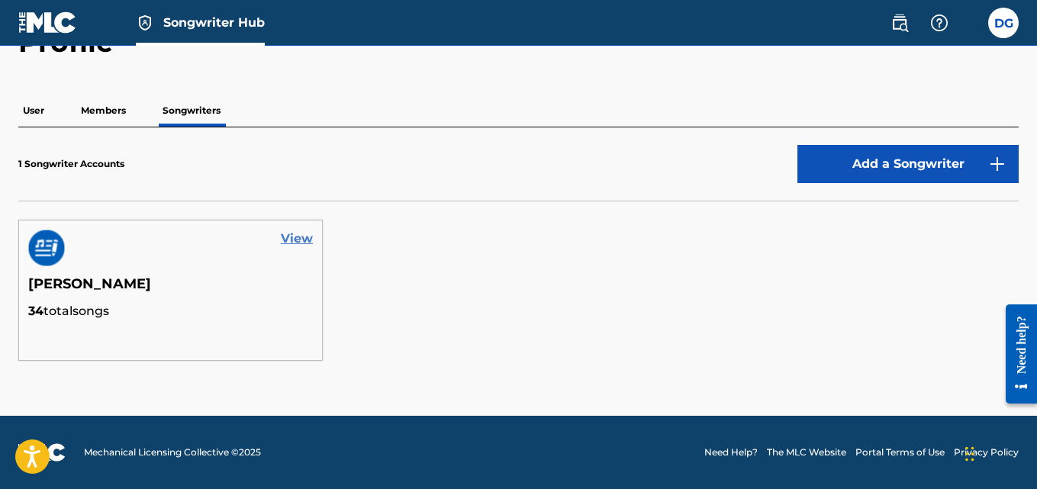
click at [289, 237] on link "View" at bounding box center [297, 239] width 32 height 18
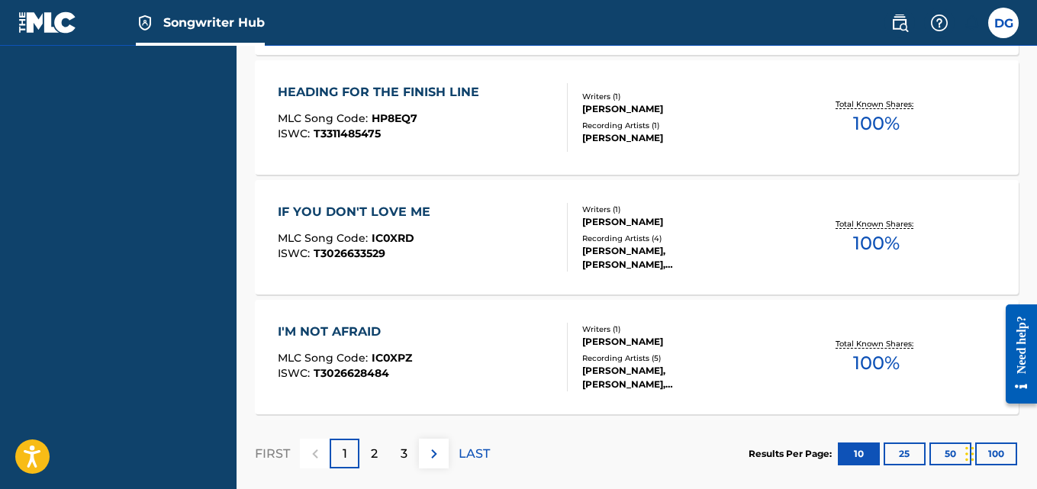
scroll to position [1395, 0]
click at [423, 451] on button at bounding box center [434, 453] width 30 height 30
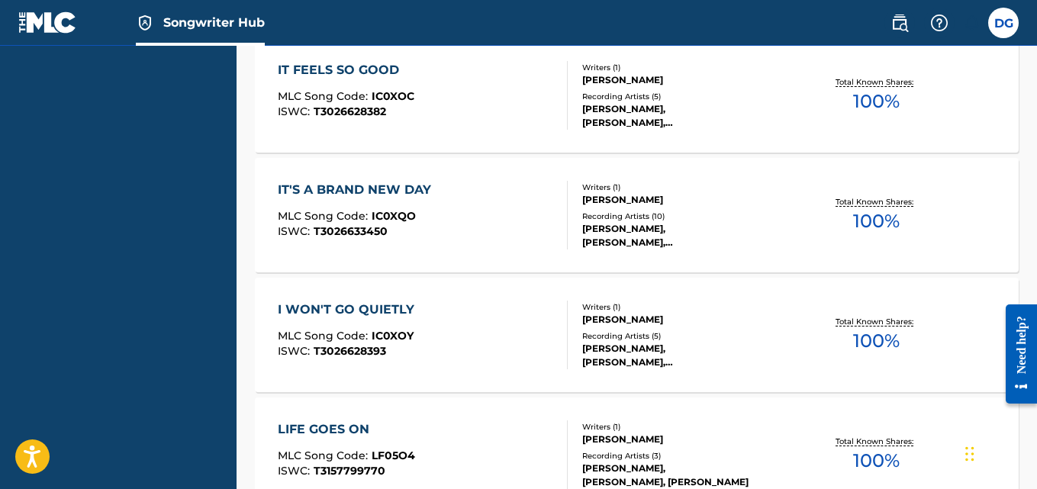
scroll to position [1471, 0]
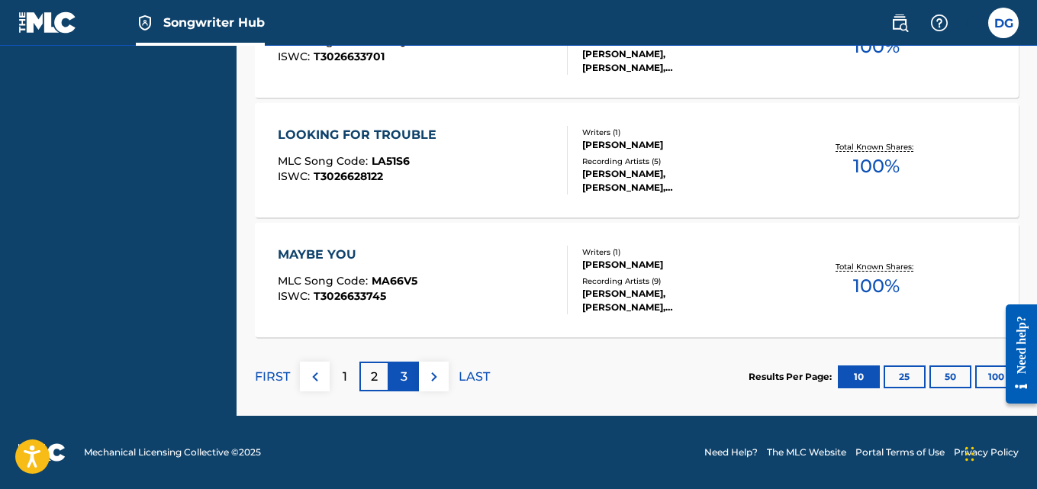
click at [406, 379] on p "3" at bounding box center [404, 377] width 7 height 18
click at [405, 377] on p "4" at bounding box center [404, 377] width 8 height 18
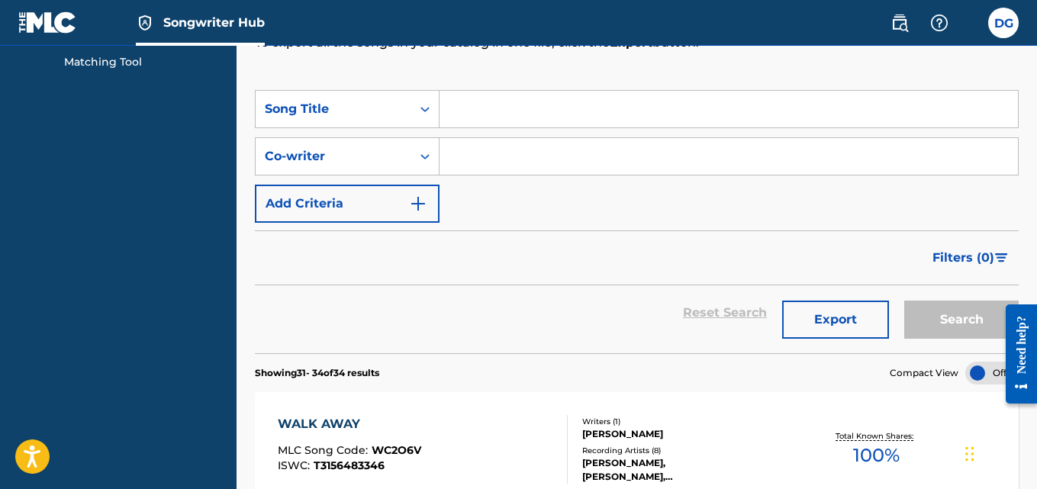
scroll to position [0, 0]
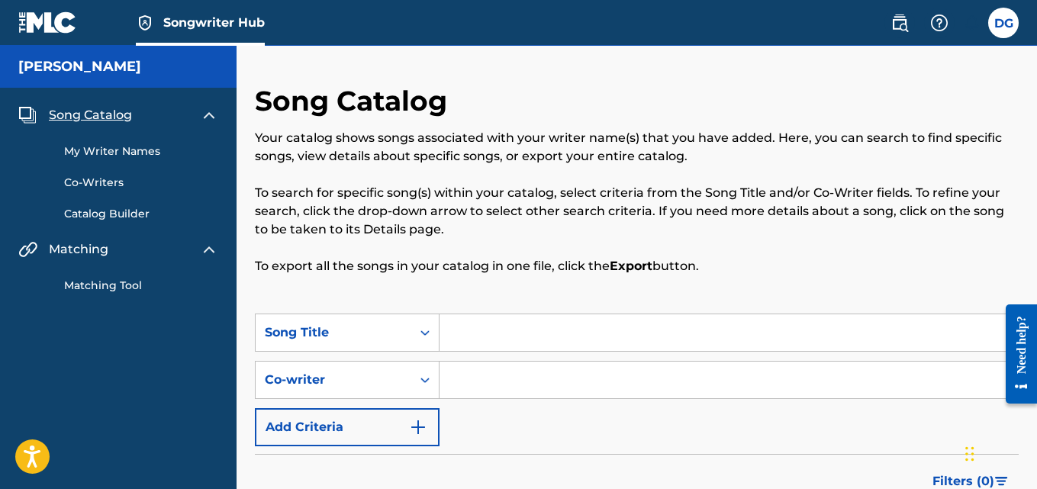
click at [108, 116] on span "Song Catalog" at bounding box center [90, 115] width 83 height 18
click at [100, 149] on link "My Writer Names" at bounding box center [141, 151] width 154 height 16
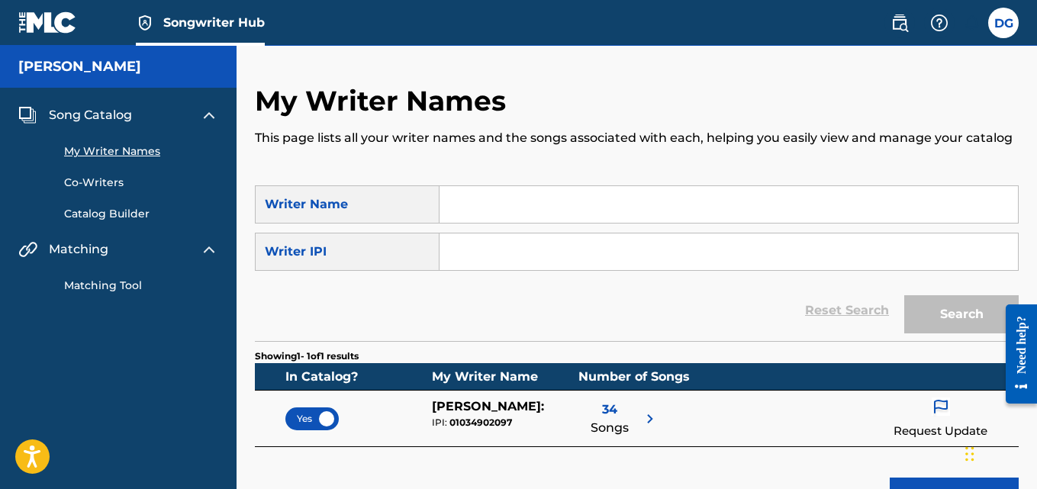
click at [492, 250] on input "Search Form" at bounding box center [728, 251] width 578 height 37
click at [508, 208] on input "Search Form" at bounding box center [728, 204] width 578 height 37
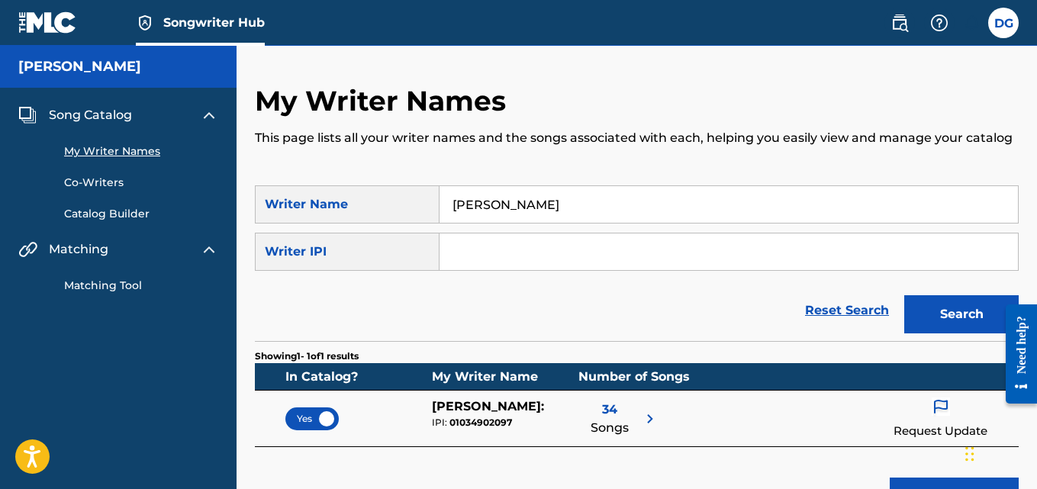
click at [508, 205] on input "Dennis STephen Guarente" at bounding box center [728, 204] width 578 height 37
click at [938, 306] on button "Search" at bounding box center [961, 314] width 114 height 38
drag, startPoint x: 500, startPoint y: 207, endPoint x: 556, endPoint y: 207, distance: 55.7
click at [556, 207] on input "Dennis Stephen Guarente" at bounding box center [728, 204] width 578 height 37
click at [957, 317] on button "Search" at bounding box center [961, 314] width 114 height 38
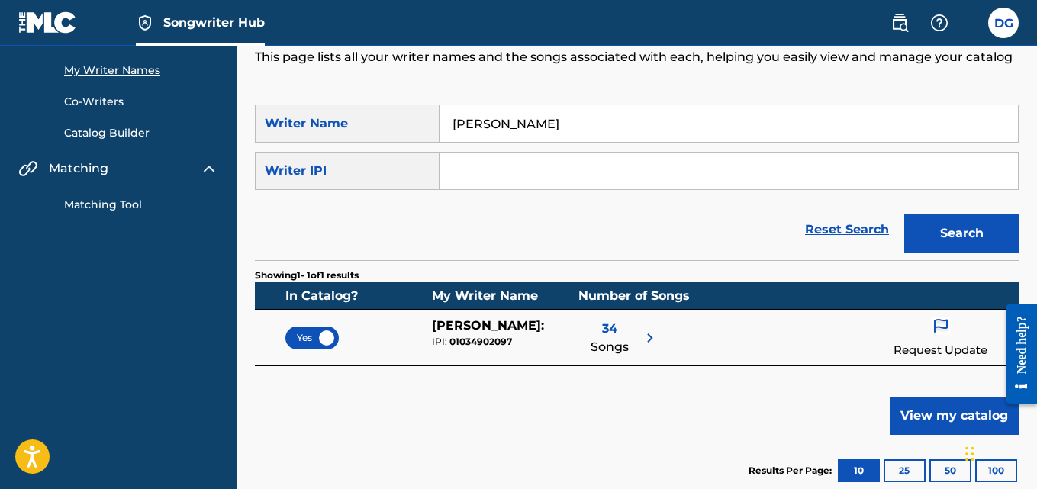
scroll to position [76, 0]
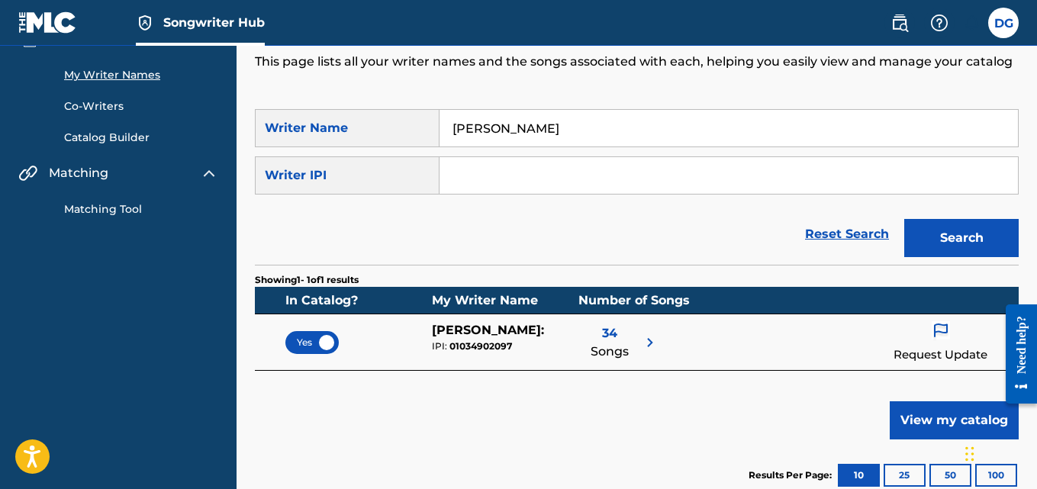
drag, startPoint x: 487, startPoint y: 134, endPoint x: 564, endPoint y: 132, distance: 76.3
click at [564, 132] on input "Dennis Guarente" at bounding box center [728, 128] width 578 height 37
type input "Denny Stevens"
click at [959, 237] on button "Search" at bounding box center [961, 238] width 114 height 38
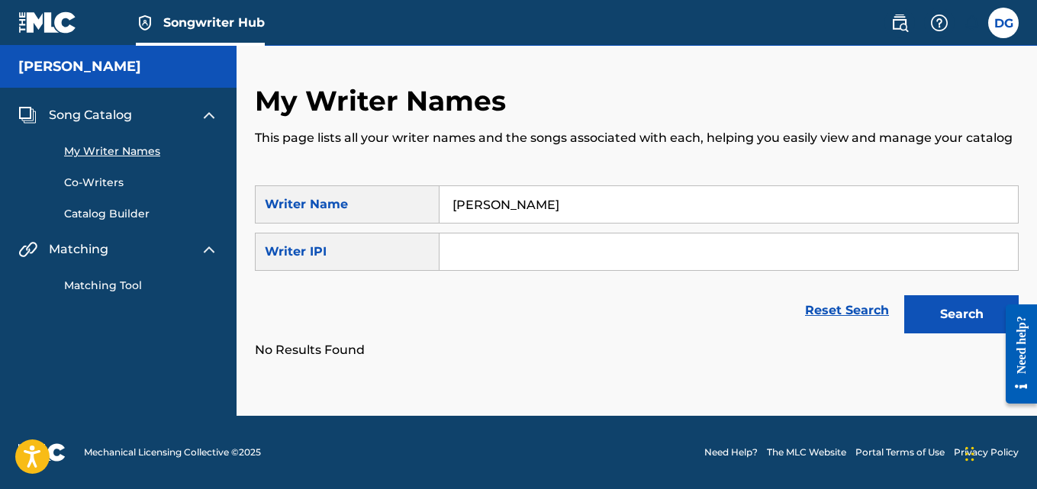
scroll to position [0, 0]
click at [114, 146] on link "My Writer Names" at bounding box center [141, 151] width 154 height 16
click at [101, 115] on span "Song Catalog" at bounding box center [90, 115] width 83 height 18
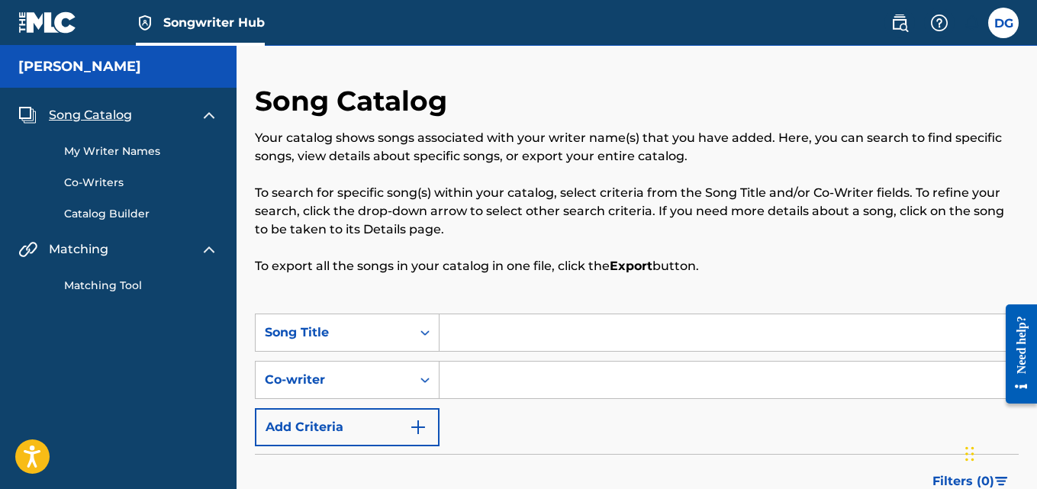
click at [97, 278] on link "Matching Tool" at bounding box center [141, 286] width 154 height 16
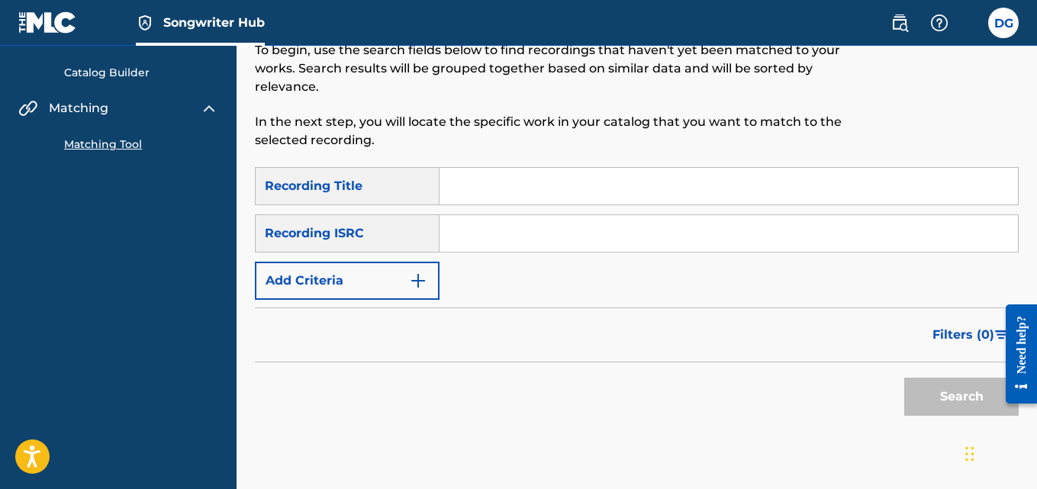
scroll to position [153, 0]
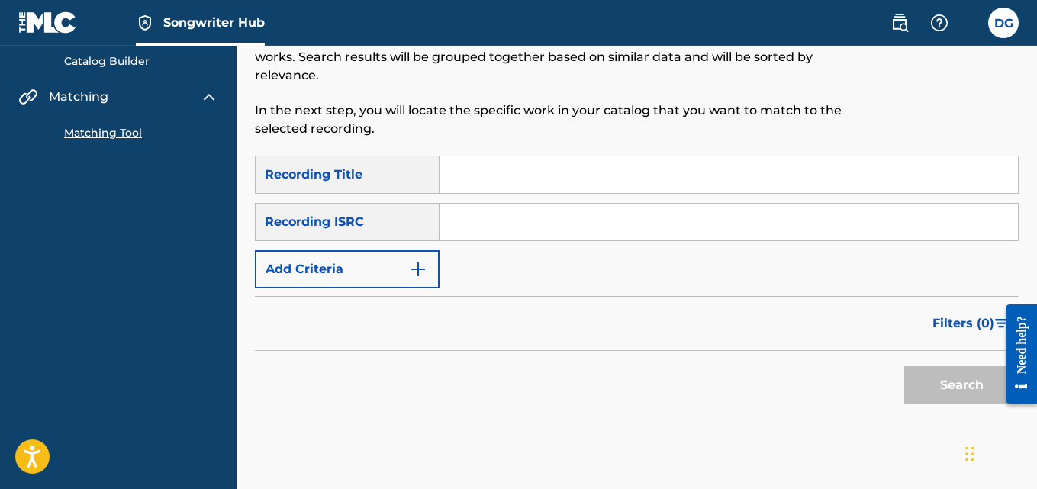
click at [514, 222] on input "Search Form" at bounding box center [728, 222] width 578 height 37
paste input "QMEU32100168"
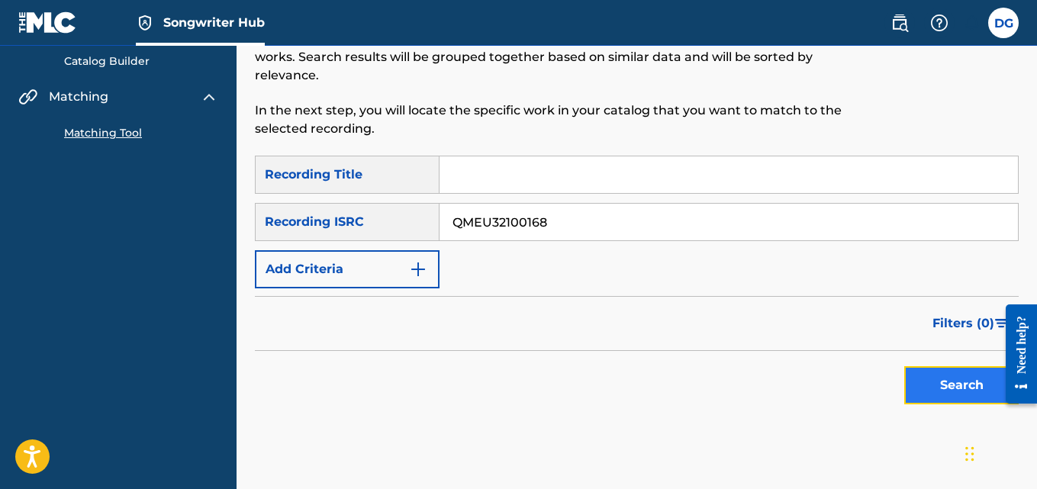
click at [938, 391] on button "Search" at bounding box center [961, 385] width 114 height 38
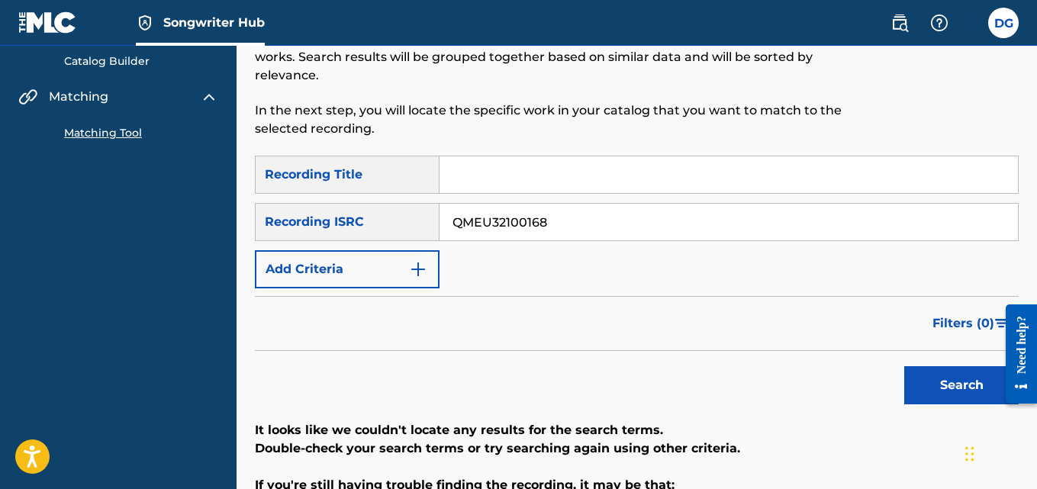
click at [565, 217] on input "QMEU32100168" at bounding box center [728, 222] width 578 height 37
drag, startPoint x: 574, startPoint y: 214, endPoint x: 417, endPoint y: 217, distance: 157.9
click at [417, 217] on div "SearchWithCriteria78b80bf2-95fc-42b4-ac4a-3278bfdc74ca Recording ISRC QMEU32100…" at bounding box center [637, 222] width 764 height 38
paste input "71"
type input "QMEU32100171"
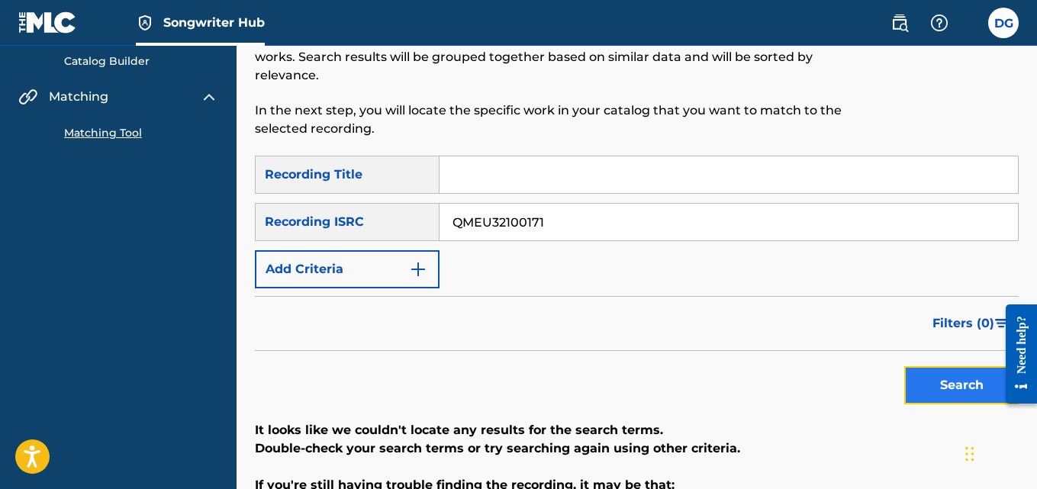
click at [936, 386] on button "Search" at bounding box center [961, 385] width 114 height 38
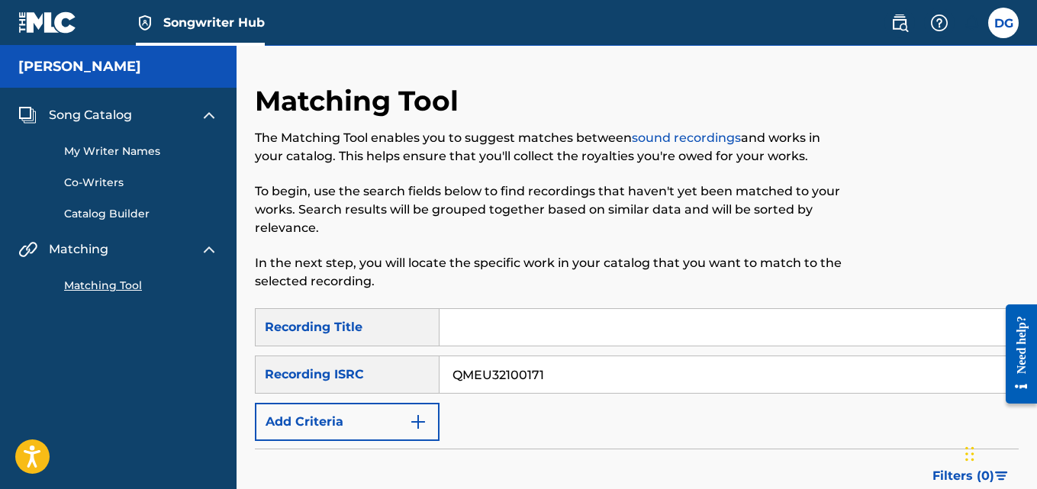
click at [117, 112] on span "Song Catalog" at bounding box center [90, 115] width 83 height 18
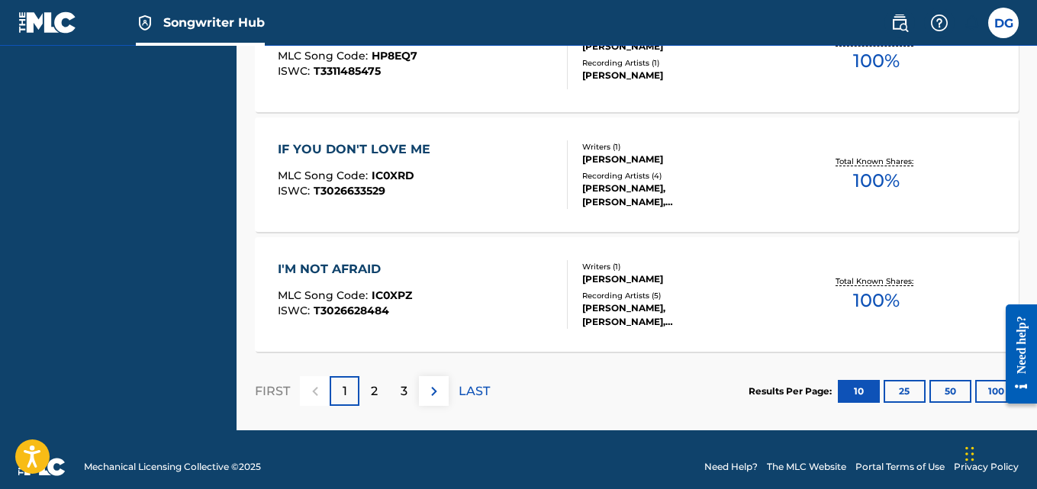
scroll to position [1471, 0]
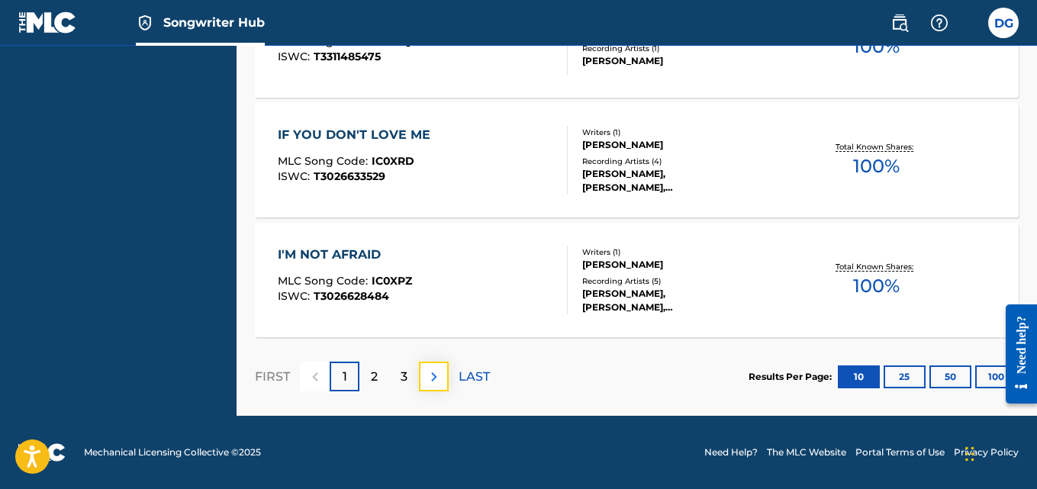
click at [439, 377] on img at bounding box center [434, 377] width 18 height 18
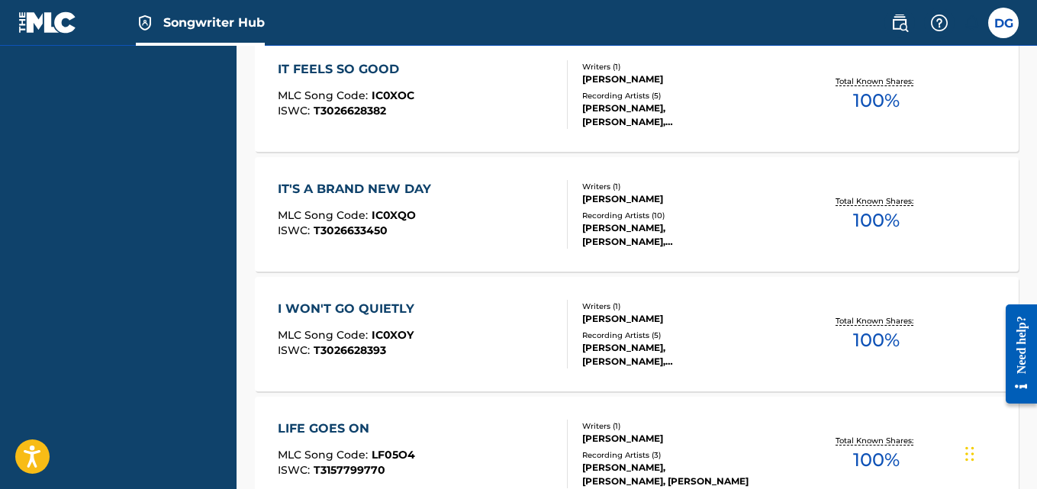
scroll to position [937, 0]
click at [416, 186] on div "IT'S A BRAND NEW DAY" at bounding box center [358, 190] width 161 height 18
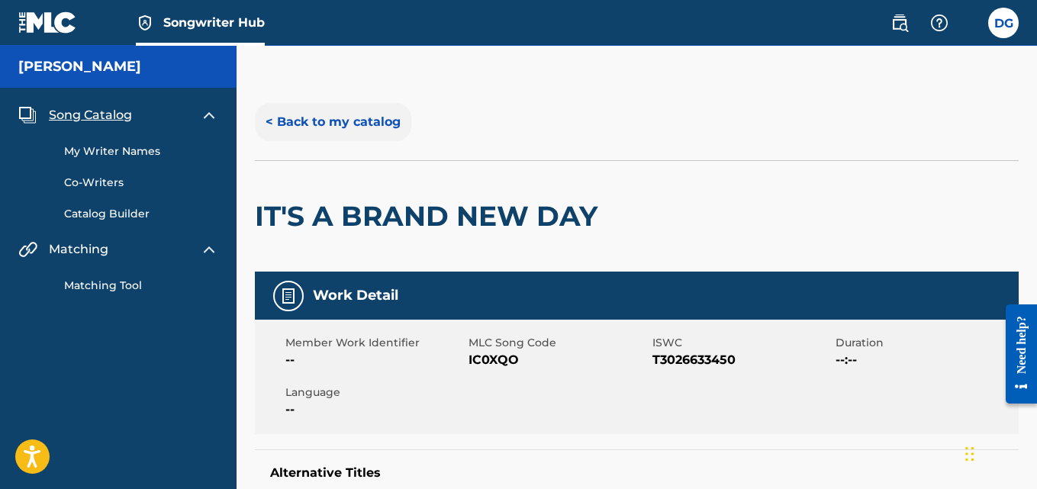
click at [358, 129] on button "< Back to my catalog" at bounding box center [333, 122] width 156 height 38
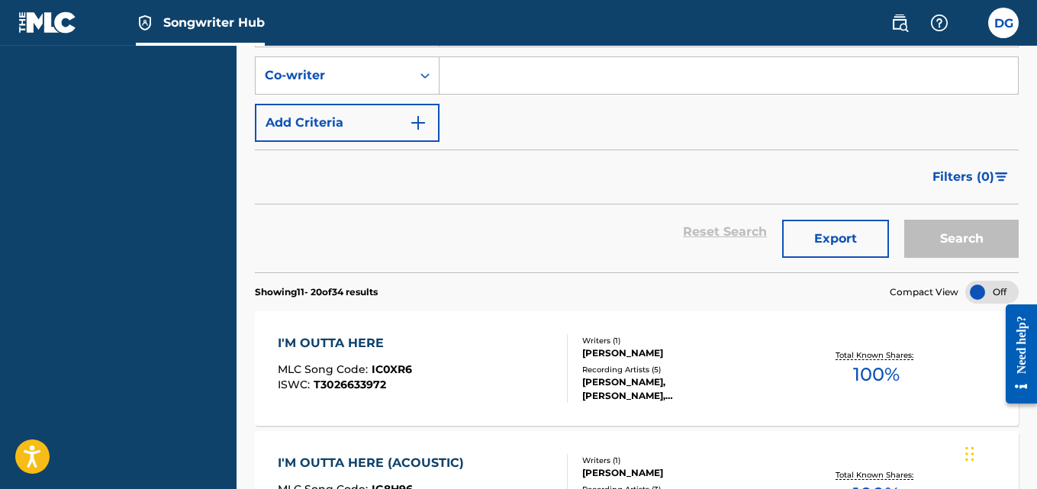
scroll to position [305, 0]
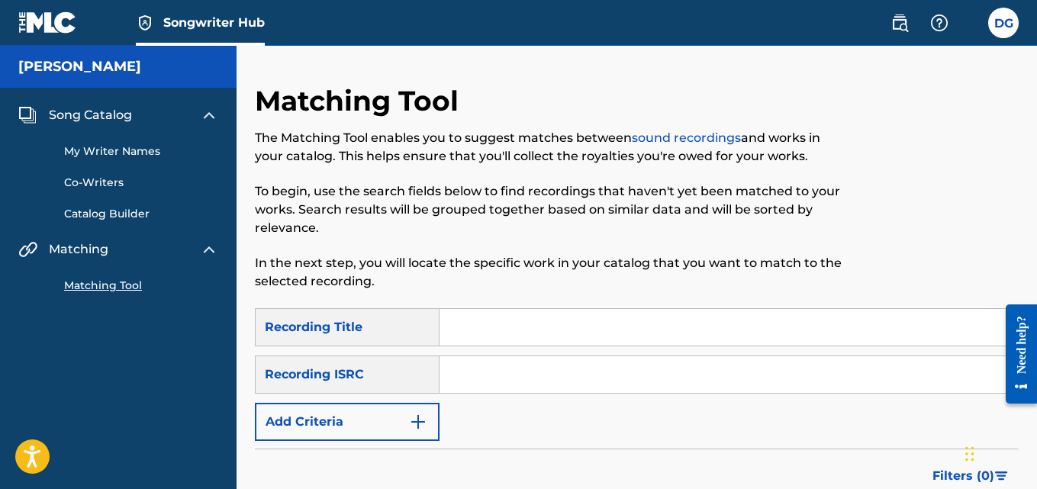
click at [477, 323] on input "Search Form" at bounding box center [728, 327] width 578 height 37
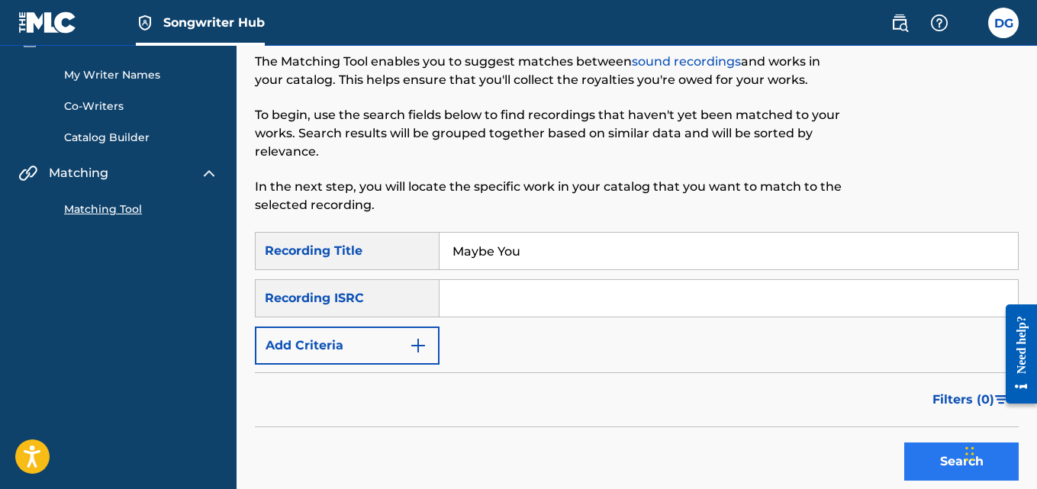
type input "Maybe You"
click at [936, 460] on button "Search" at bounding box center [961, 461] width 114 height 38
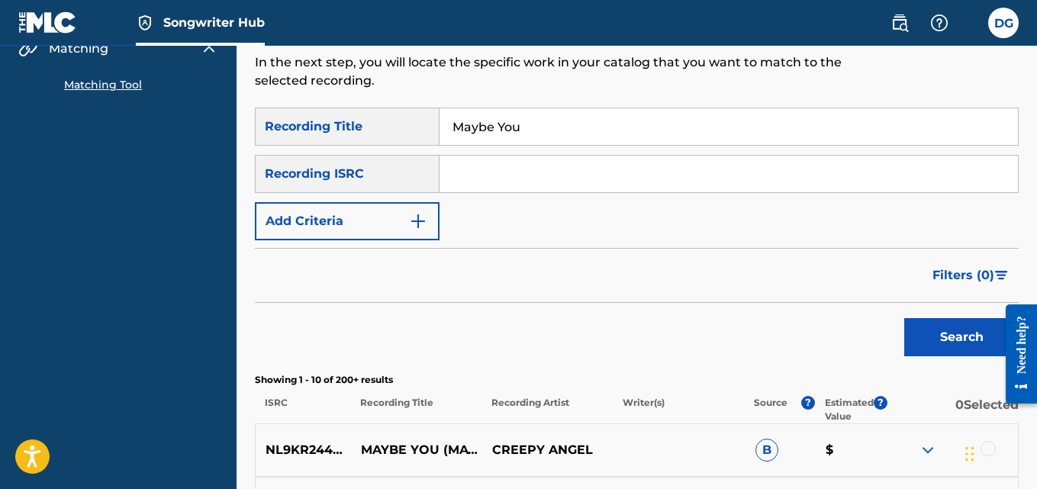
scroll to position [229, 0]
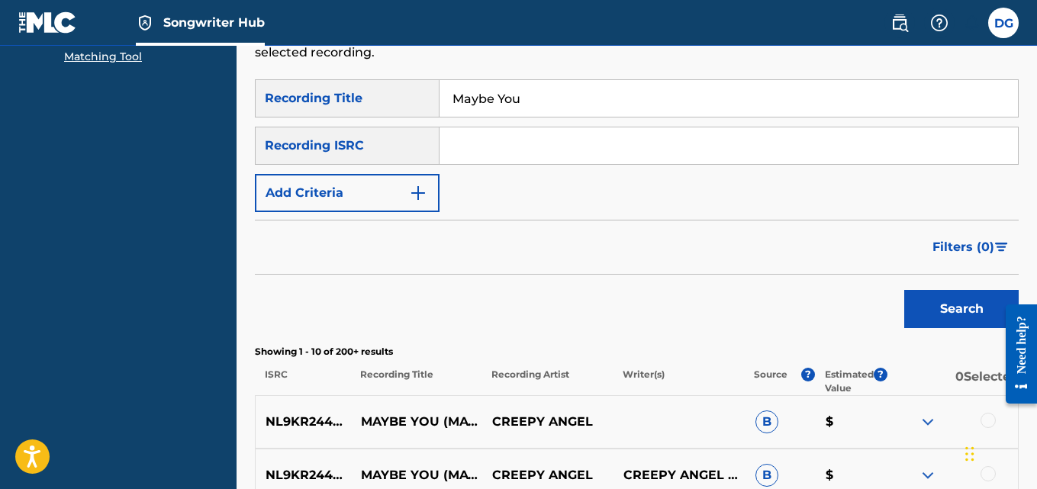
click at [522, 149] on input "Search Form" at bounding box center [728, 145] width 578 height 37
paste input "QMEU32100168"
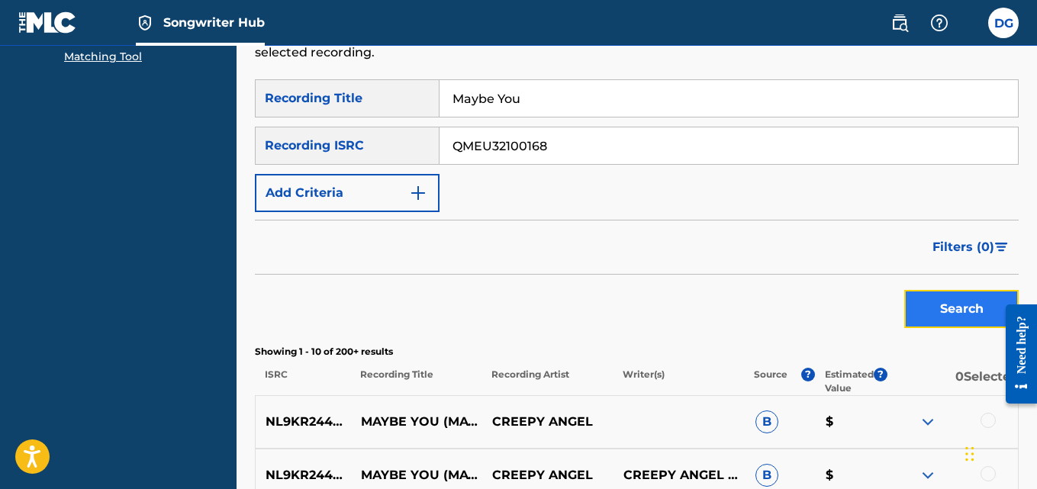
click at [941, 301] on button "Search" at bounding box center [961, 309] width 114 height 38
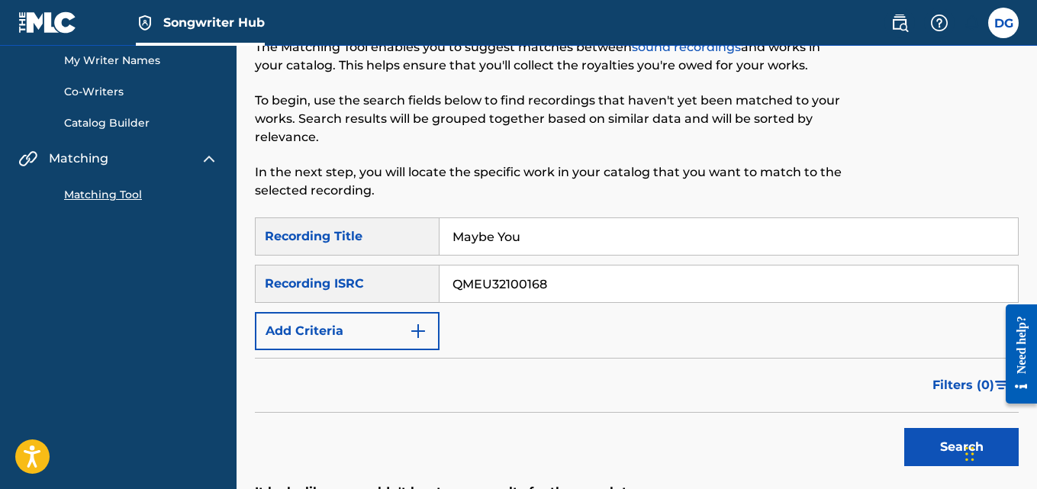
scroll to position [76, 0]
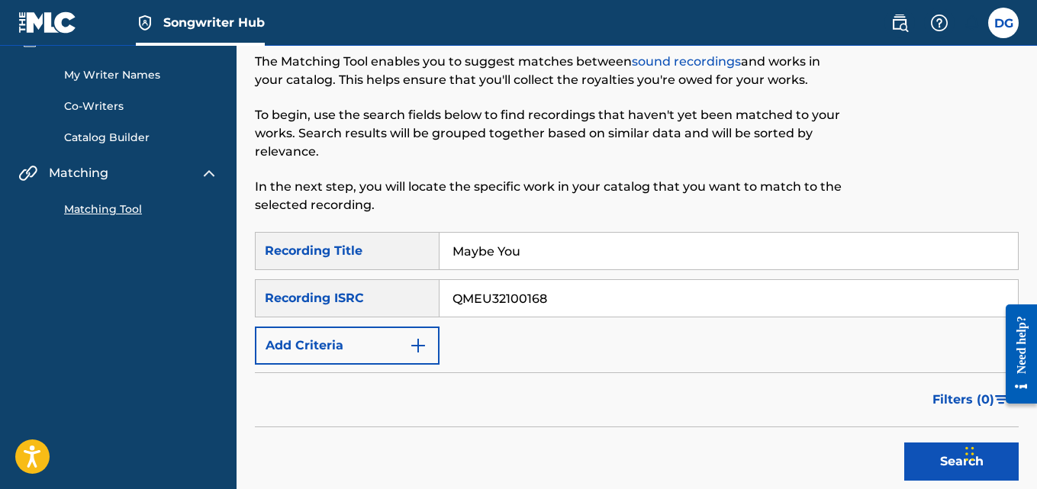
drag, startPoint x: 534, startPoint y: 253, endPoint x: 384, endPoint y: 249, distance: 150.3
click at [384, 249] on div "SearchWithCriteria40b7cbe4-82e3-4065-9604-7cc23bff2079 Recording Title Maybe You" at bounding box center [637, 251] width 764 height 38
drag, startPoint x: 559, startPoint y: 297, endPoint x: 410, endPoint y: 297, distance: 148.8
click at [410, 297] on div "SearchWithCriteria78b80bf2-95fc-42b4-ac4a-3278bfdc74ca Recording ISRC QMEU32100…" at bounding box center [637, 298] width 764 height 38
paste input "USCGJ2364801"
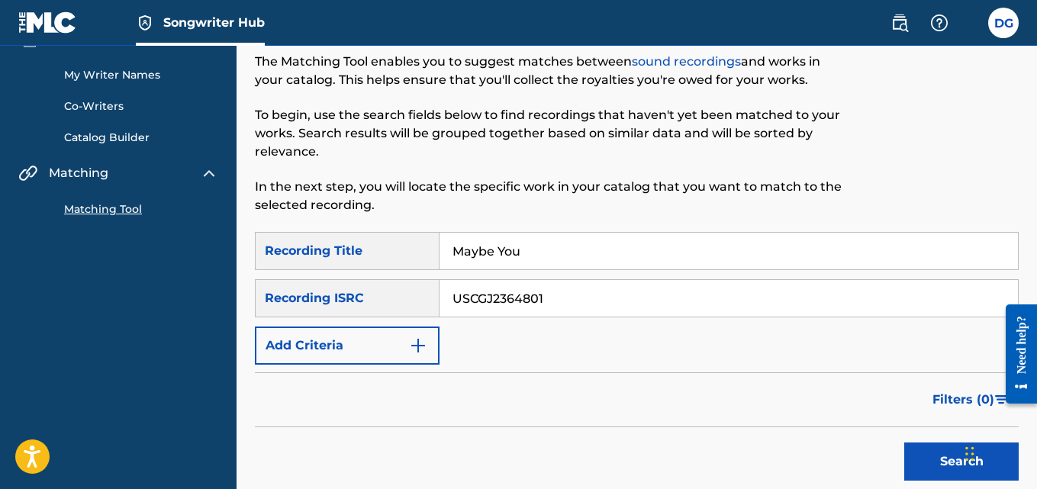
type input "USCGJ2364801"
drag, startPoint x: 536, startPoint y: 245, endPoint x: 394, endPoint y: 247, distance: 142.7
click at [394, 247] on div "SearchWithCriteria40b7cbe4-82e3-4065-9604-7cc23bff2079 Recording Title Maybe You" at bounding box center [637, 251] width 764 height 38
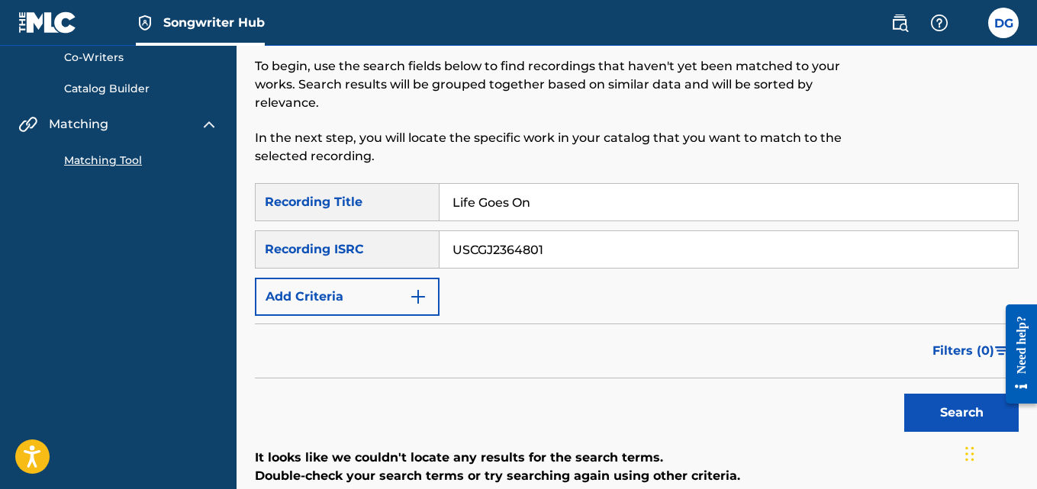
scroll to position [153, 0]
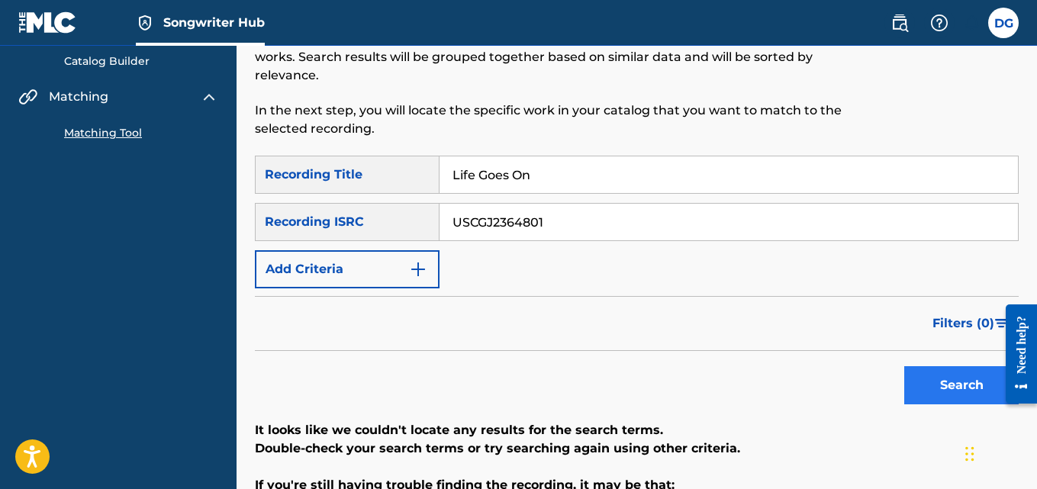
type input "Life Goes On"
click at [922, 391] on button "Search" at bounding box center [961, 385] width 114 height 38
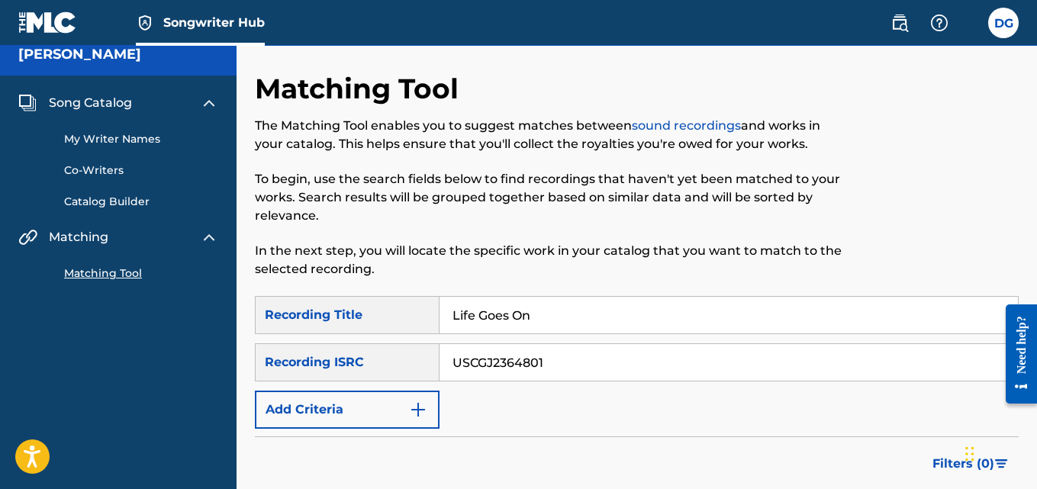
scroll to position [0, 0]
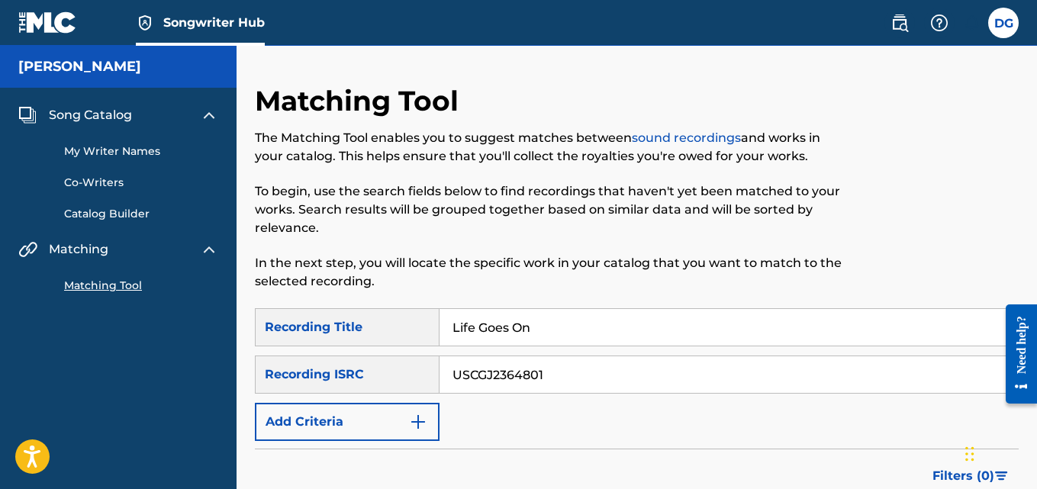
drag, startPoint x: 596, startPoint y: 374, endPoint x: 399, endPoint y: 373, distance: 196.8
click at [399, 373] on div "SearchWithCriteria78b80bf2-95fc-42b4-ac4a-3278bfdc74ca Recording ISRC USCGJ2364…" at bounding box center [637, 375] width 764 height 38
drag, startPoint x: 536, startPoint y: 327, endPoint x: 370, endPoint y: 322, distance: 165.6
click at [370, 322] on div "SearchWithCriteria40b7cbe4-82e3-4065-9604-7cc23bff2079 Recording Title Life Goe…" at bounding box center [637, 327] width 764 height 38
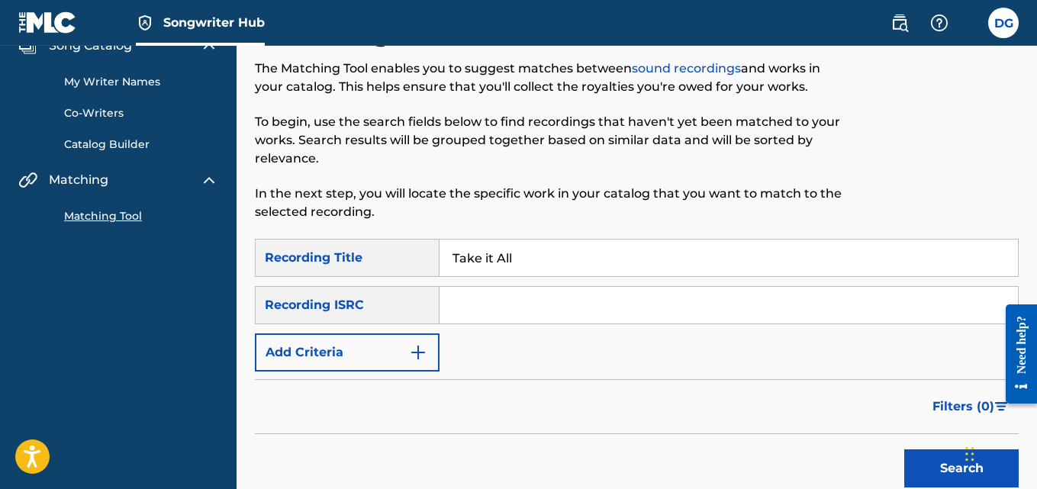
scroll to position [153, 0]
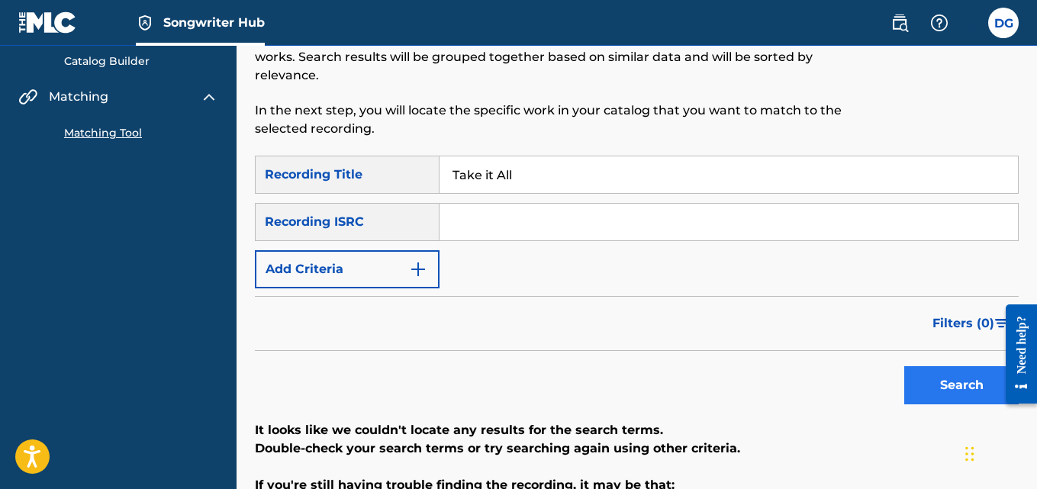
type input "Take it All"
click at [904, 376] on button "Search" at bounding box center [961, 385] width 114 height 38
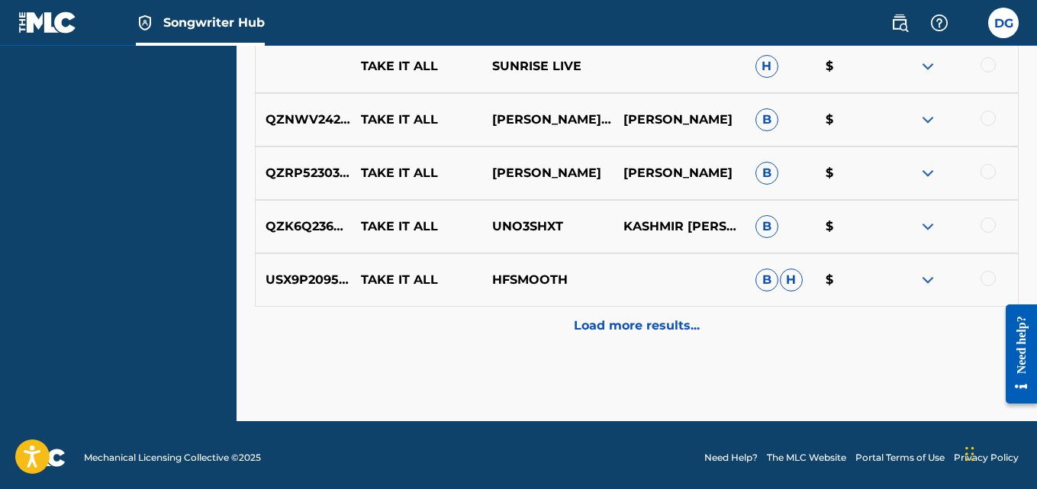
scroll to position [857, 0]
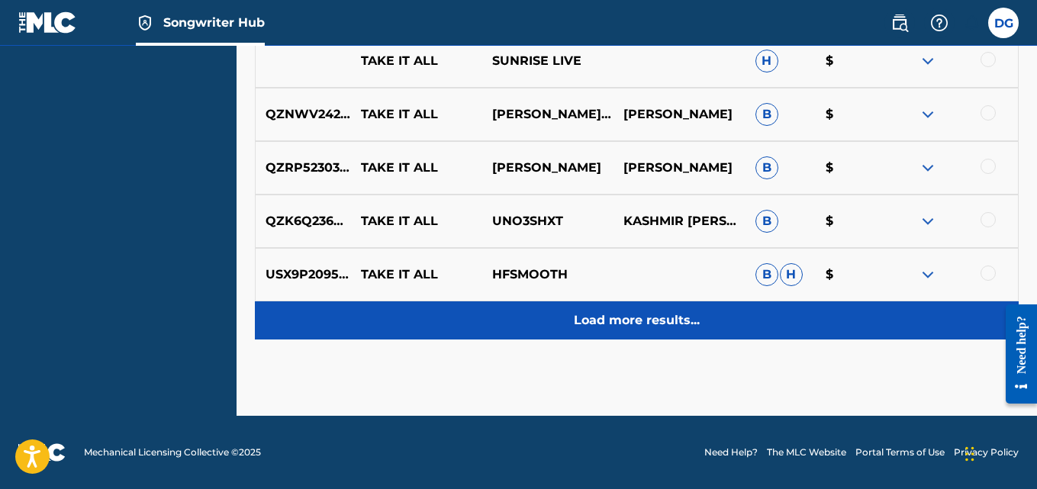
click at [629, 314] on p "Load more results..." at bounding box center [637, 320] width 126 height 18
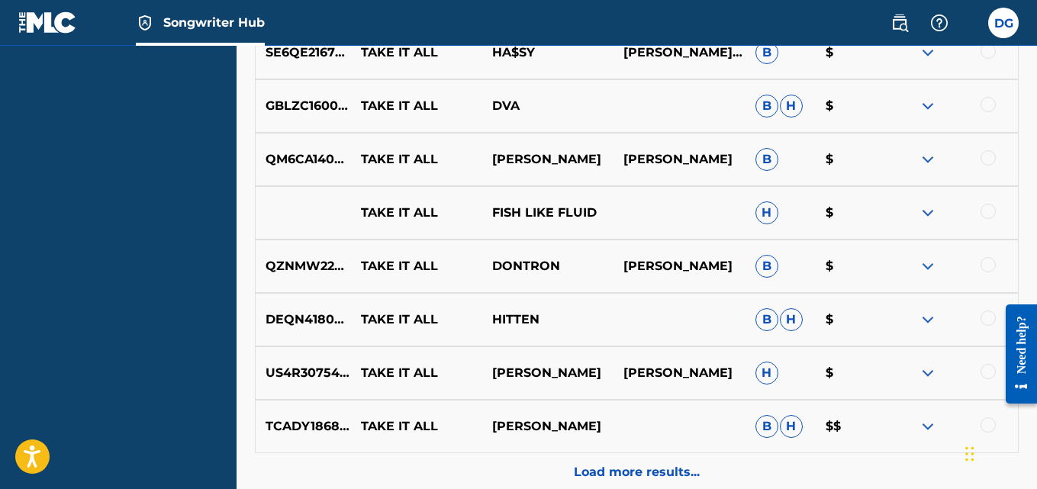
scroll to position [1391, 0]
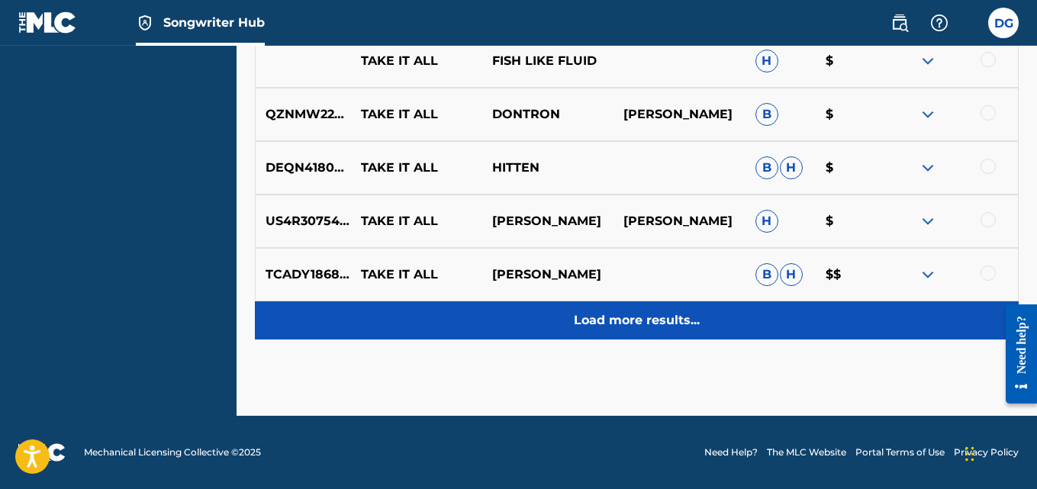
click at [614, 316] on p "Load more results..." at bounding box center [637, 320] width 126 height 18
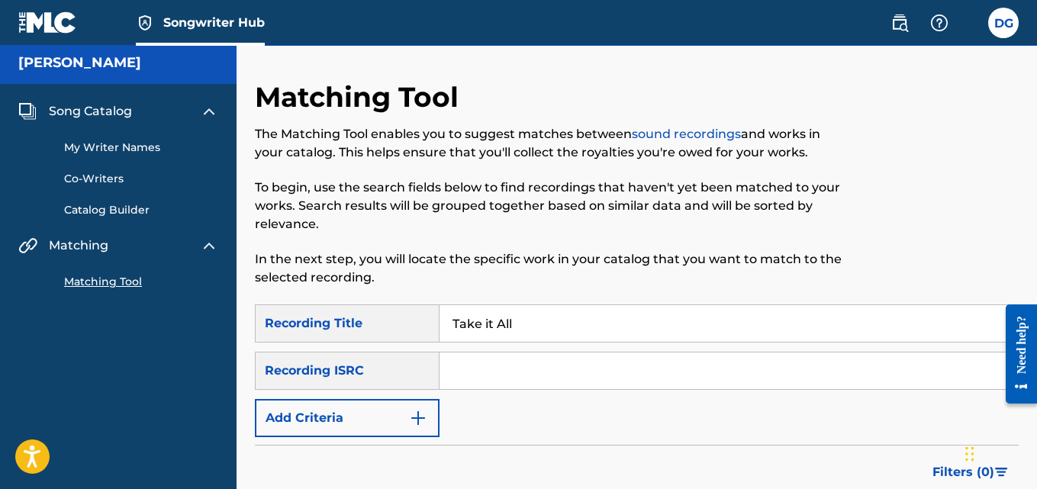
scroll to position [0, 0]
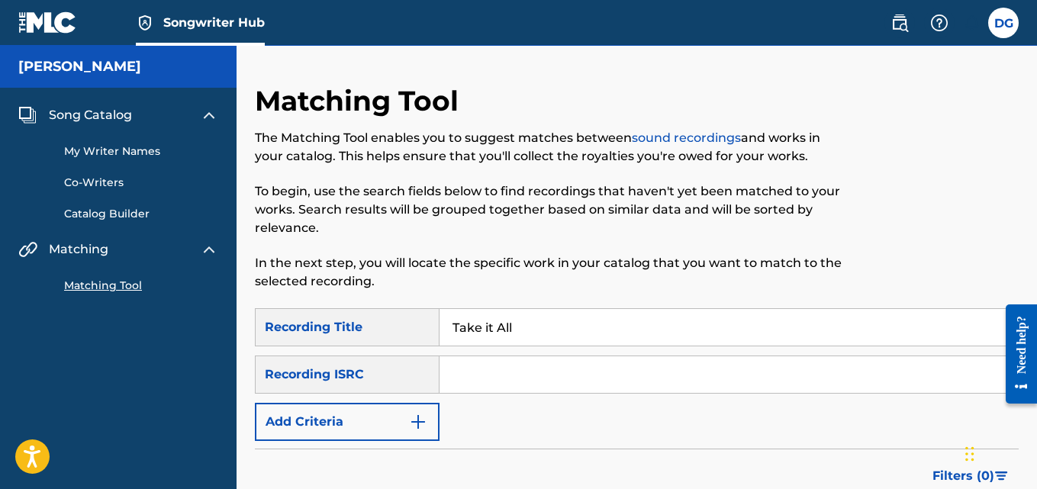
click at [105, 117] on span "Song Catalog" at bounding box center [90, 115] width 83 height 18
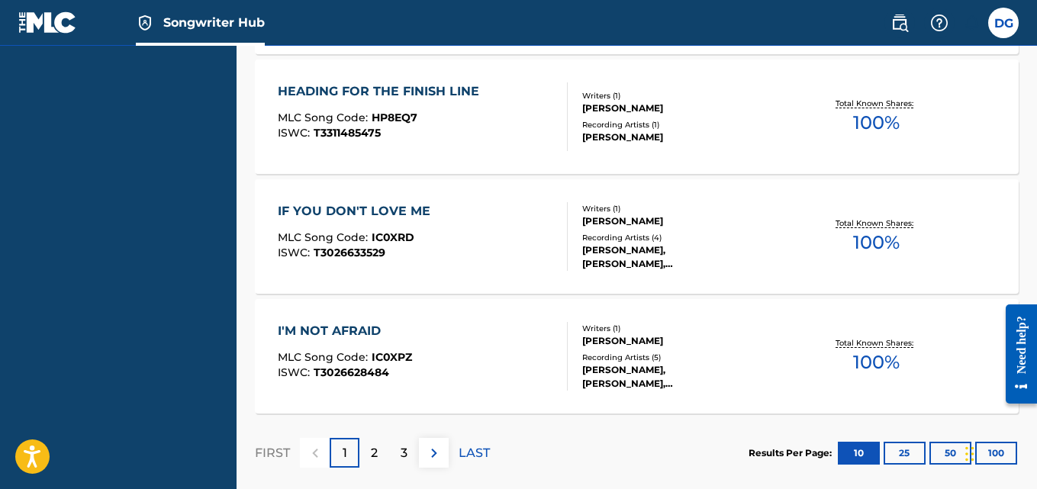
scroll to position [1471, 0]
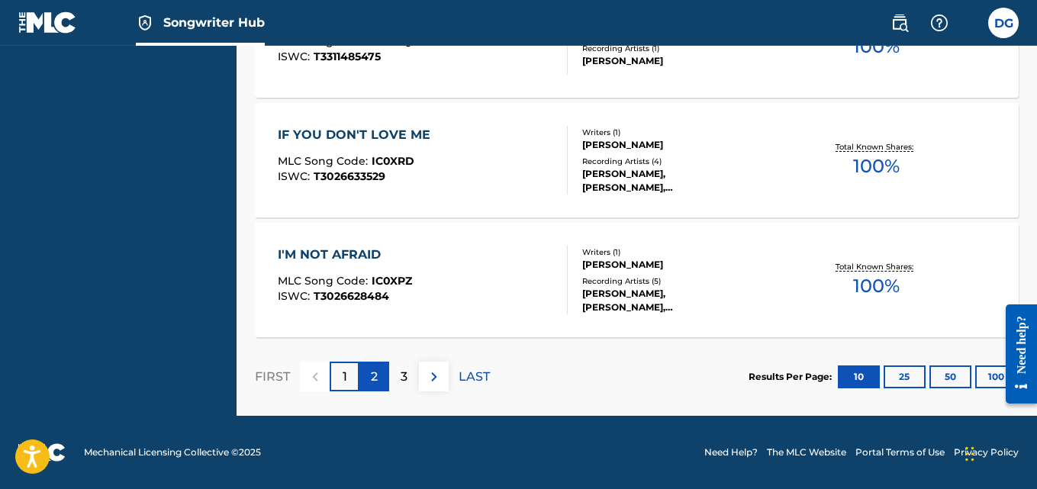
click at [380, 379] on div "2" at bounding box center [374, 377] width 30 height 30
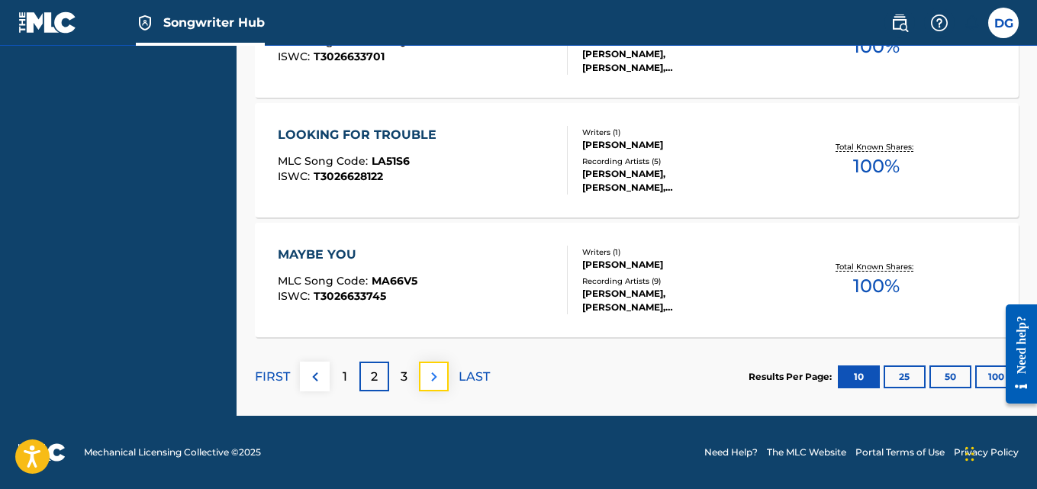
click at [430, 378] on img at bounding box center [434, 377] width 18 height 18
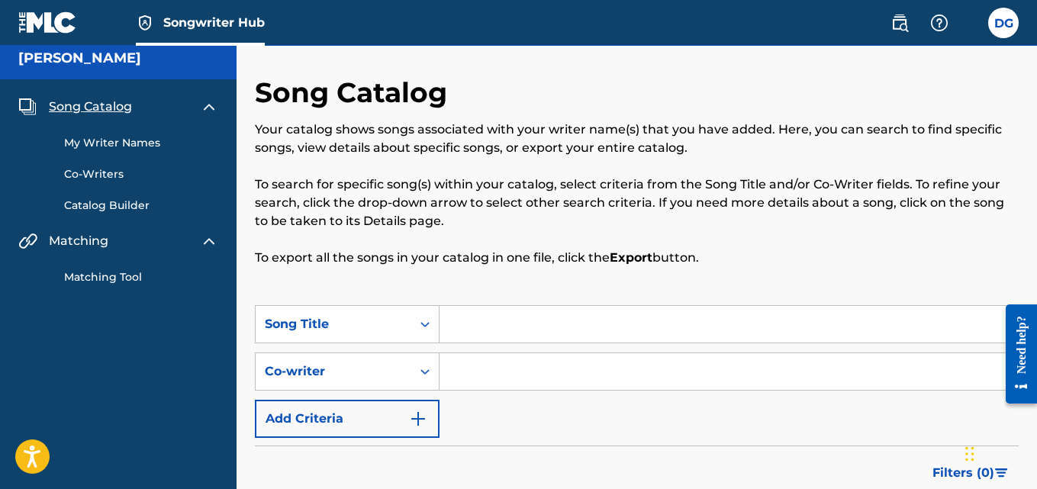
scroll to position [0, 0]
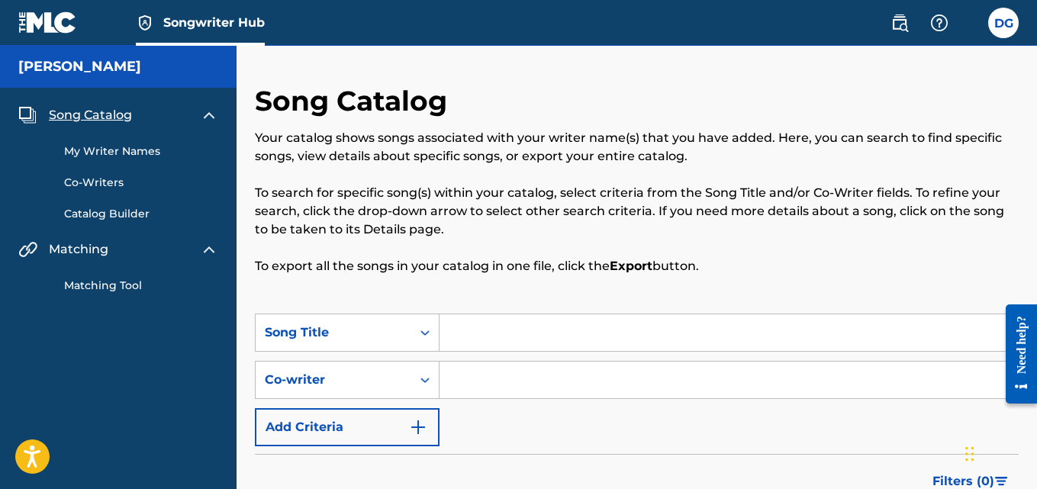
click at [82, 72] on h5 "Dennis Stephen" at bounding box center [79, 67] width 123 height 18
click at [50, 21] on img at bounding box center [47, 22] width 59 height 22
click at [1002, 21] on label at bounding box center [1003, 23] width 31 height 31
click at [1003, 23] on input "DG Dennis Guarente dennisguarente@gmail.com Notification Preferences Profile Lo…" at bounding box center [1003, 23] width 0 height 0
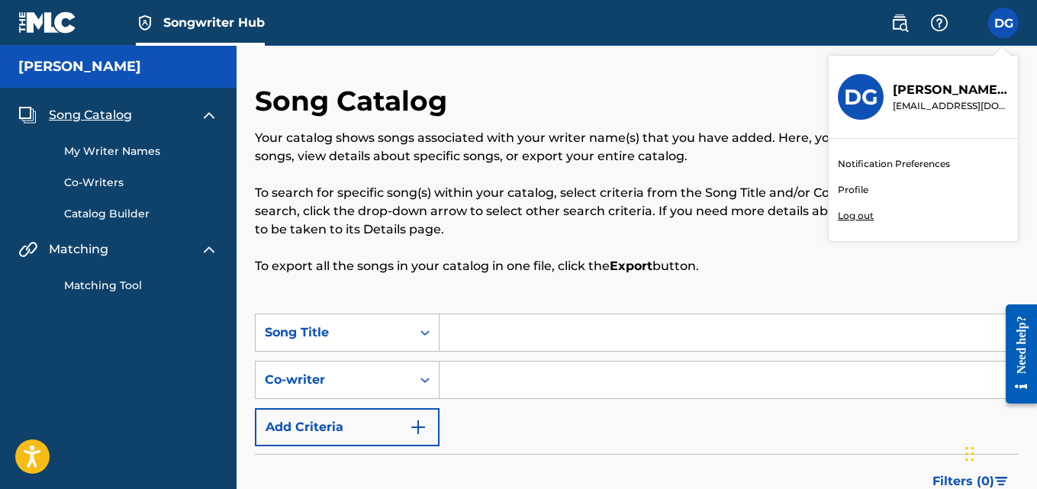
click at [848, 188] on link "Profile" at bounding box center [853, 190] width 31 height 14
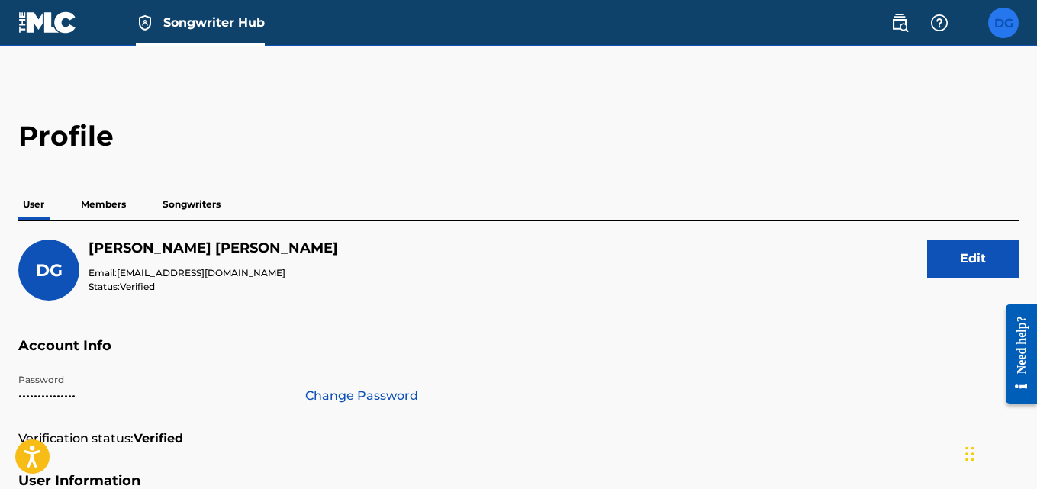
click at [1001, 23] on label at bounding box center [1003, 23] width 31 height 31
click at [1003, 23] on input "DG Dennis Guarente dennisguarente@gmail.com Notification Preferences Profile Lo…" at bounding box center [1003, 23] width 0 height 0
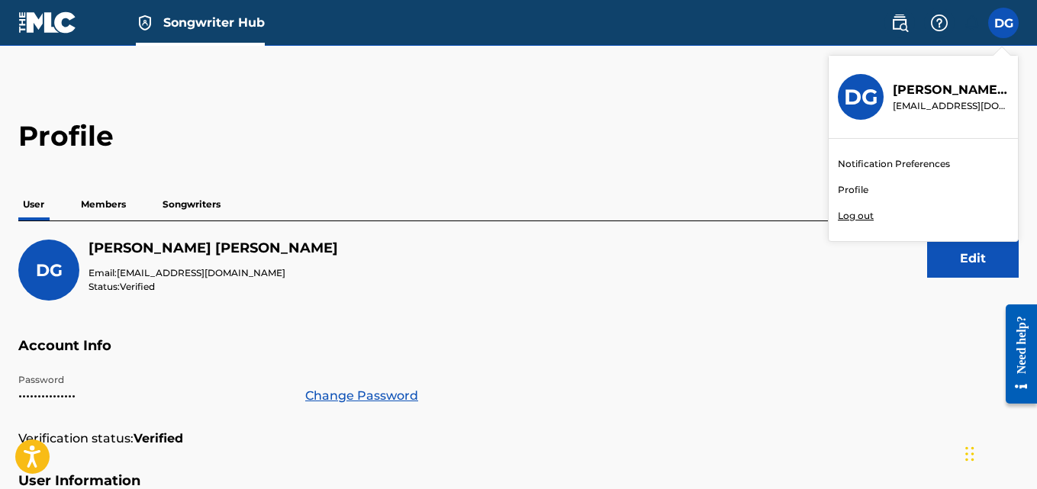
click at [858, 189] on link "Profile" at bounding box center [853, 190] width 31 height 14
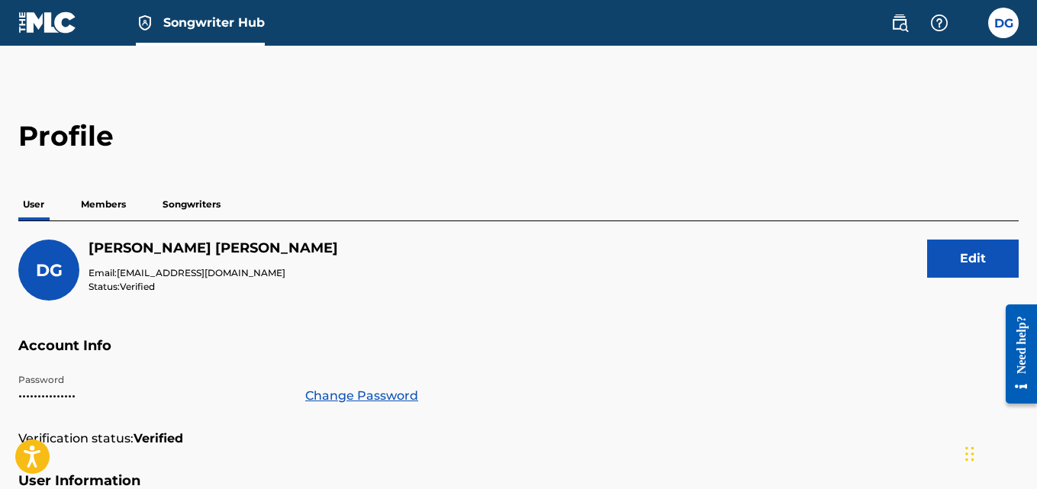
click at [178, 201] on p "Songwriters" at bounding box center [191, 204] width 67 height 32
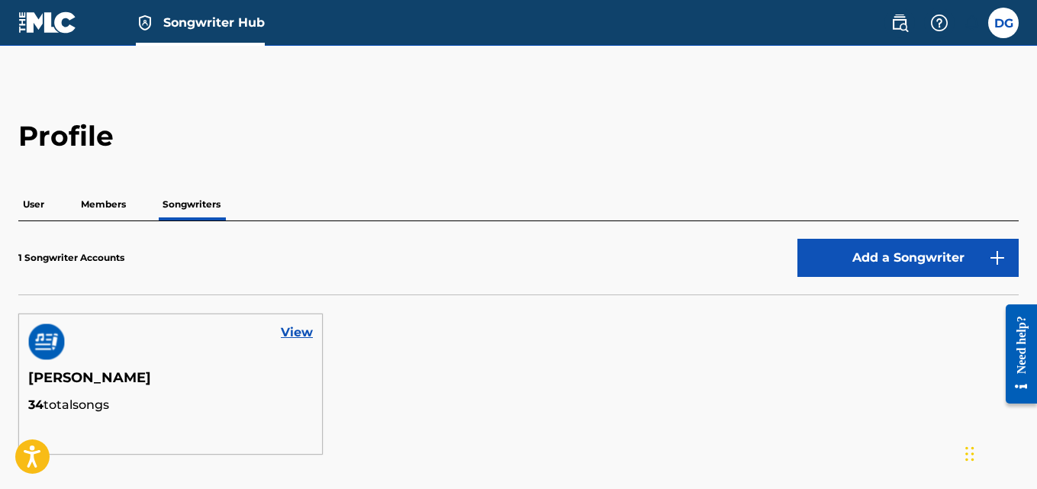
click at [108, 204] on p "Members" at bounding box center [103, 204] width 54 height 32
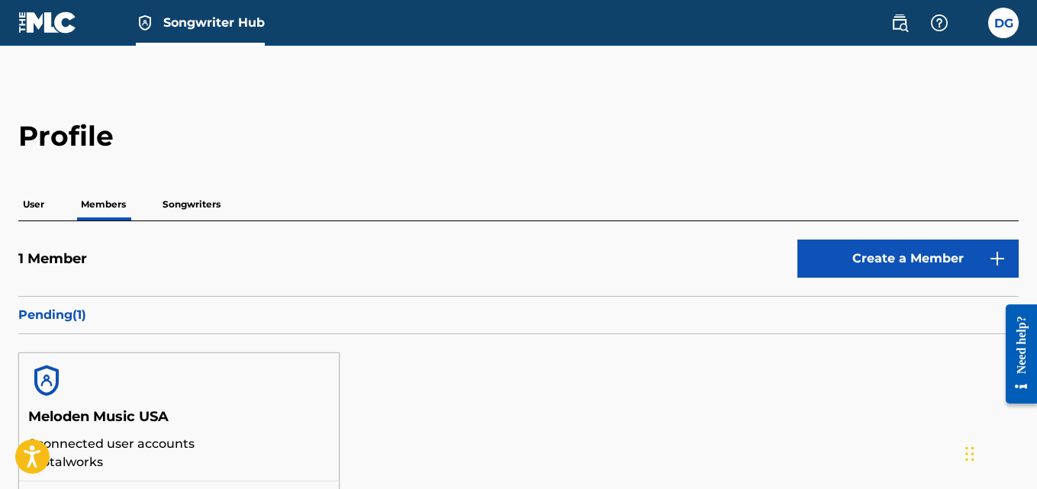
click at [23, 208] on p "User" at bounding box center [33, 204] width 31 height 32
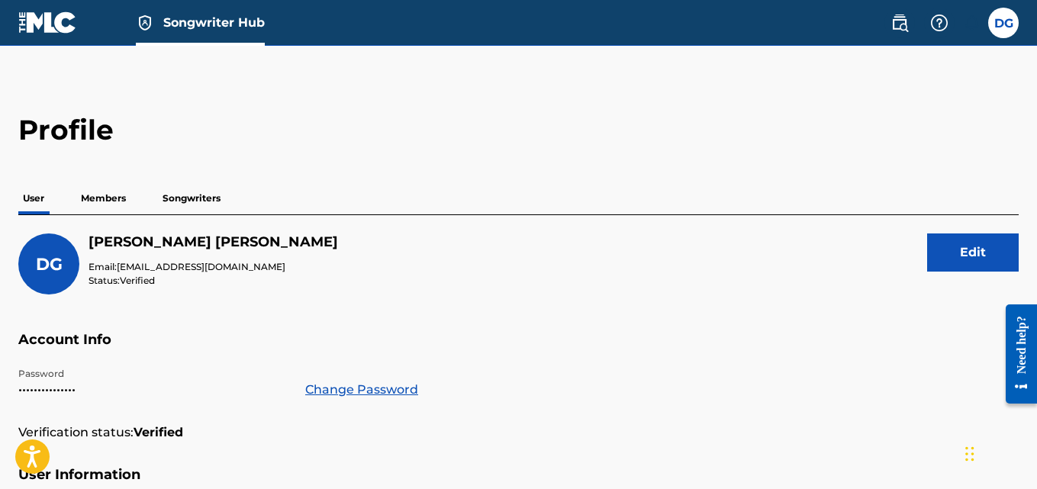
scroll to position [4, 0]
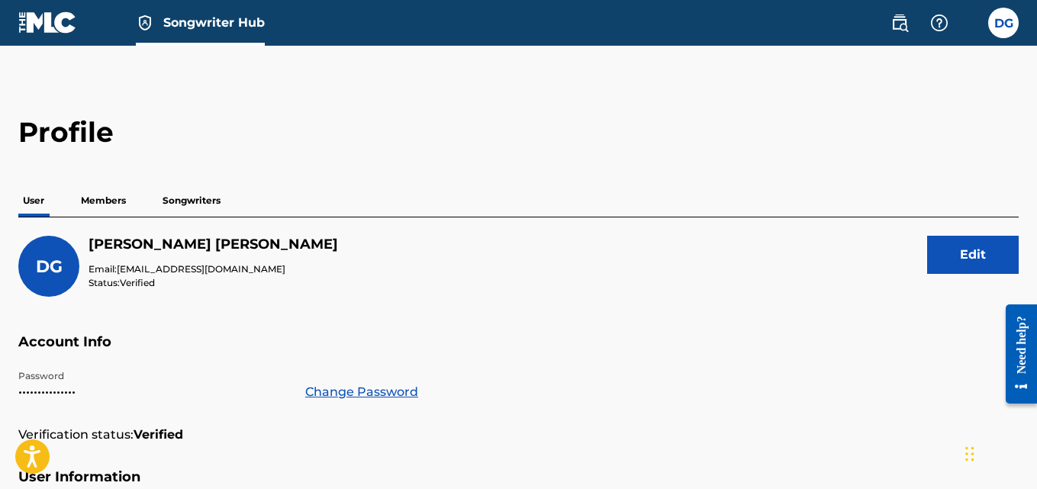
click at [108, 195] on p "Members" at bounding box center [103, 201] width 54 height 32
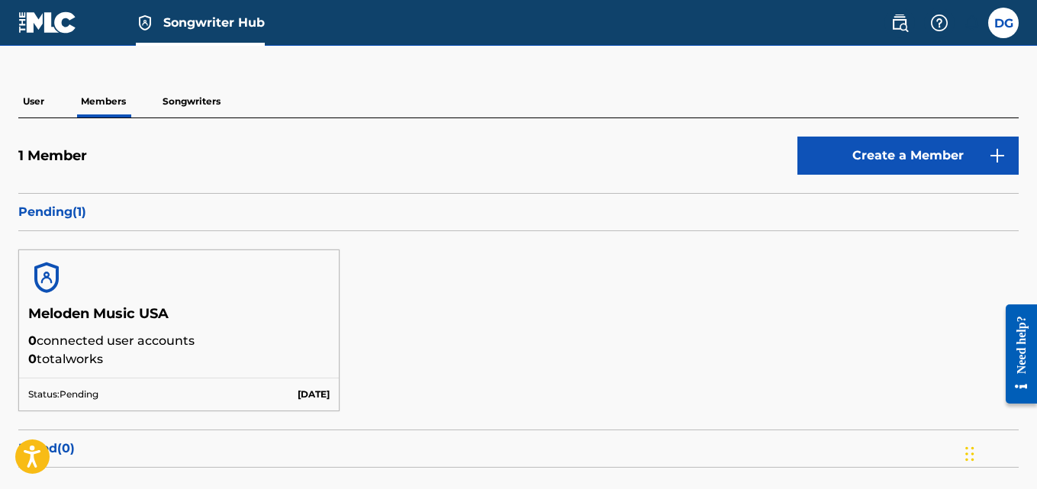
scroll to position [242, 0]
